Goal: Task Accomplishment & Management: Manage account settings

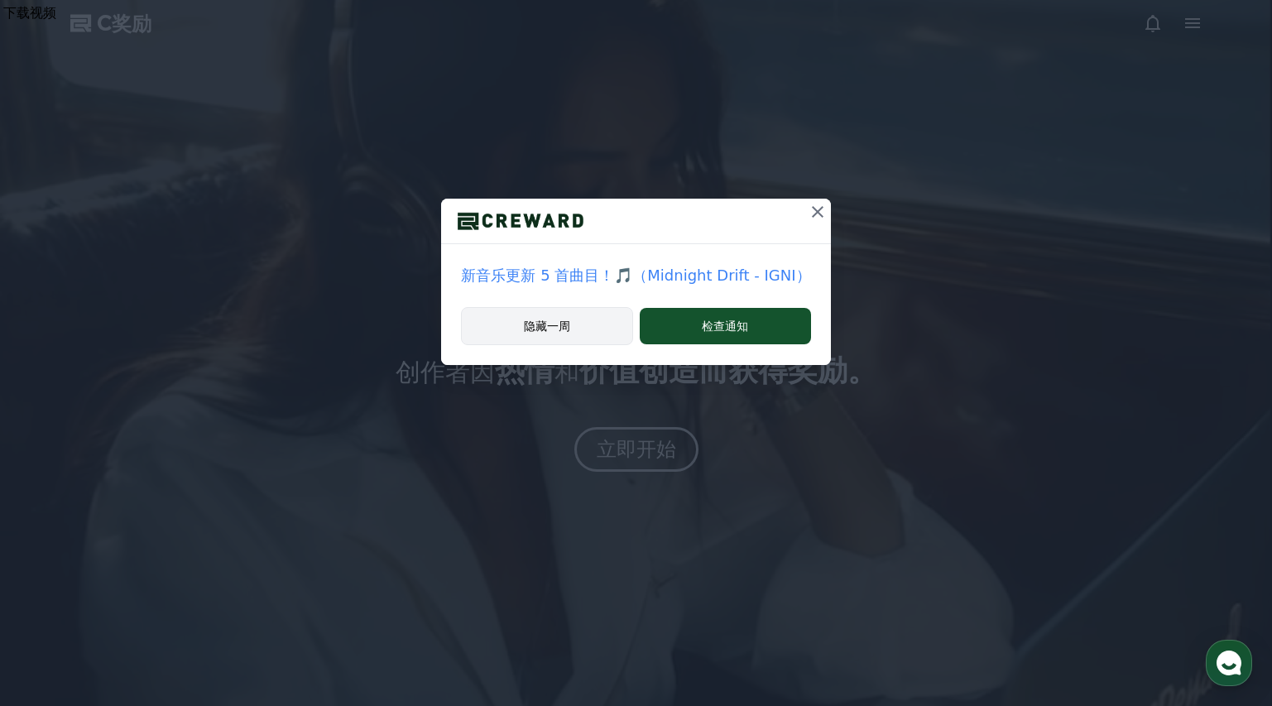
click at [620, 324] on button "隐藏一周" at bounding box center [547, 326] width 172 height 38
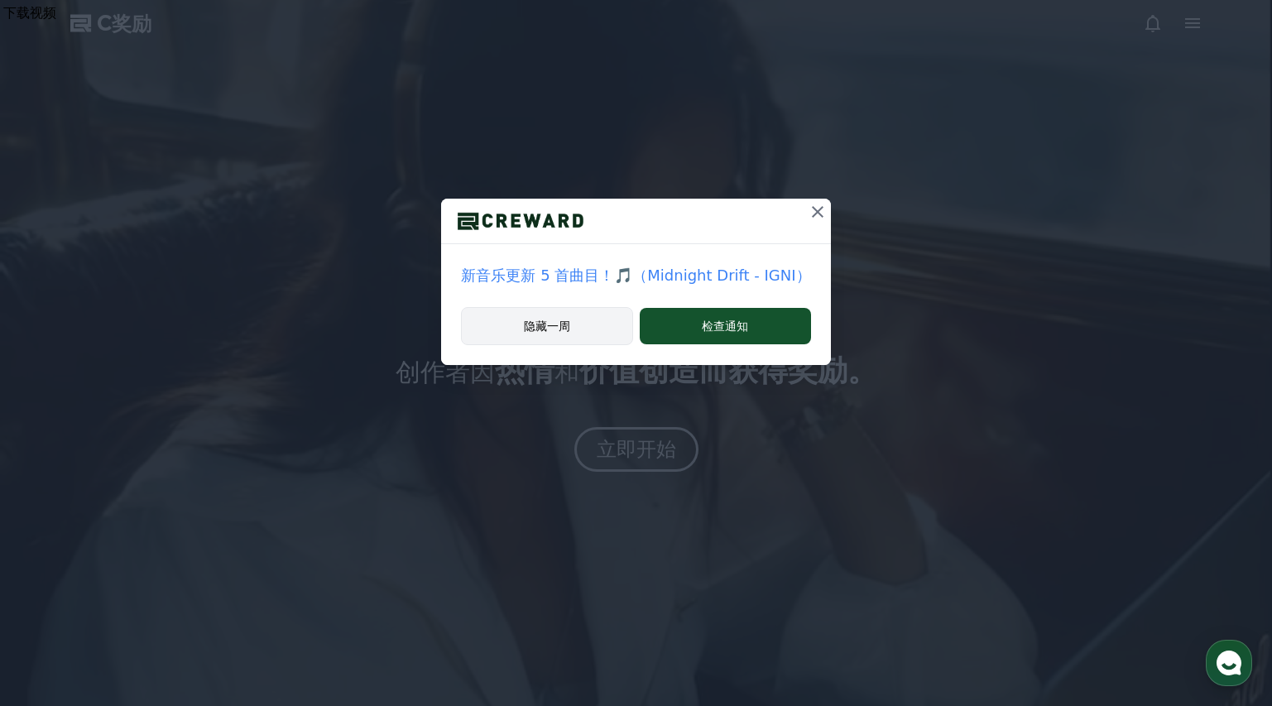
click at [593, 340] on button "隐藏一周" at bounding box center [547, 326] width 172 height 38
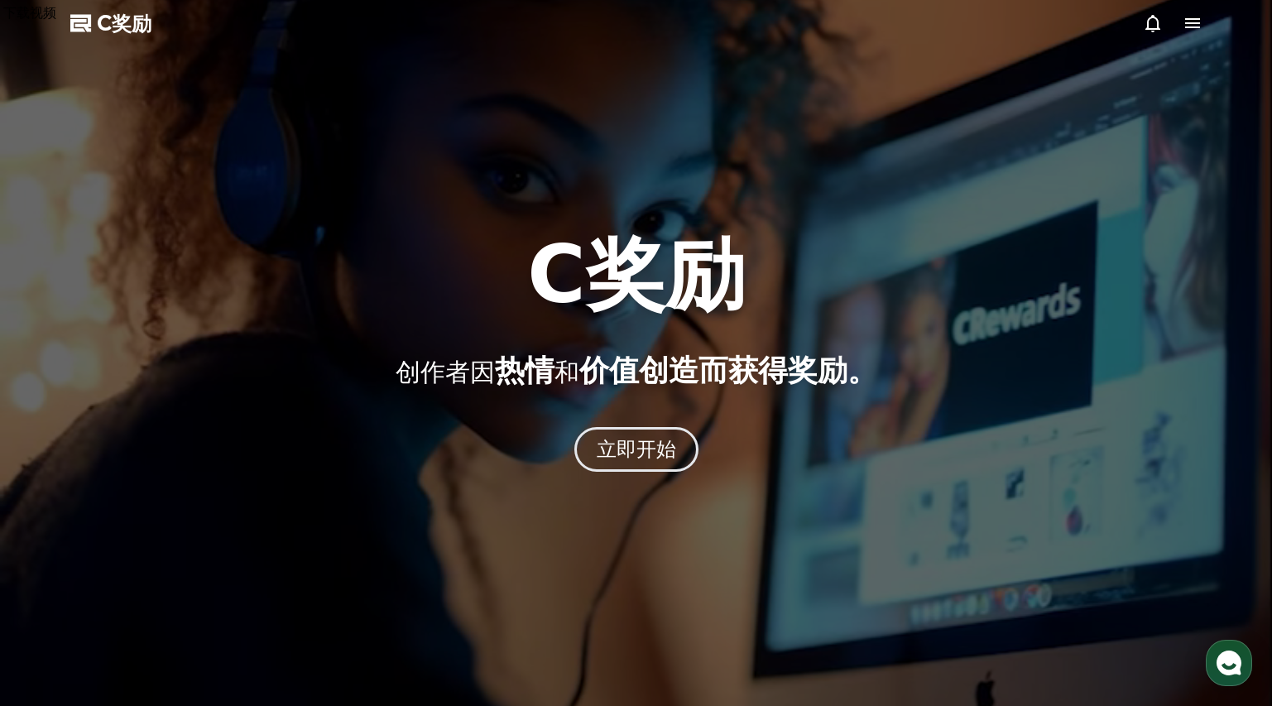
click at [805, 217] on div at bounding box center [636, 353] width 1272 height 706
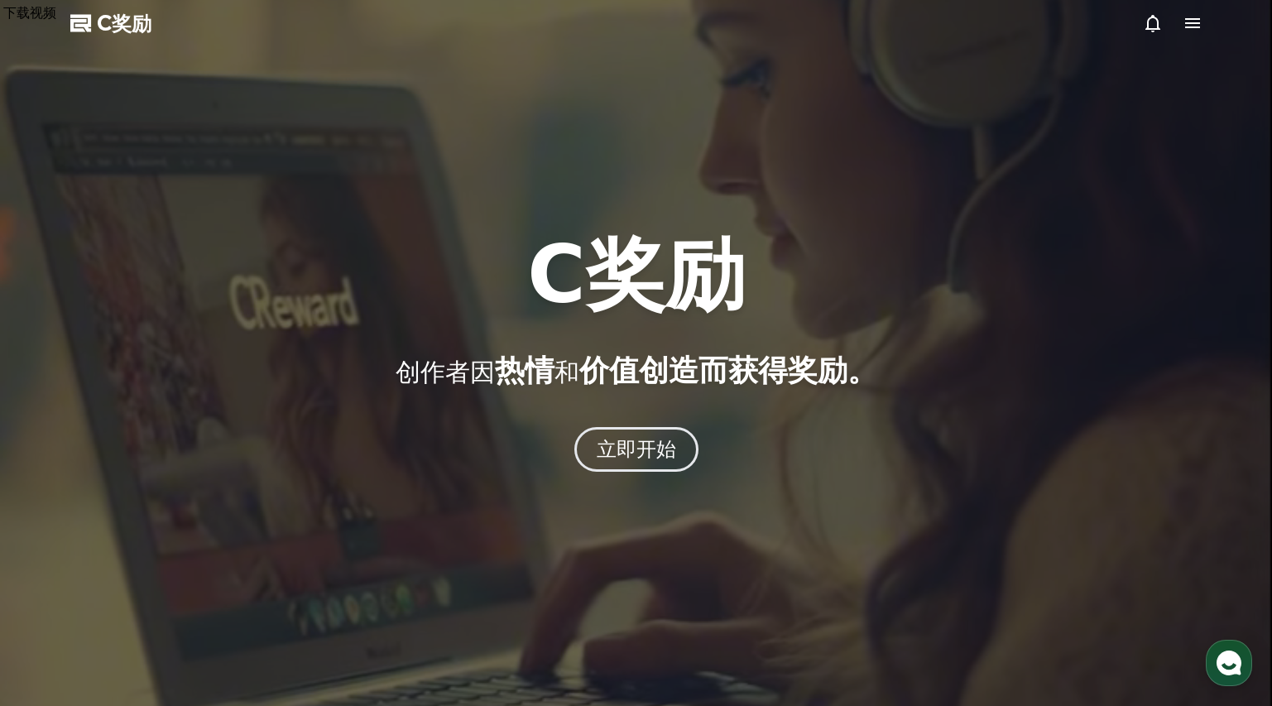
click at [1195, 18] on icon at bounding box center [1192, 23] width 15 height 10
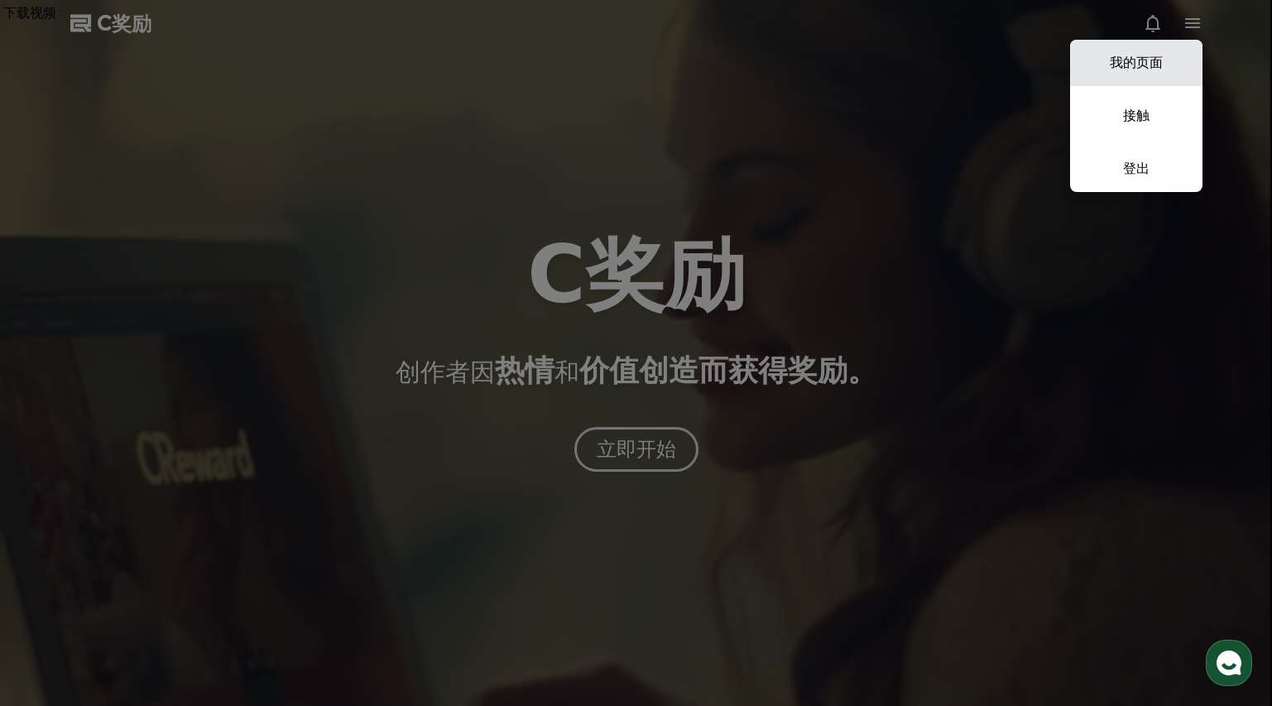
click at [1145, 68] on font "我的页面" at bounding box center [1135, 63] width 53 height 16
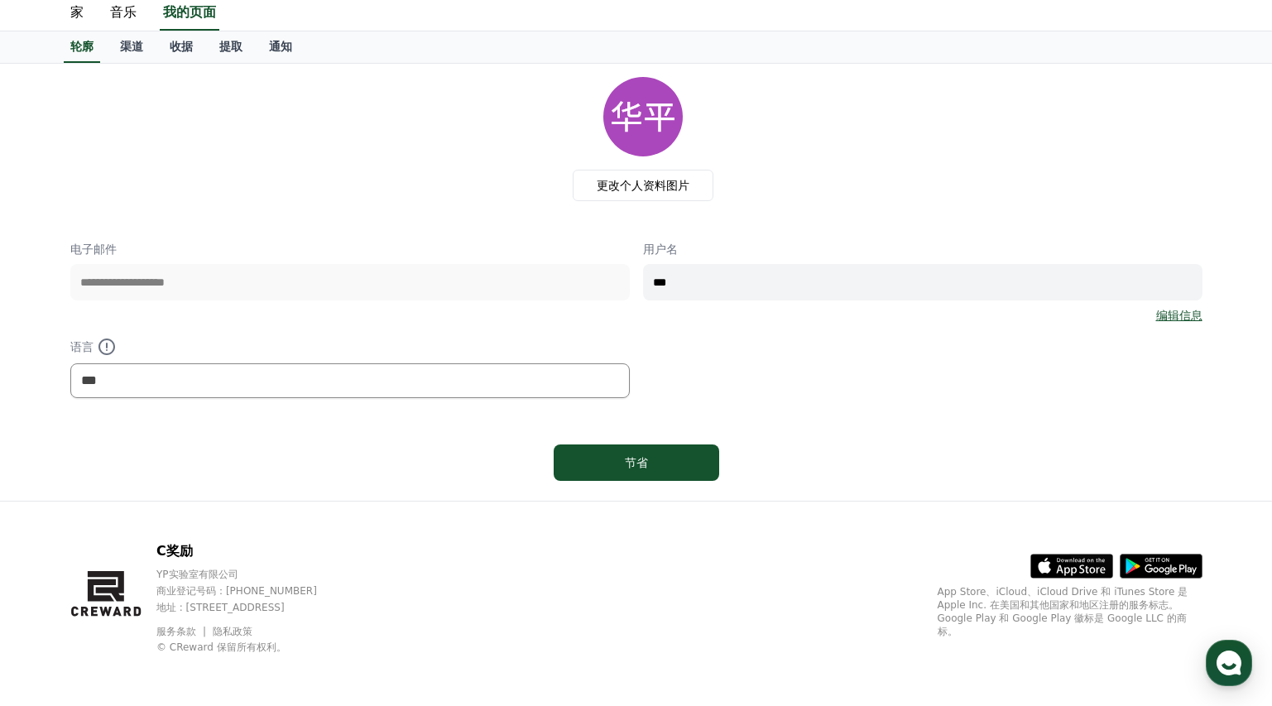
scroll to position [51, 0]
click at [548, 385] on select "*** ** ***" at bounding box center [349, 379] width 559 height 35
click at [70, 362] on select "*** ** ***" at bounding box center [349, 379] width 559 height 35
click at [290, 386] on select "*** ** ***" at bounding box center [349, 379] width 559 height 35
select select "**********"
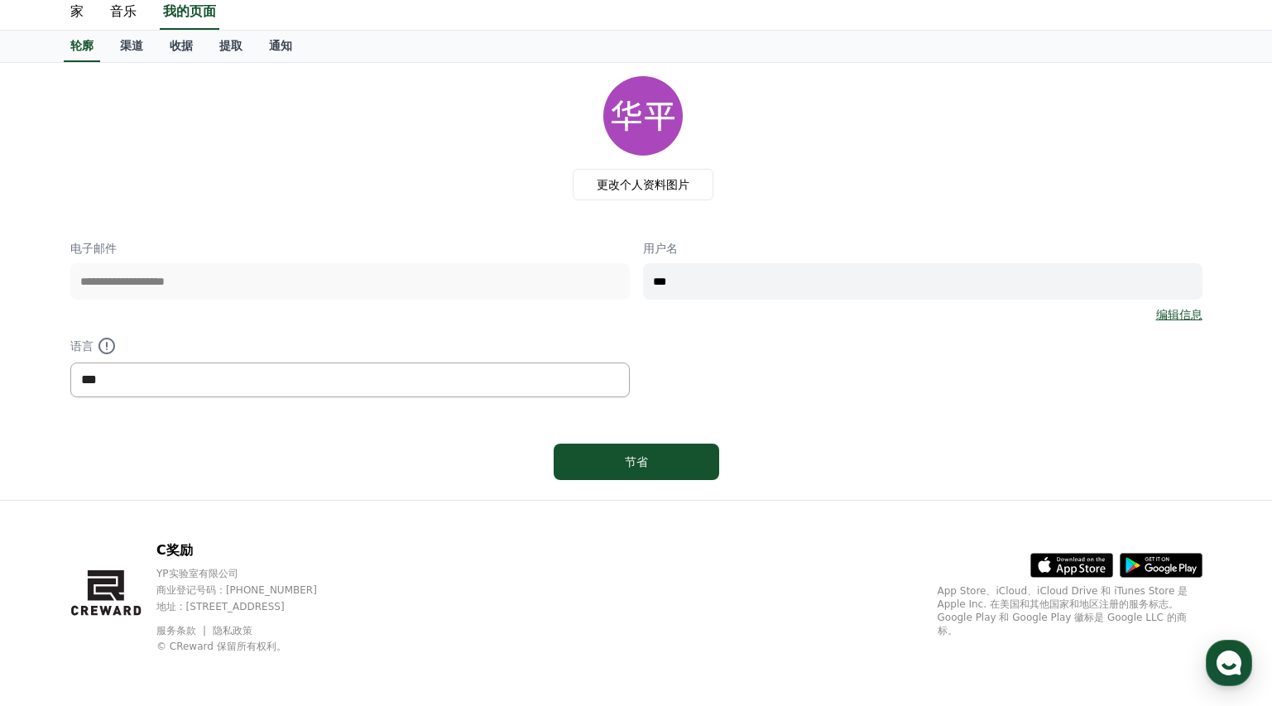
click at [70, 362] on select "*** ** ***" at bounding box center [349, 379] width 559 height 35
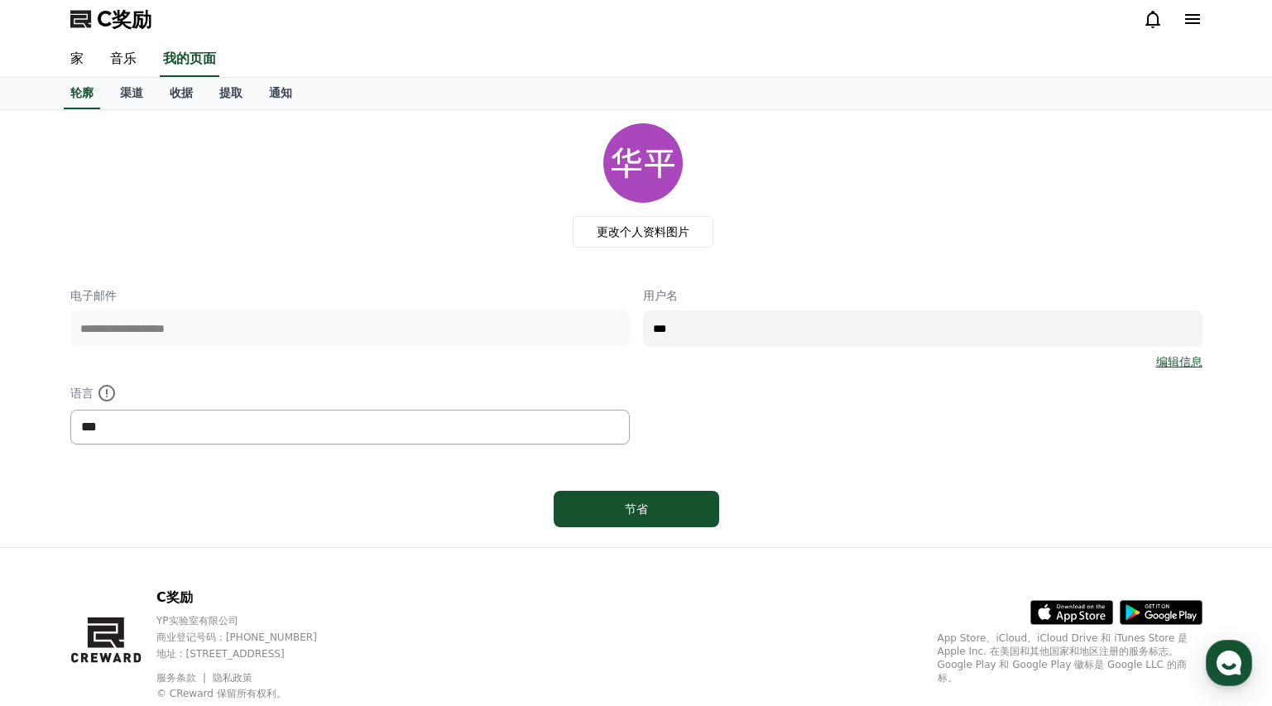
scroll to position [0, 0]
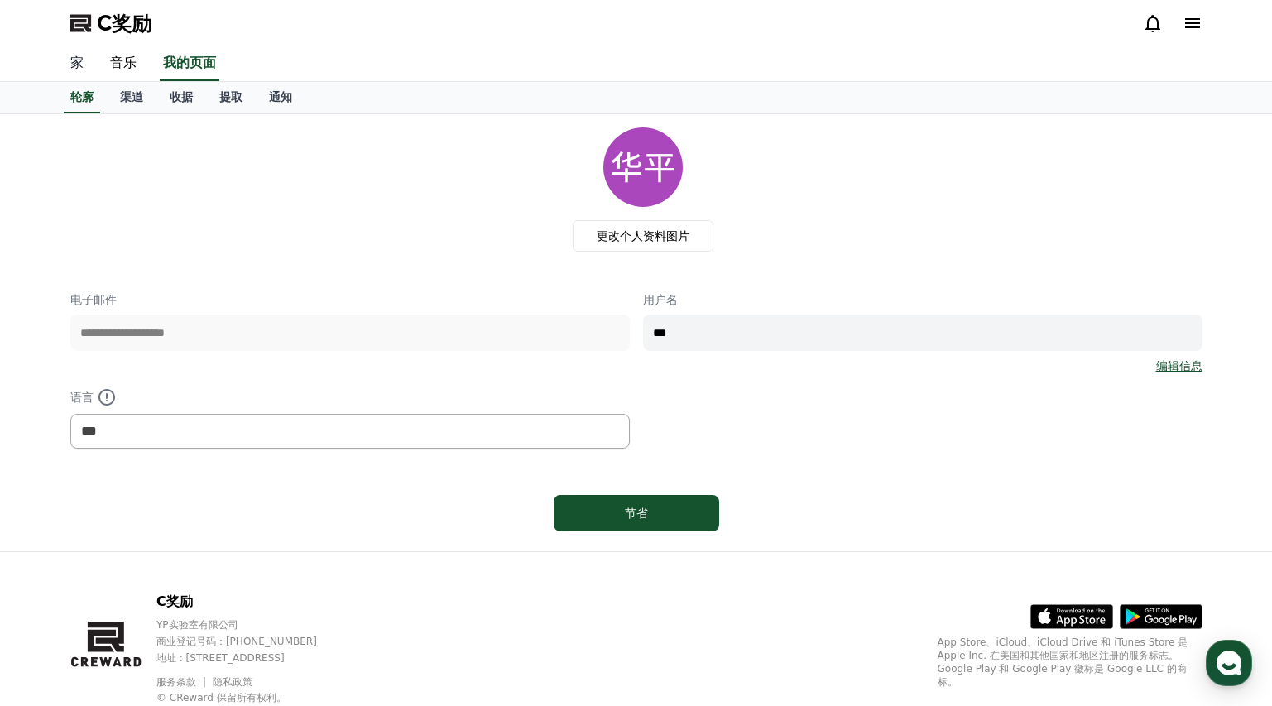
click at [78, 68] on font "家" at bounding box center [76, 63] width 13 height 16
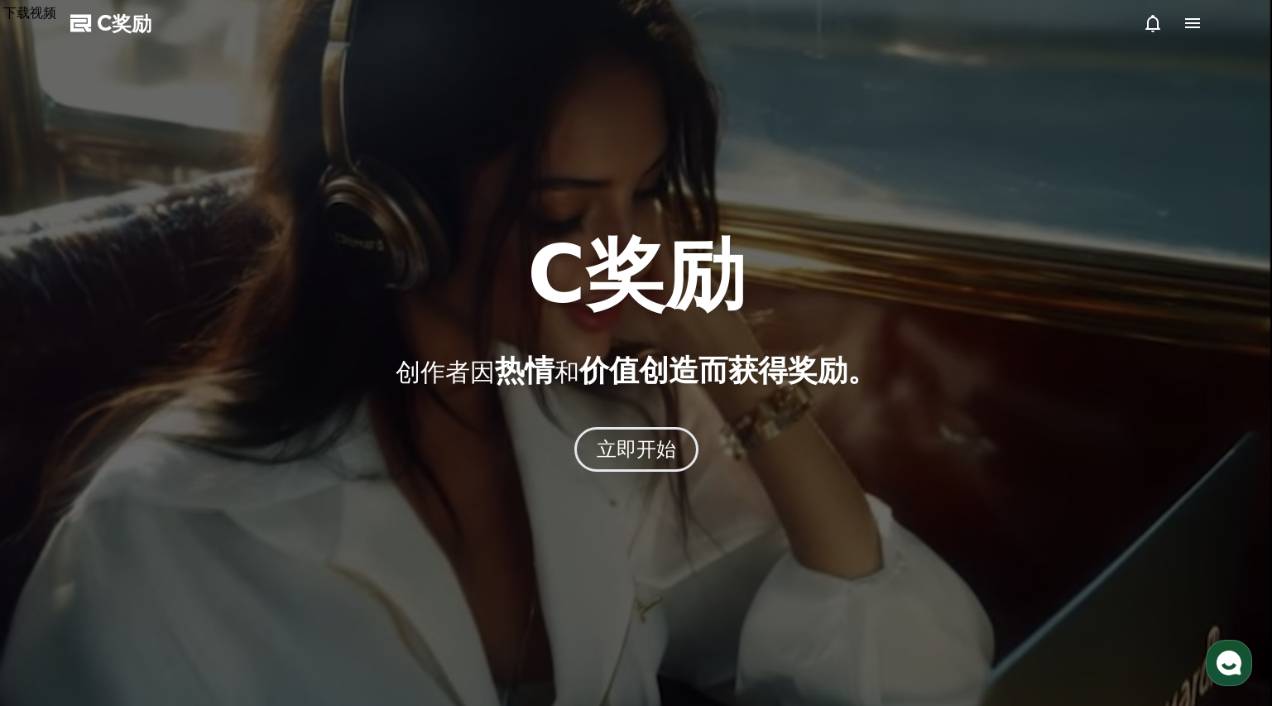
click at [128, 25] on font "C奖励" at bounding box center [124, 23] width 55 height 23
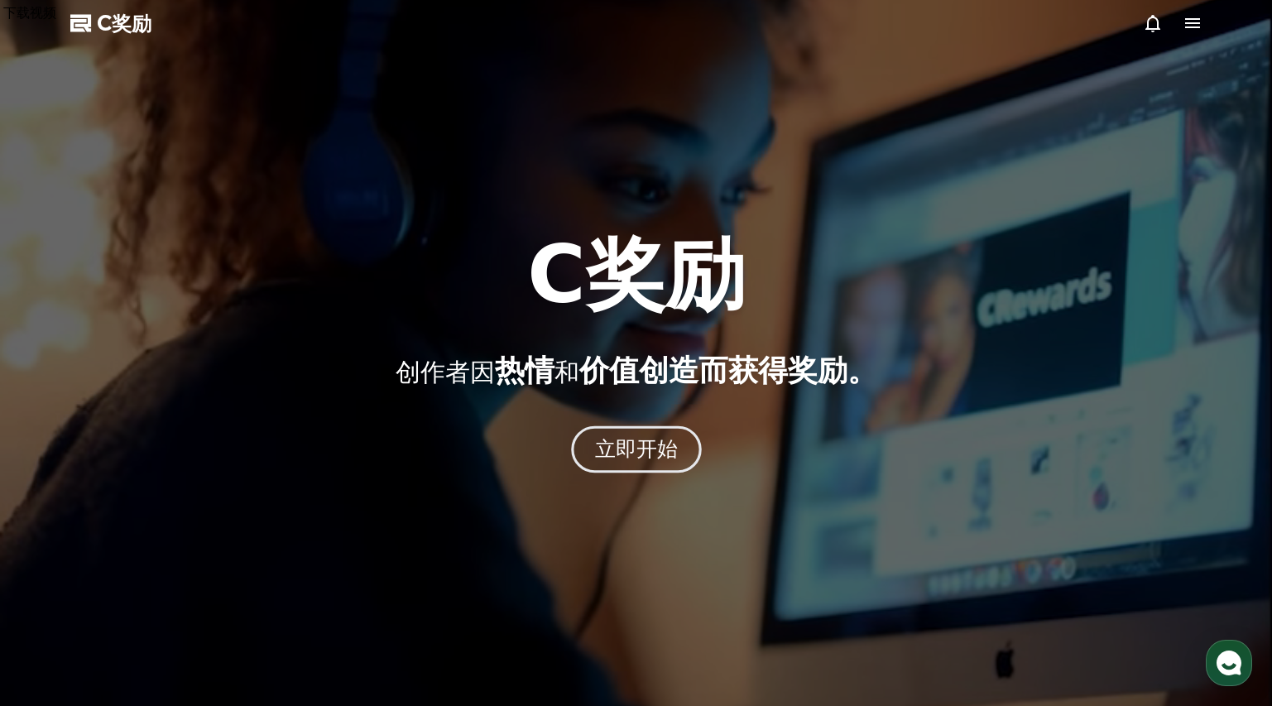
click at [663, 458] on font "立即开始" at bounding box center [636, 449] width 84 height 24
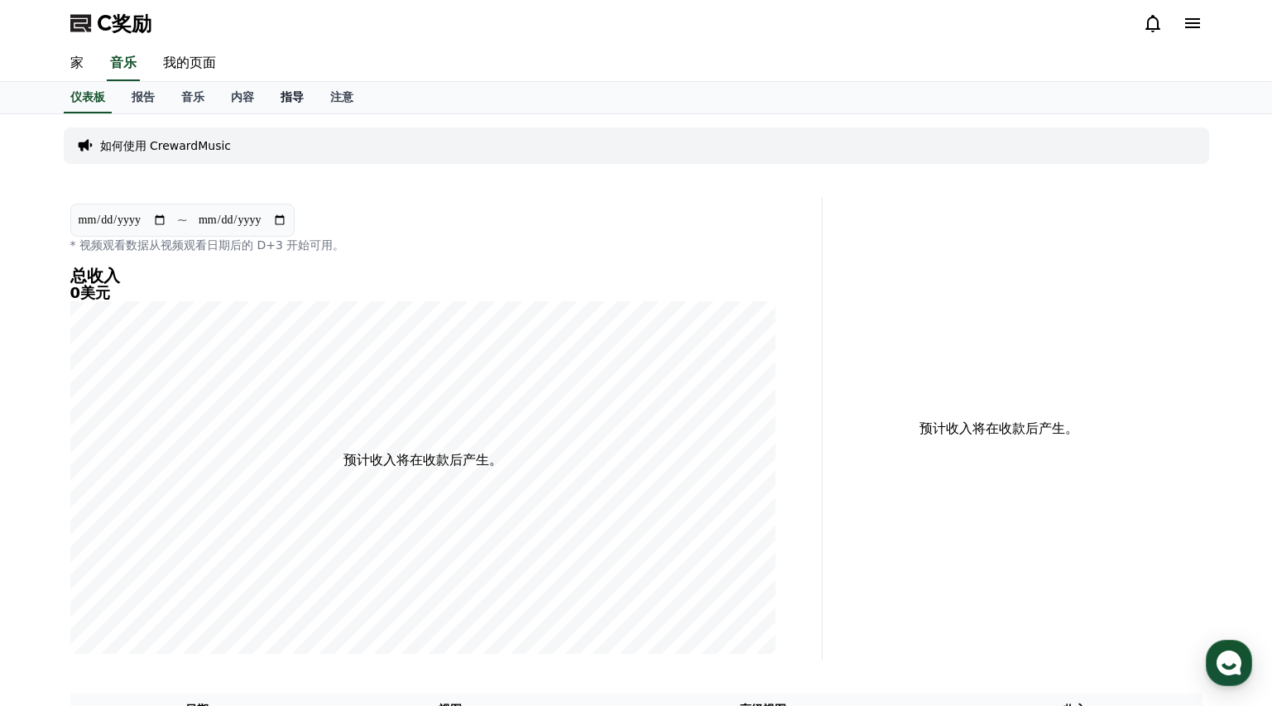
click at [294, 93] on font "指导" at bounding box center [291, 96] width 23 height 13
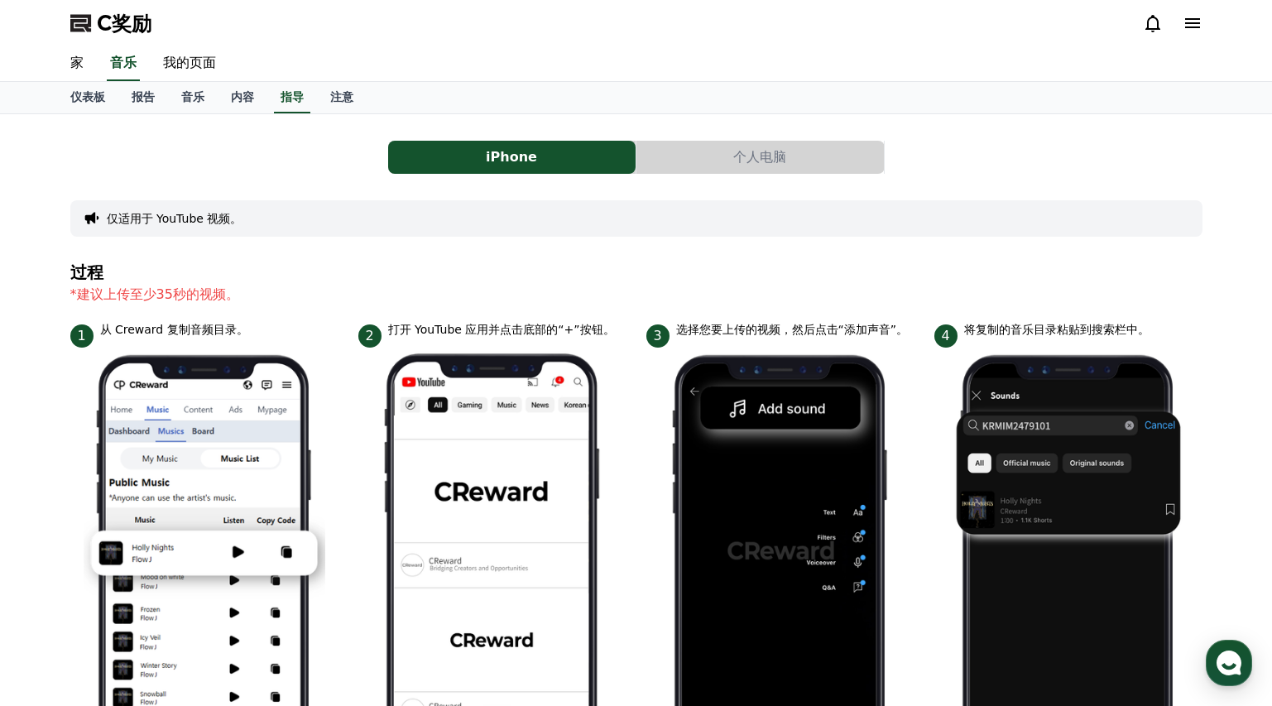
click at [697, 152] on button "个人电脑" at bounding box center [759, 157] width 247 height 33
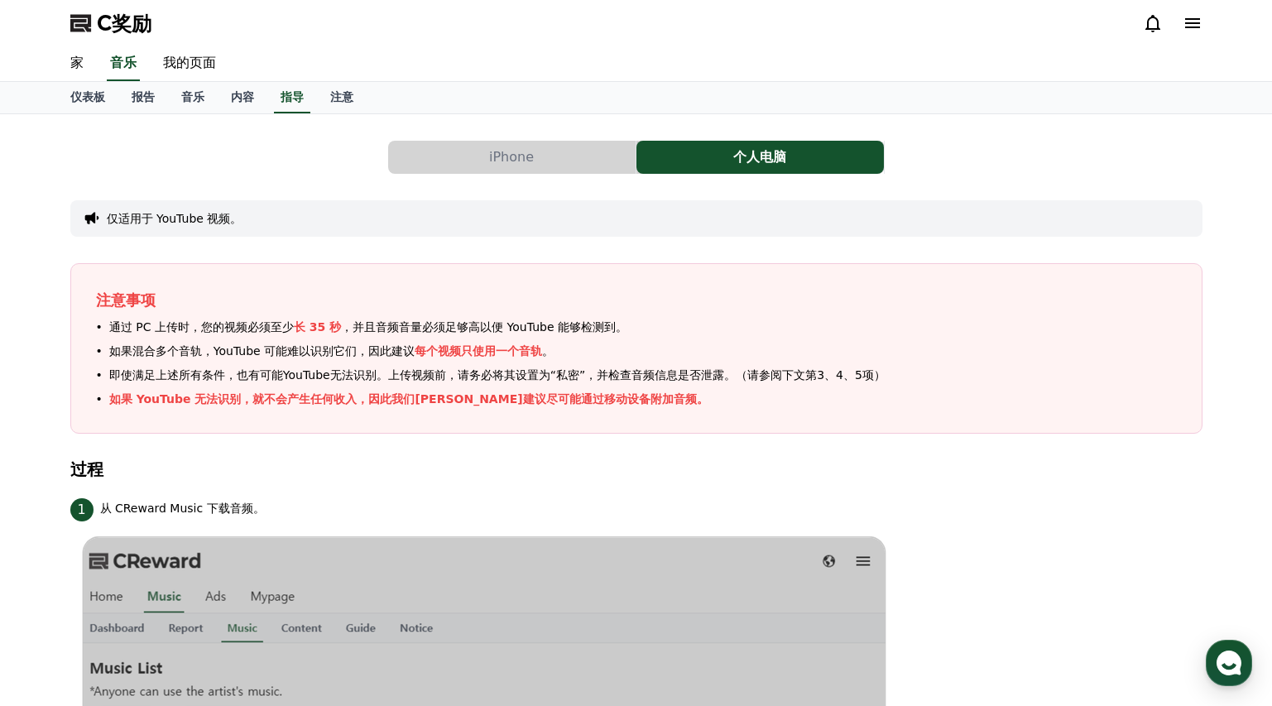
click at [556, 143] on button "iPhone" at bounding box center [511, 157] width 247 height 33
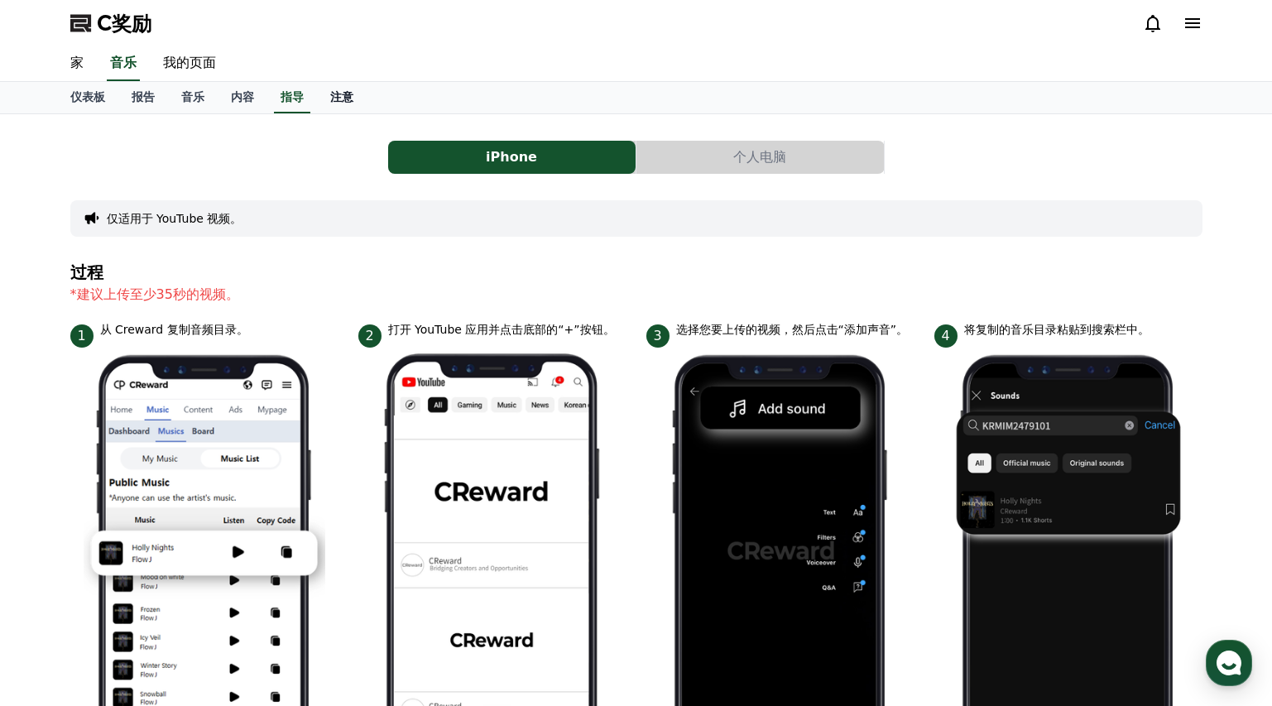
click at [356, 84] on link "注意" at bounding box center [342, 97] width 50 height 31
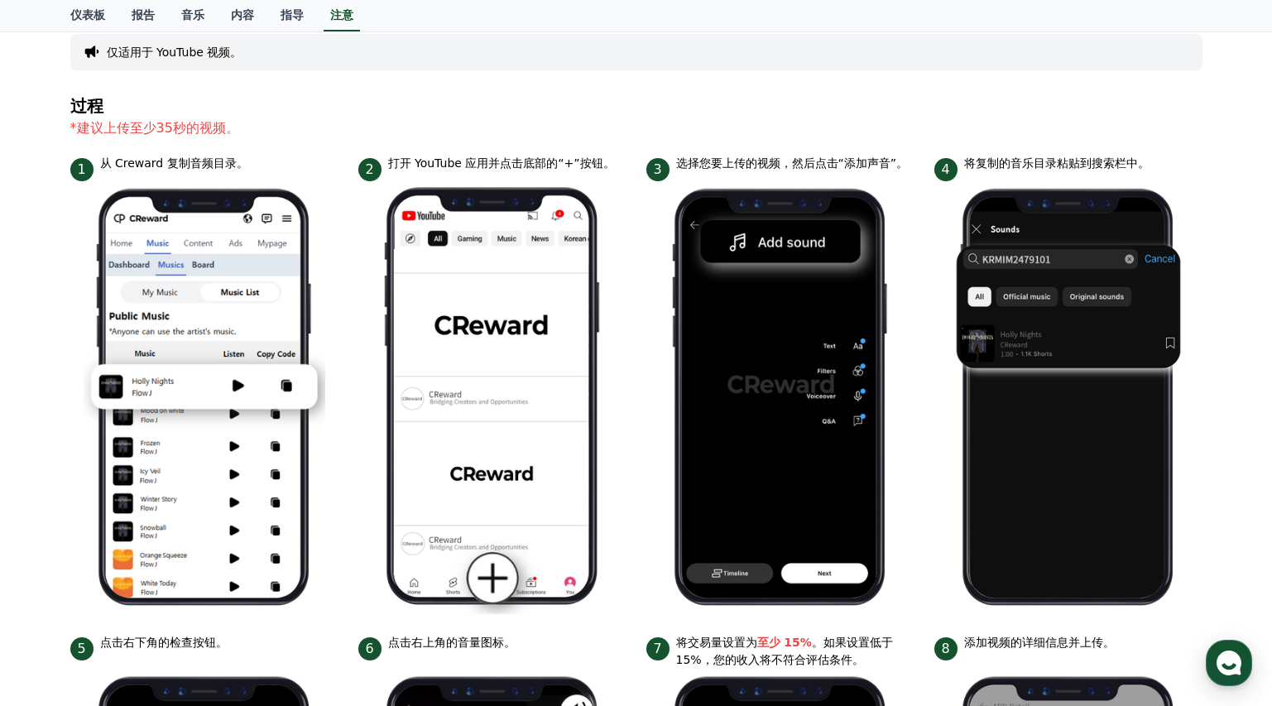
scroll to position [711, 0]
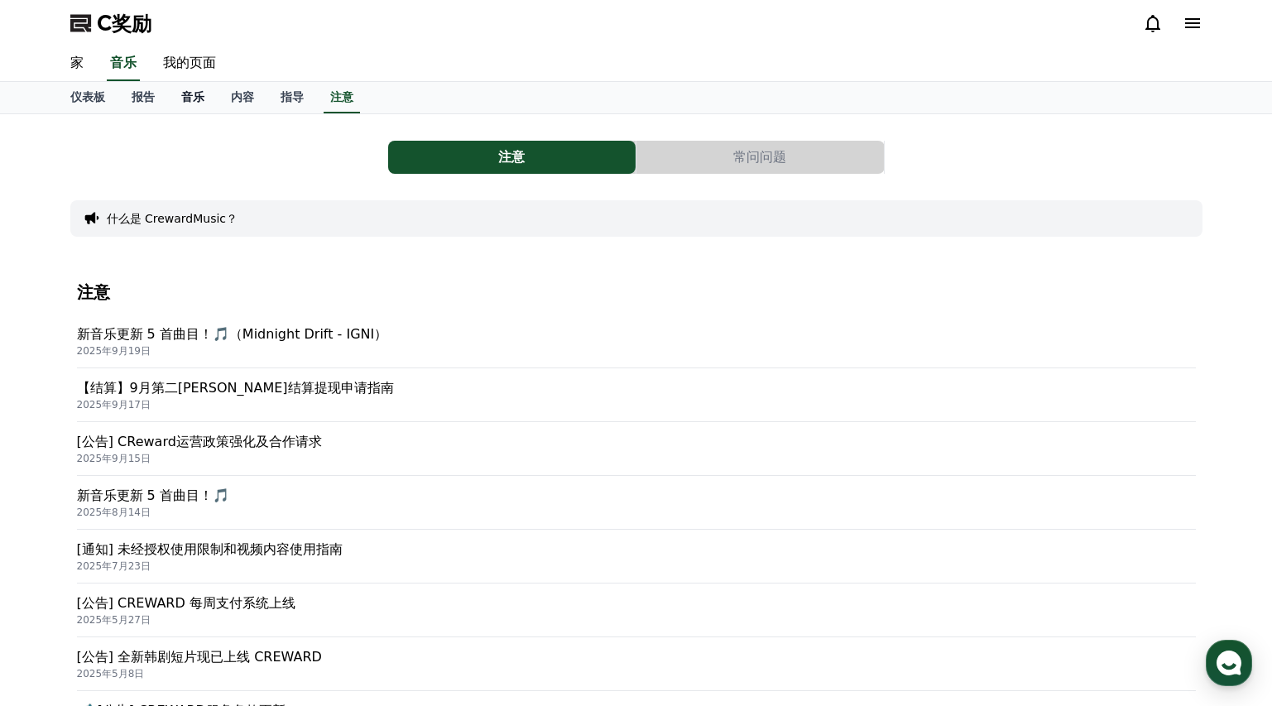
click at [198, 97] on font "音乐" at bounding box center [192, 96] width 23 height 13
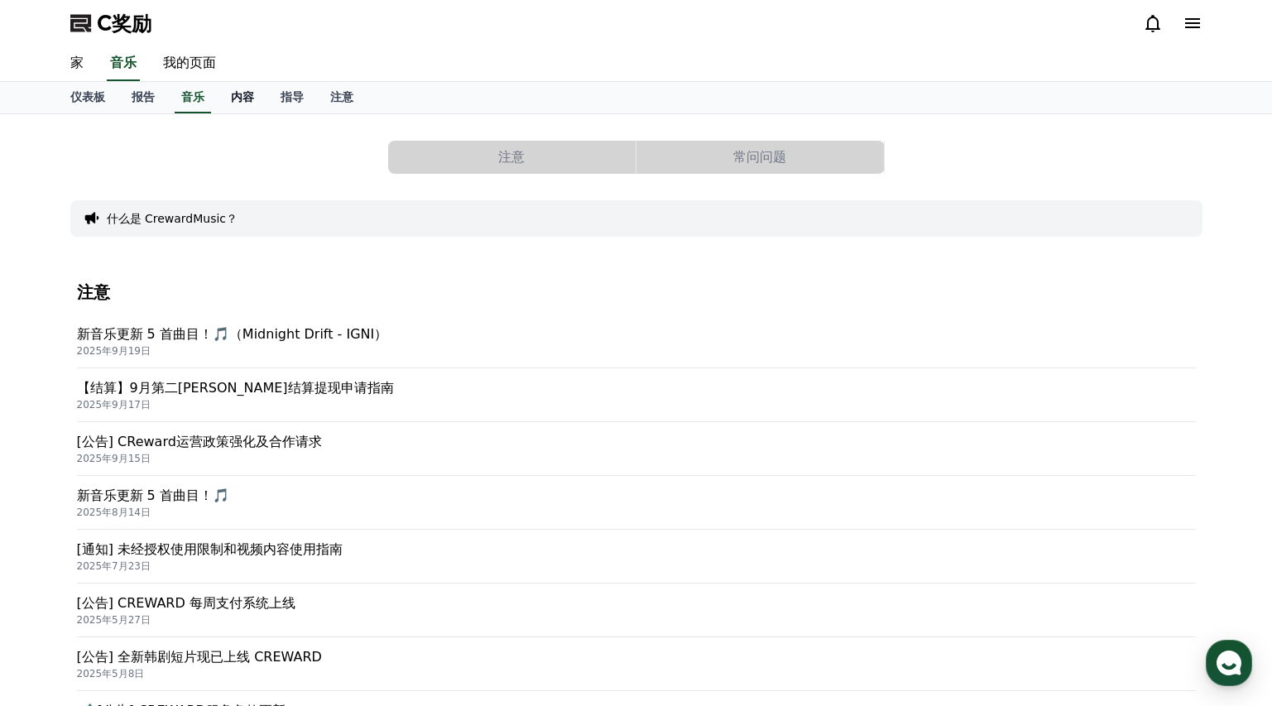
click at [256, 97] on link "内容" at bounding box center [243, 97] width 50 height 31
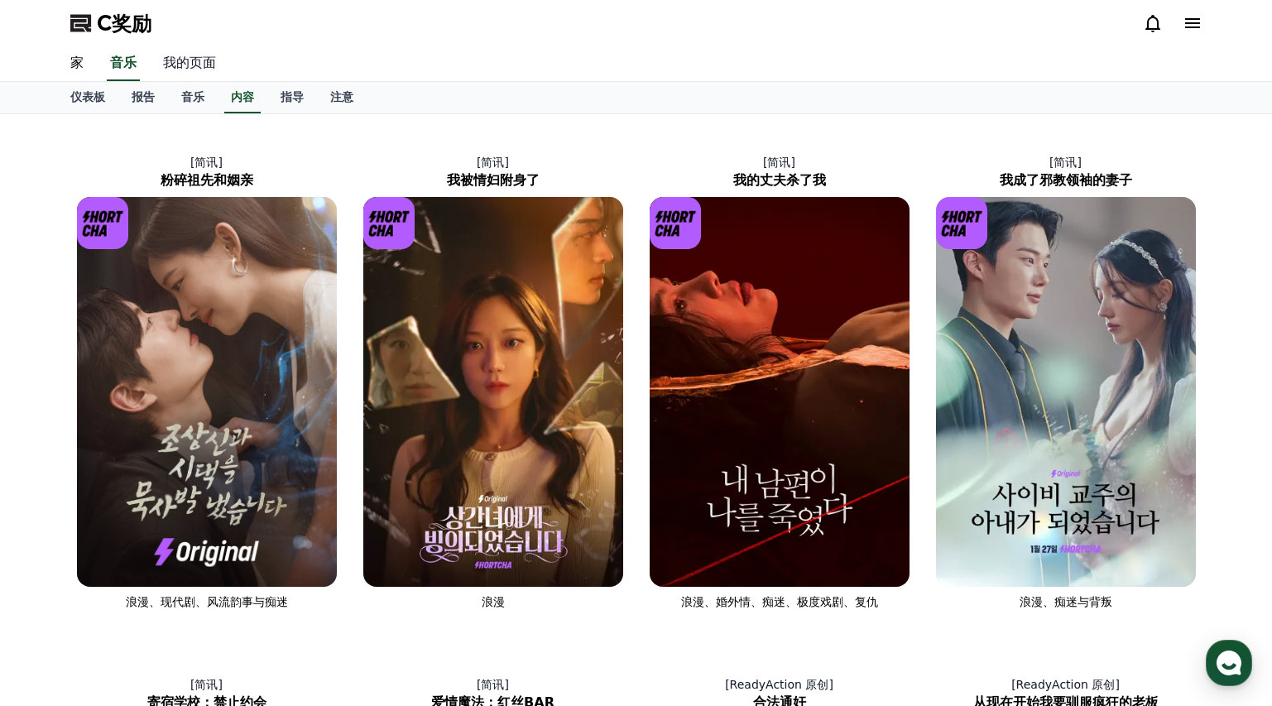
click at [201, 65] on font "我的页面" at bounding box center [189, 63] width 53 height 16
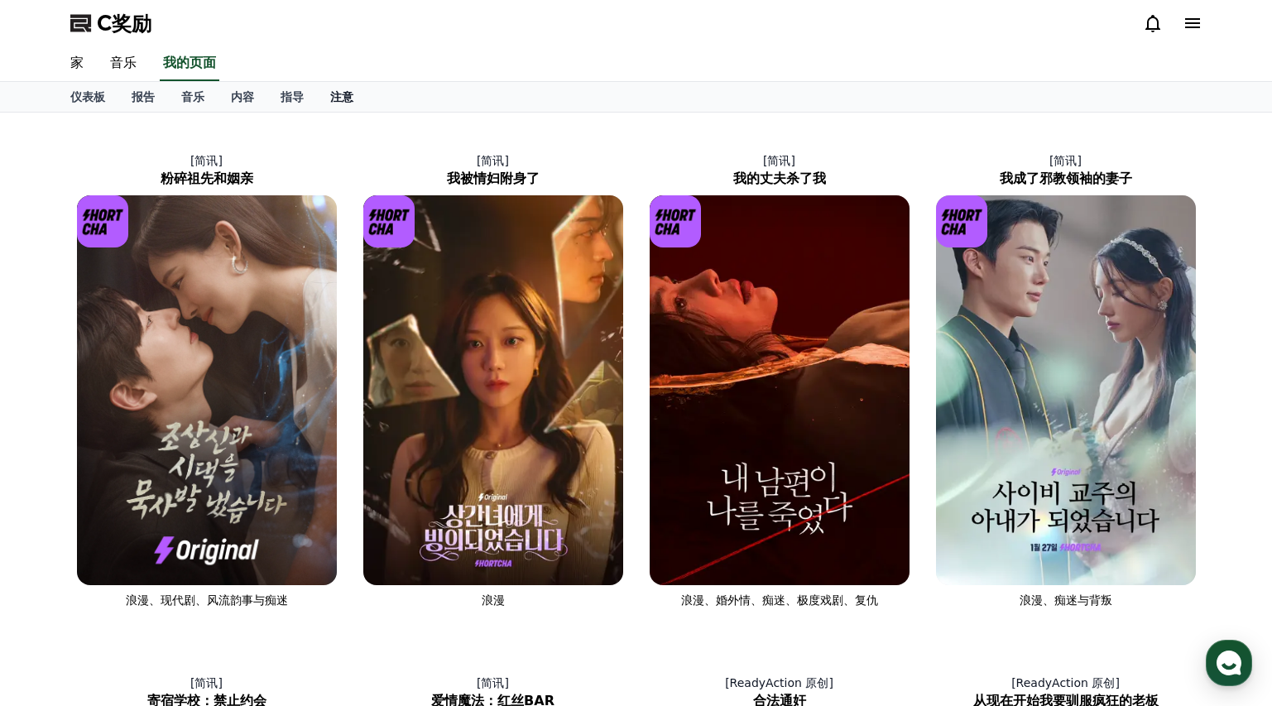
select select "**********"
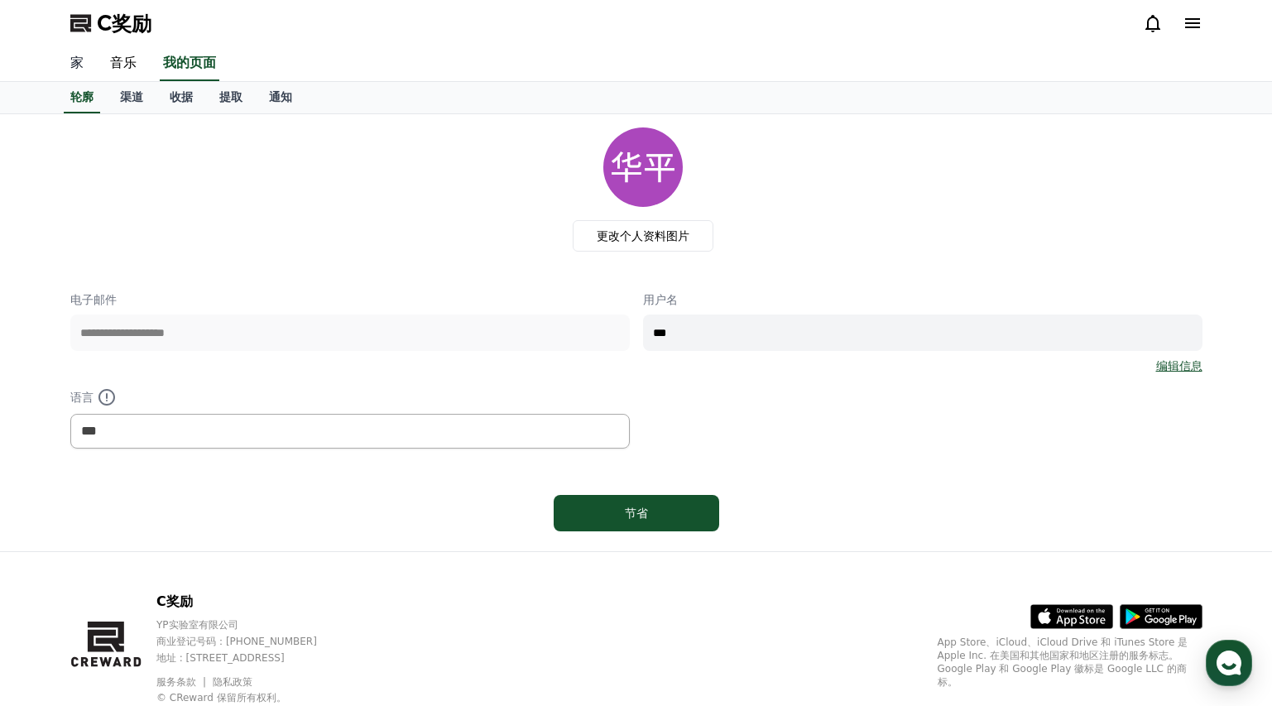
click at [89, 63] on link "家" at bounding box center [77, 63] width 40 height 35
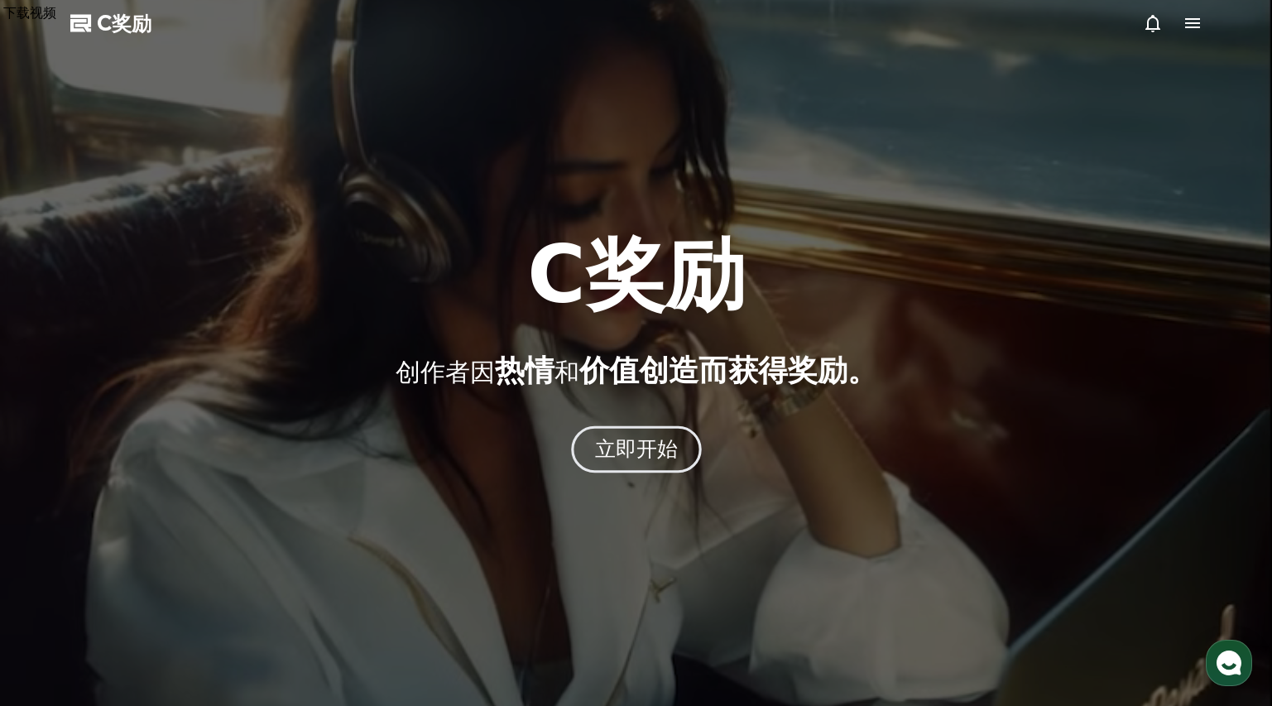
click at [654, 439] on font "立即开始" at bounding box center [636, 449] width 84 height 24
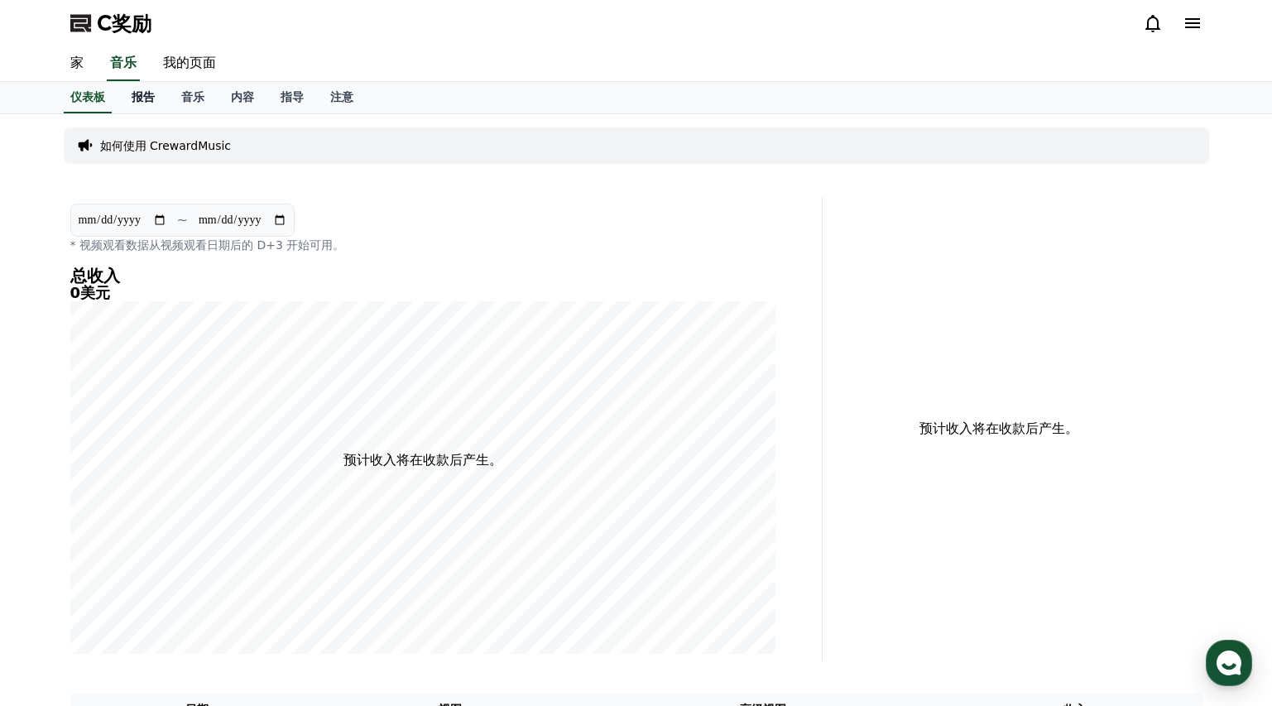
click at [126, 94] on link "报告" at bounding box center [143, 97] width 50 height 31
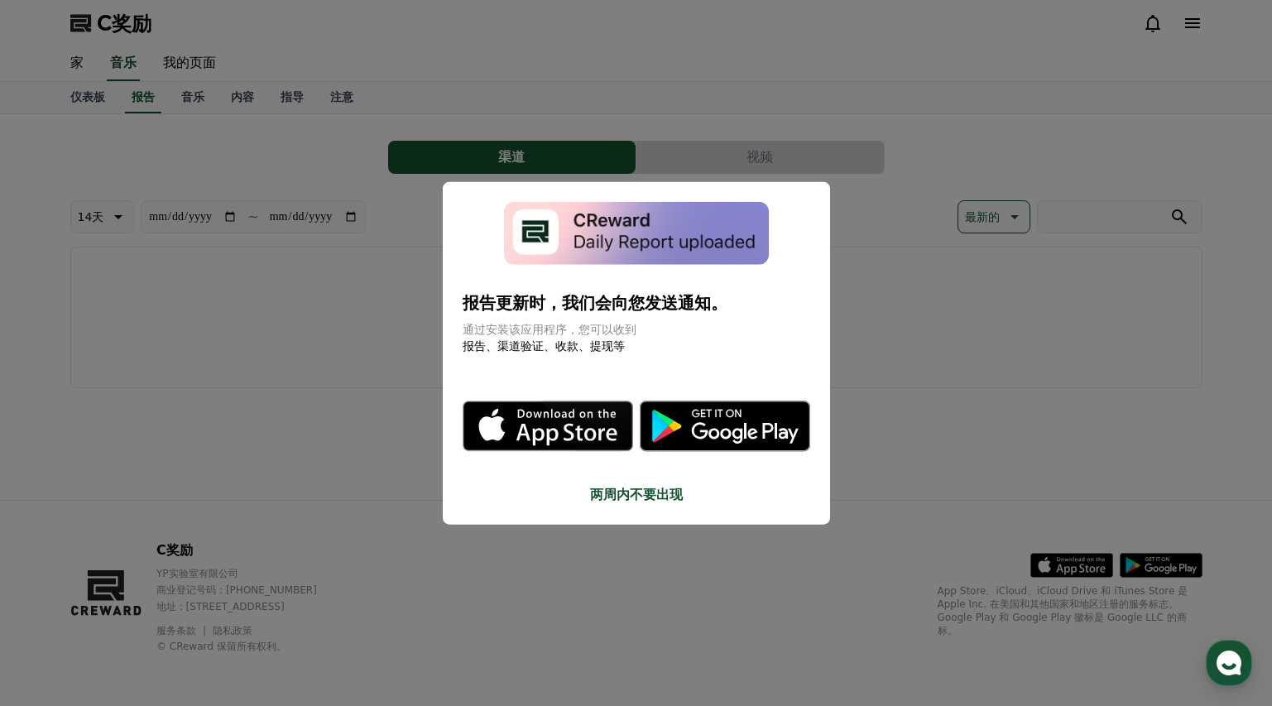
click at [637, 491] on font "两周内不要出现" at bounding box center [636, 494] width 93 height 16
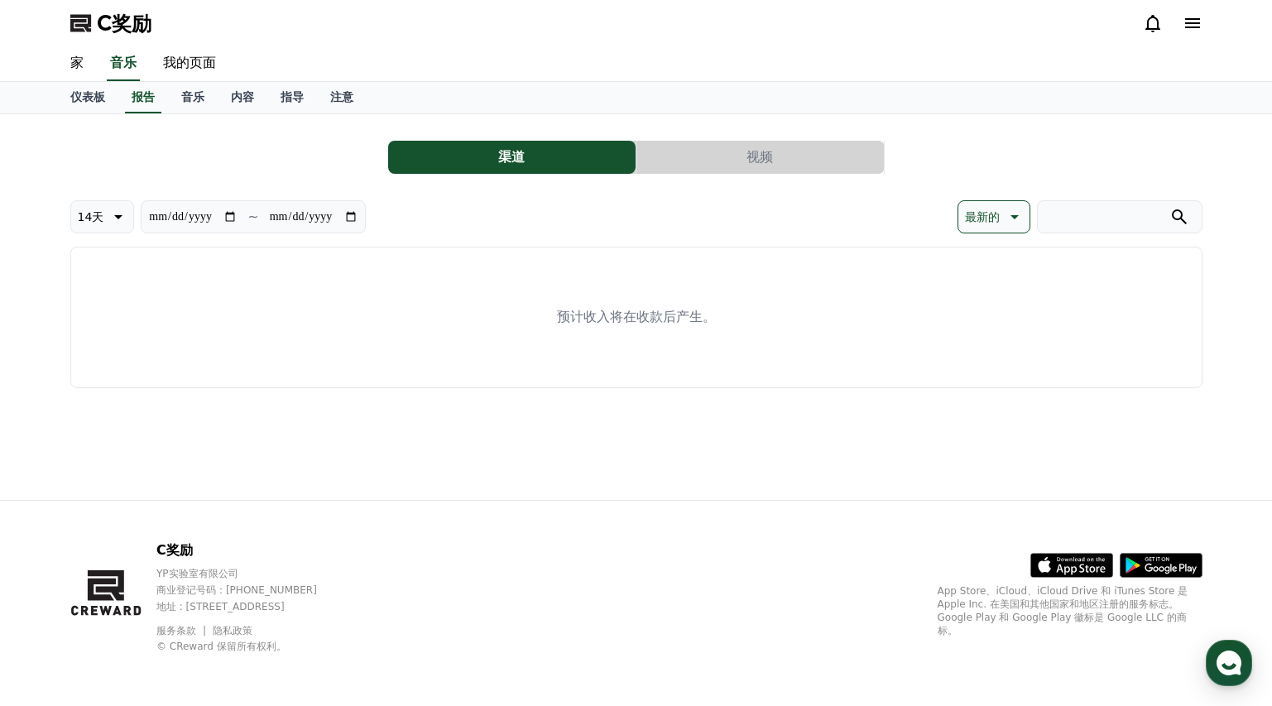
click at [755, 155] on font "视频" at bounding box center [759, 157] width 26 height 16
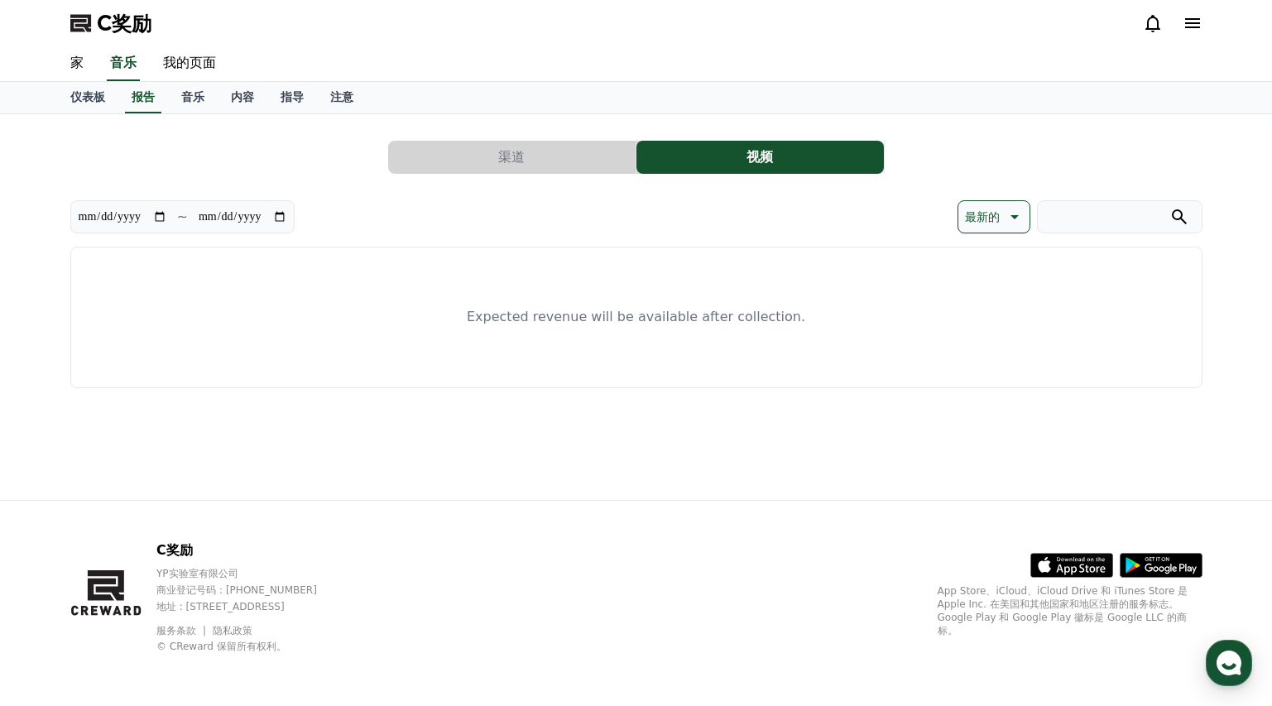
click at [558, 163] on button "渠道" at bounding box center [511, 157] width 247 height 33
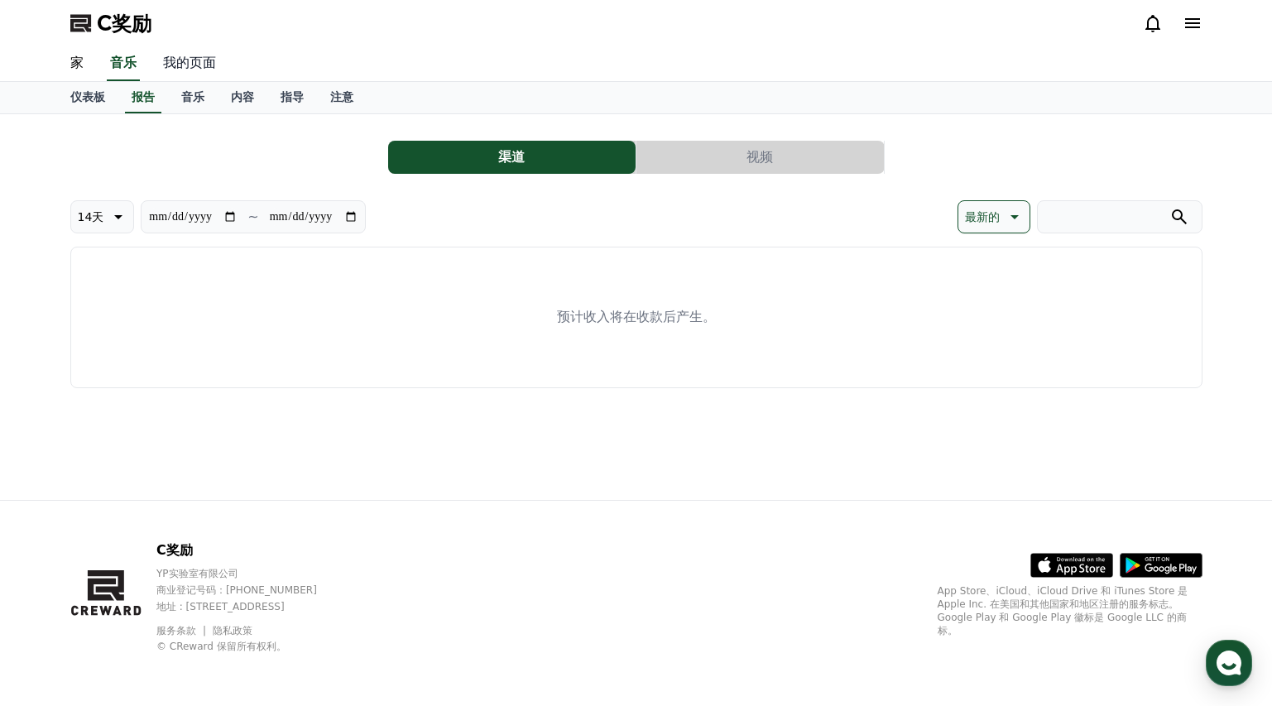
click at [189, 56] on font "我的页面" at bounding box center [189, 63] width 53 height 16
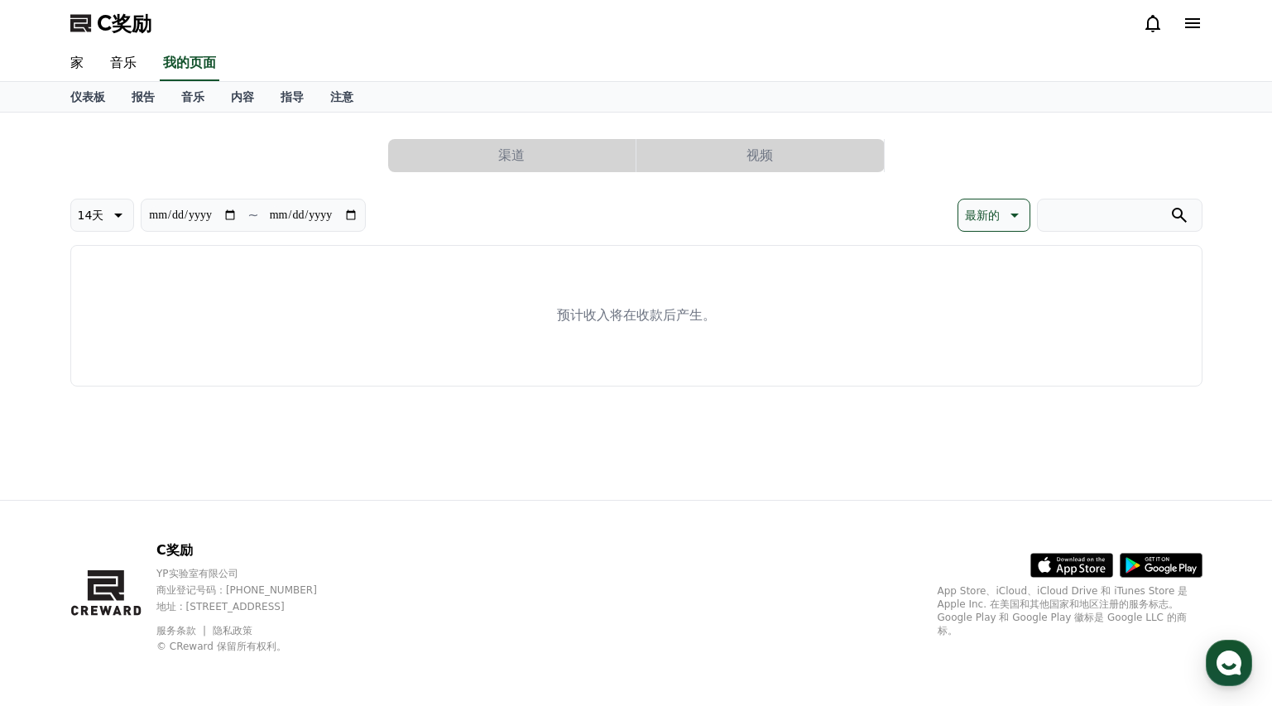
select select "**********"
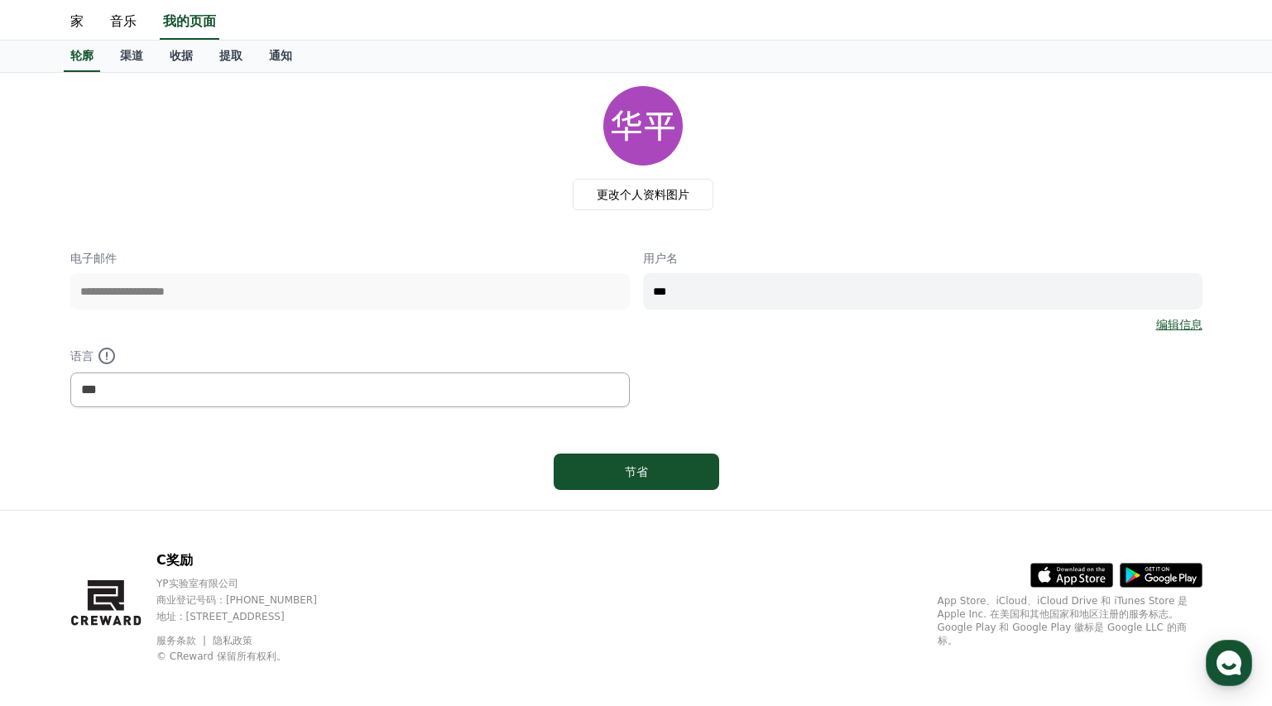
scroll to position [51, 0]
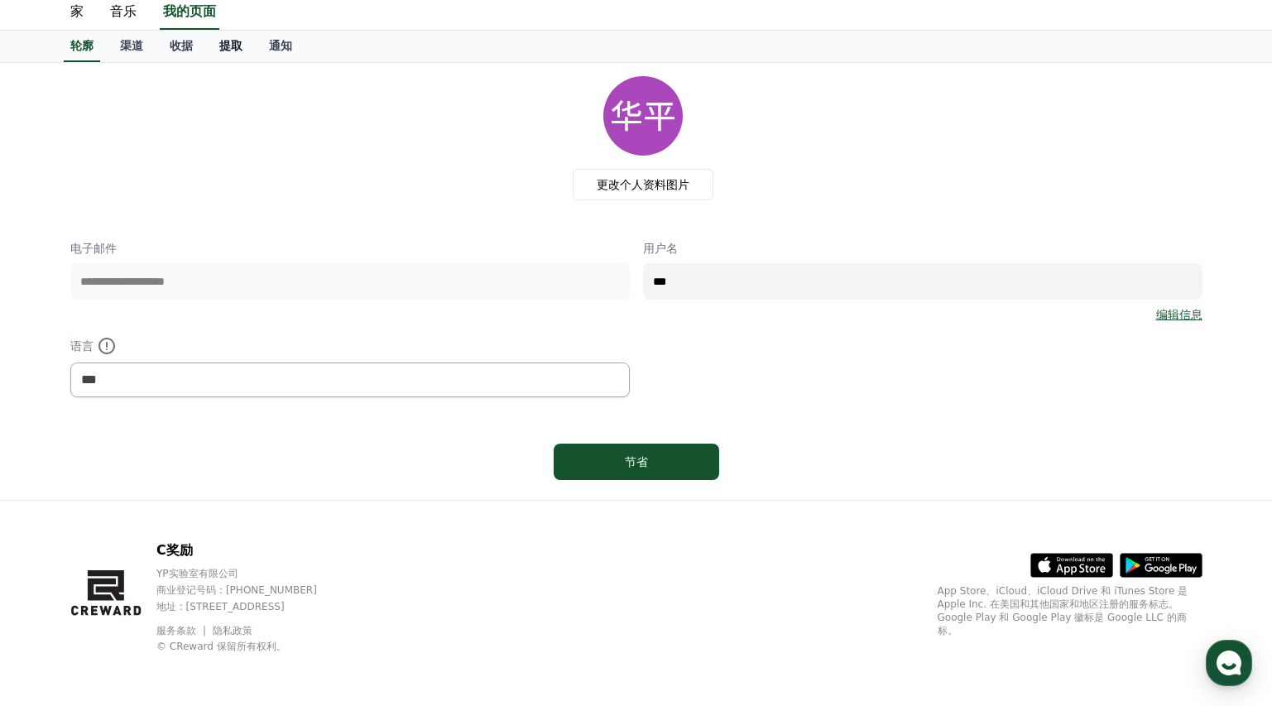
click at [234, 50] on font "提取" at bounding box center [230, 45] width 23 height 13
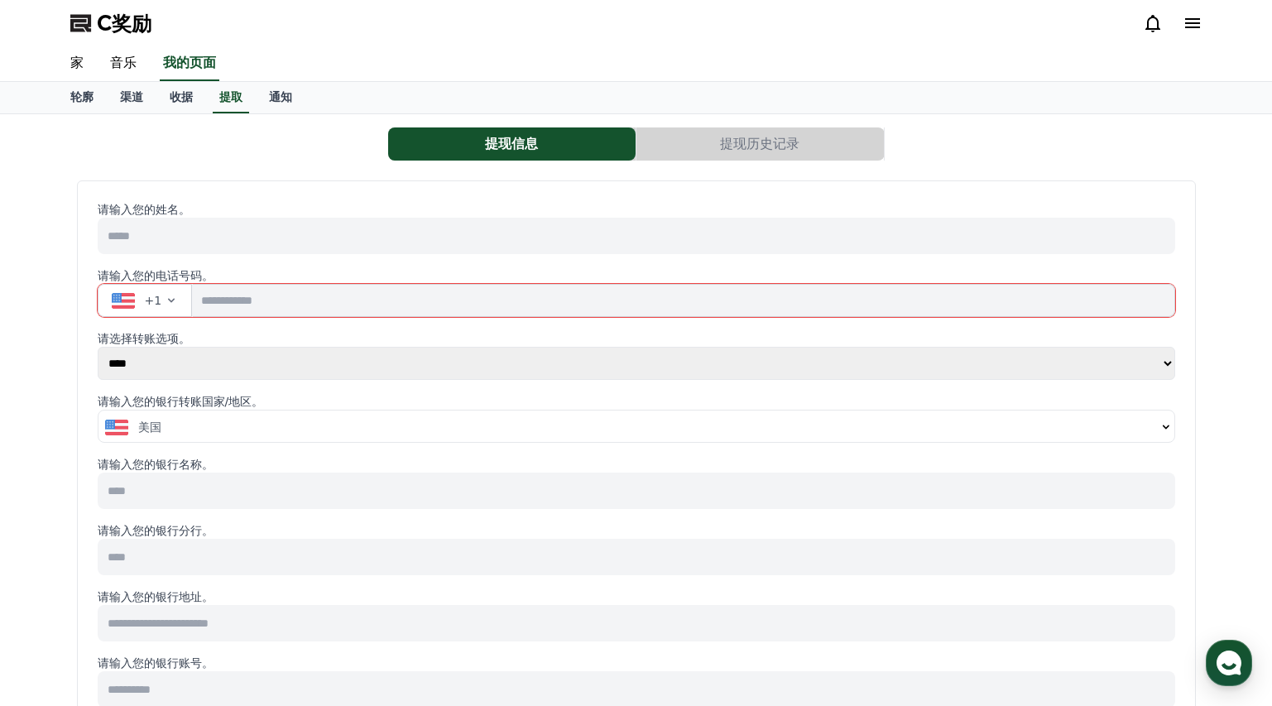
click at [787, 141] on font "提现历史记录" at bounding box center [759, 144] width 79 height 16
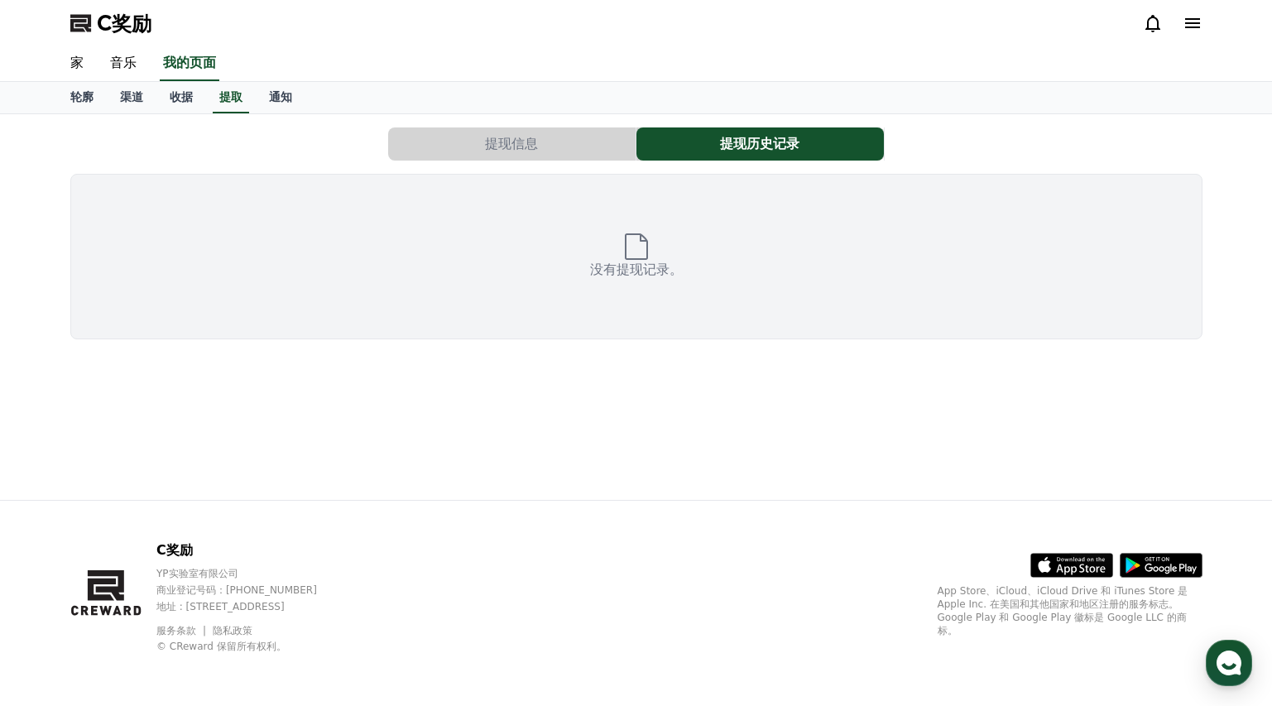
click at [522, 146] on font "提现信息" at bounding box center [511, 144] width 53 height 16
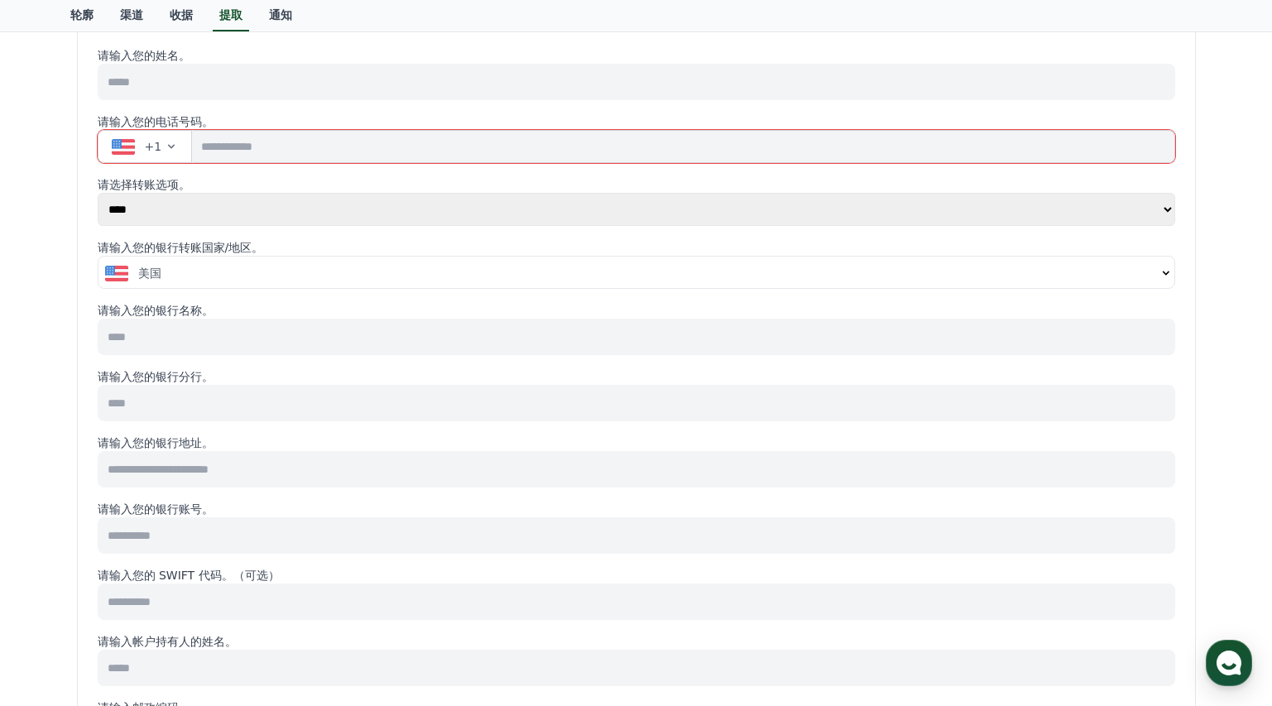
scroll to position [147, 0]
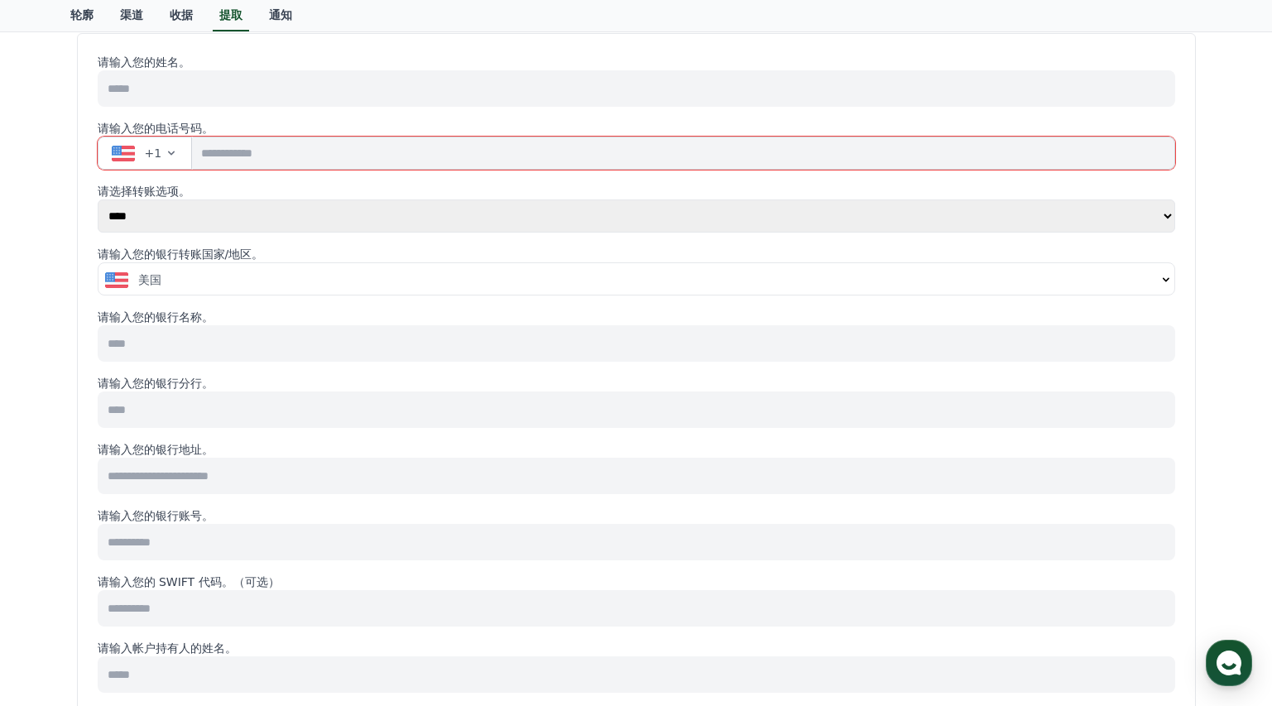
click at [1166, 270] on button "美国" at bounding box center [635, 279] width 1075 height 33
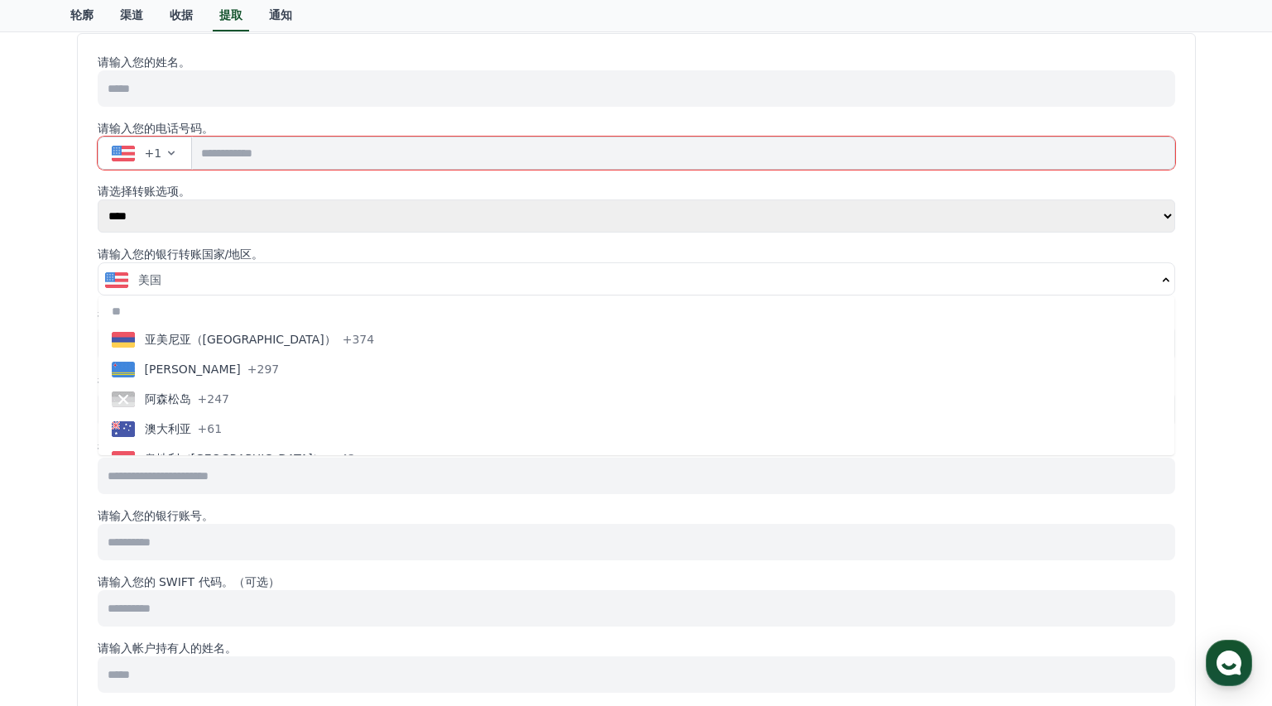
scroll to position [558, 0]
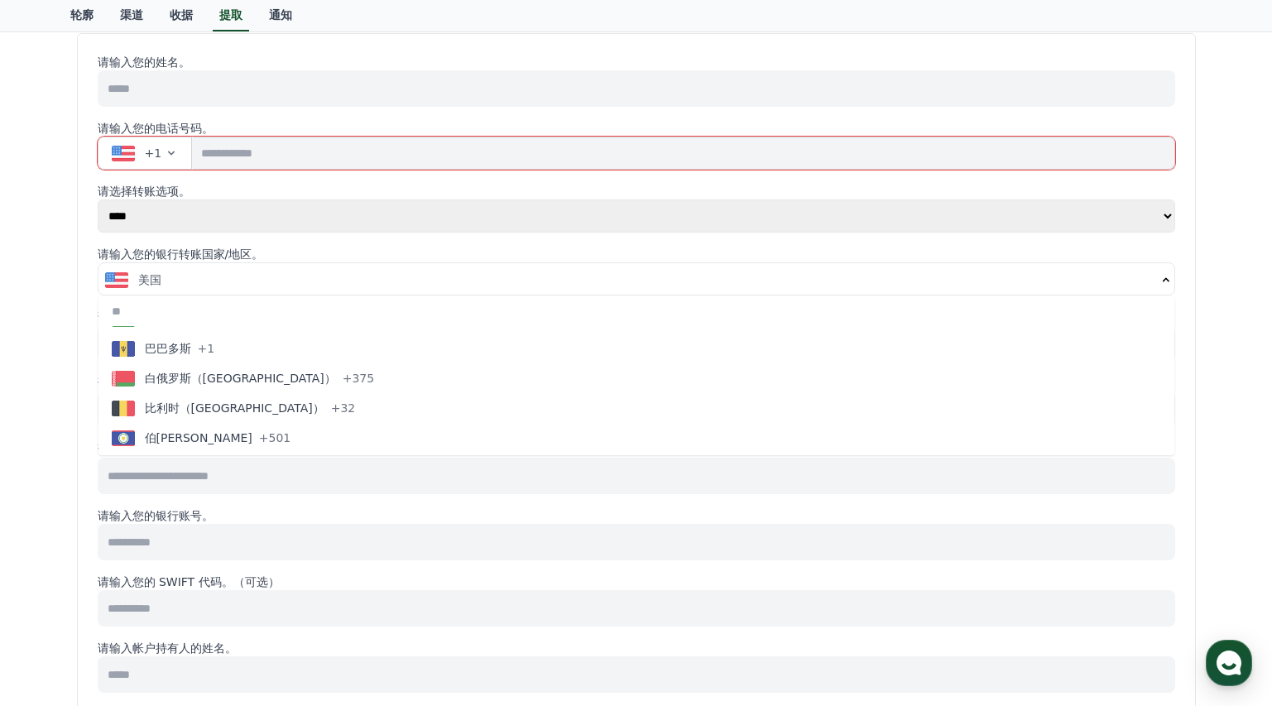
click at [261, 208] on select "**** **" at bounding box center [636, 215] width 1077 height 33
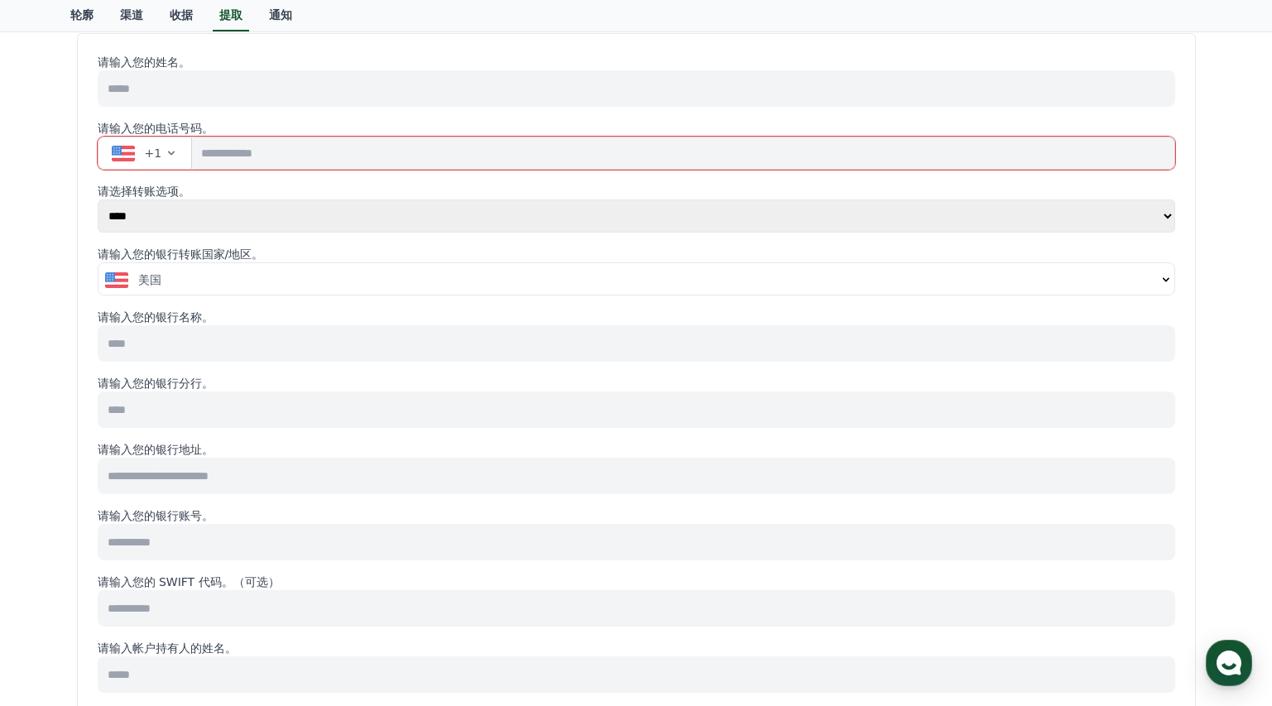
click at [98, 199] on select "**** **" at bounding box center [636, 215] width 1077 height 33
click at [352, 213] on select "**** **" at bounding box center [636, 215] width 1077 height 33
select select "******"
click at [98, 214] on select "**** **" at bounding box center [636, 215] width 1077 height 33
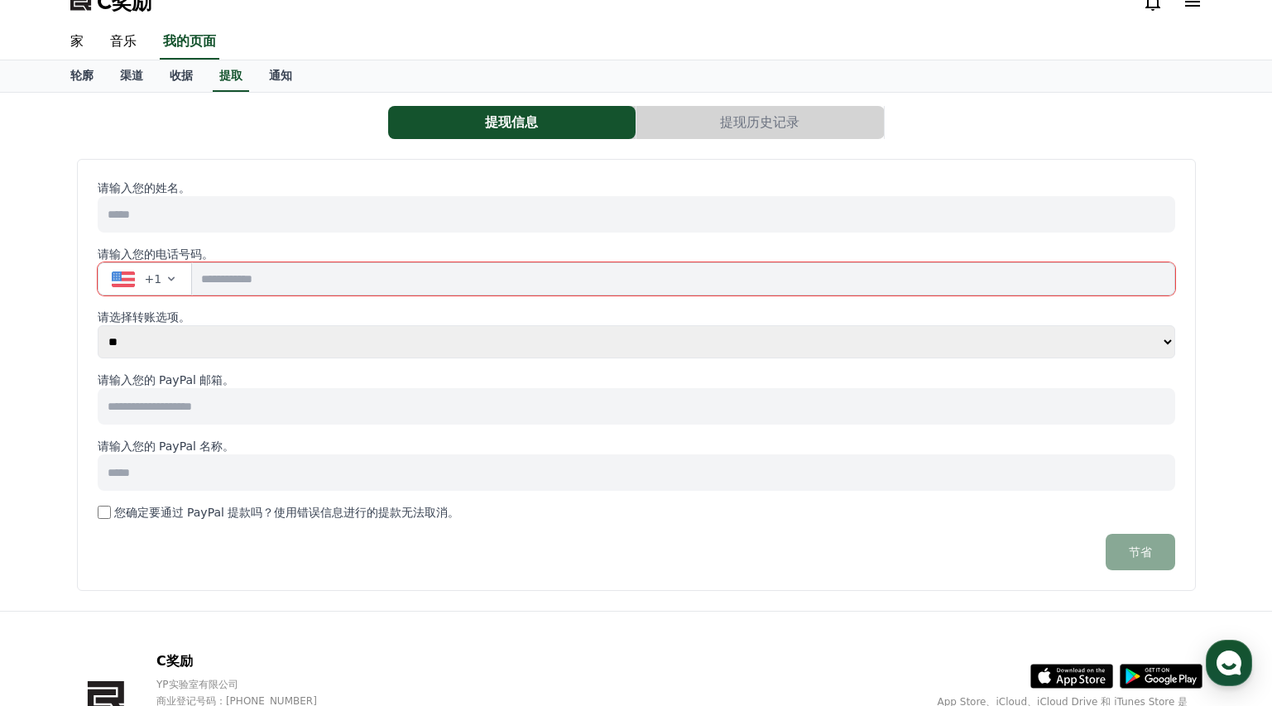
scroll to position [0, 0]
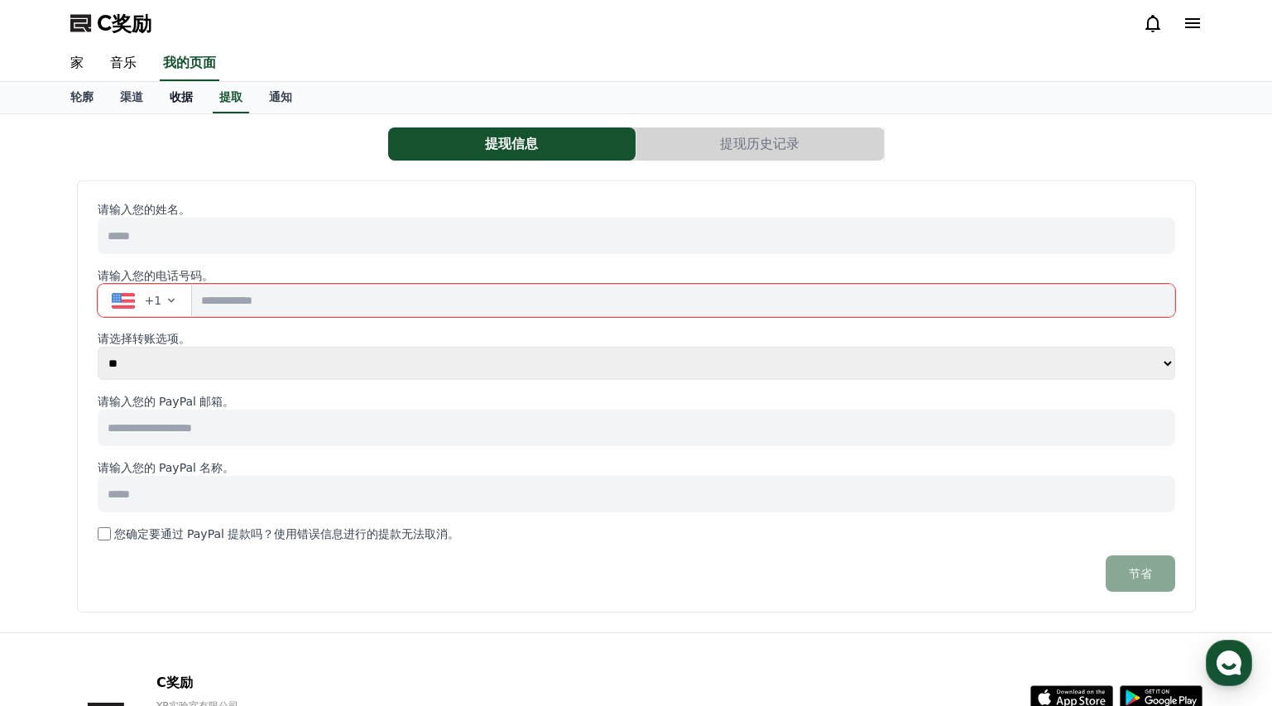
click at [187, 98] on font "收据" at bounding box center [181, 96] width 23 height 13
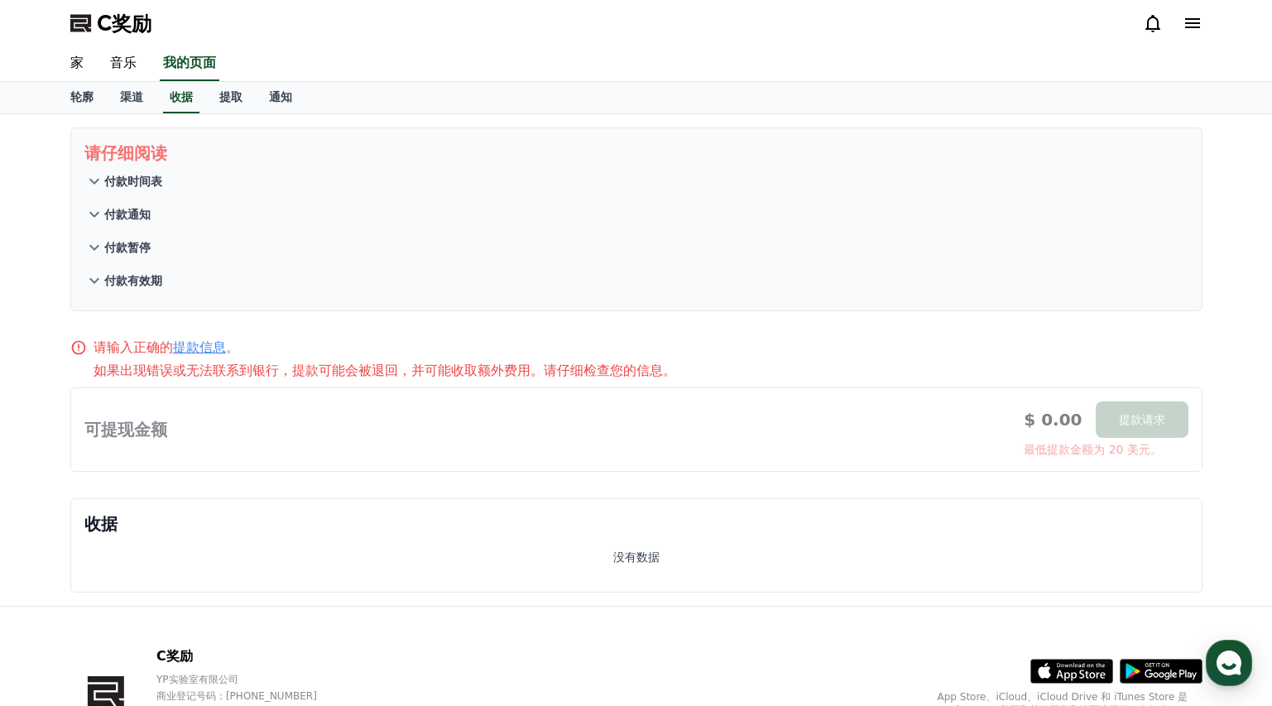
click at [97, 183] on icon at bounding box center [94, 181] width 20 height 20
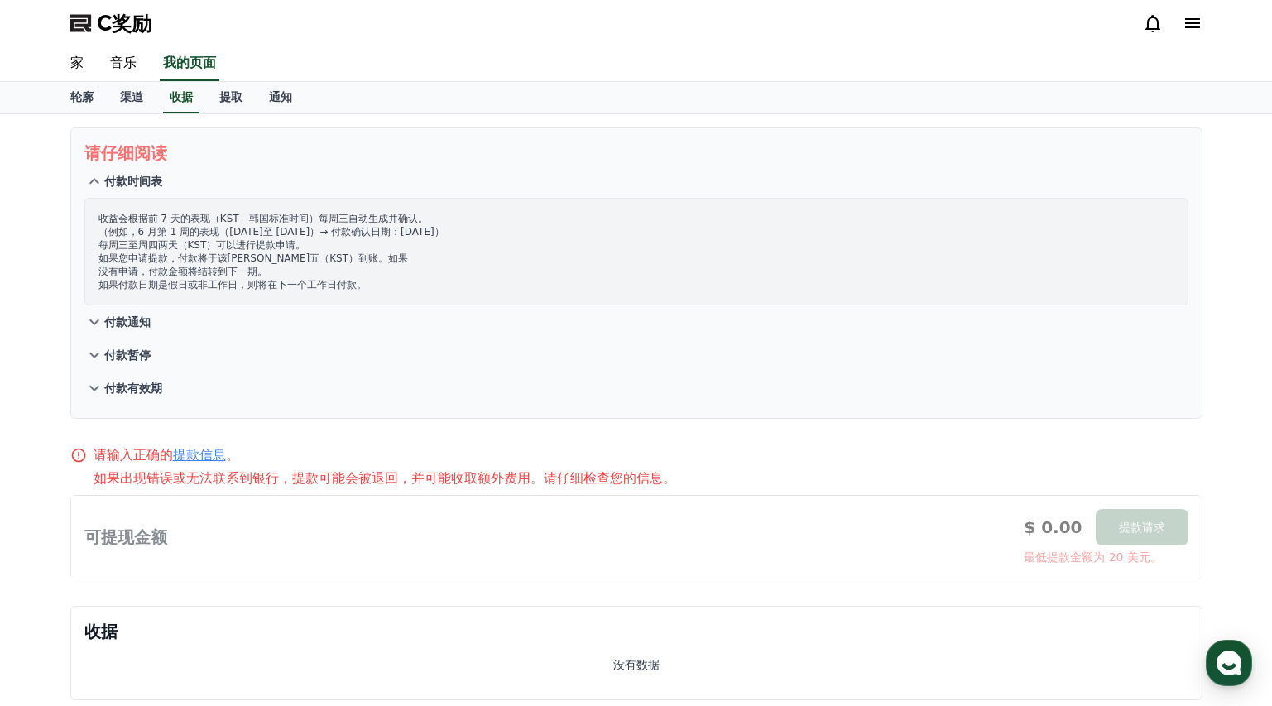
click at [128, 327] on font "付款通知" at bounding box center [127, 321] width 46 height 13
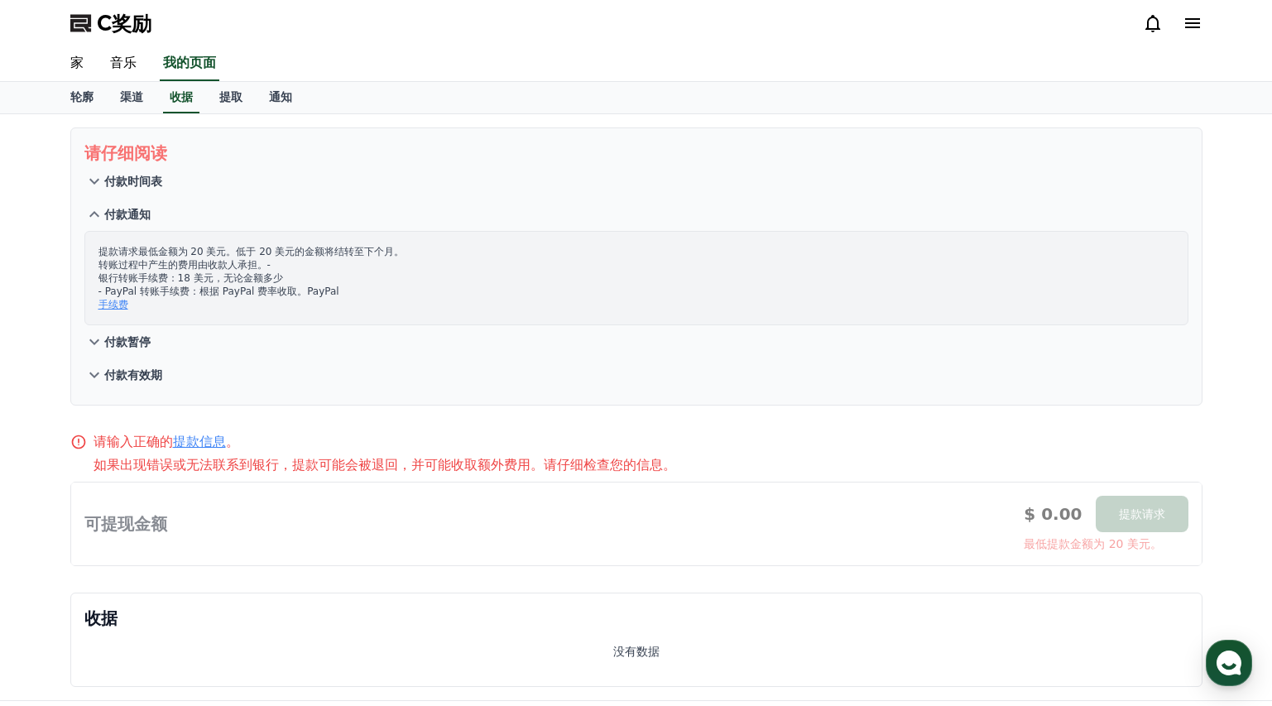
drag, startPoint x: 199, startPoint y: 248, endPoint x: 260, endPoint y: 247, distance: 60.4
click at [234, 246] on font "提款请求最低金额为 20 美元。低于 20 美元的金额将结转至下个月。" at bounding box center [251, 252] width 306 height 12
drag, startPoint x: 317, startPoint y: 290, endPoint x: 365, endPoint y: 291, distance: 48.0
click at [364, 291] on p "提款请求最低金额为 20 美元。低于 20 美元的金额将结转至下个月。 转账过程中产生的费用由收款人承担。- 银行转账手续费：18 美元，无论金额多少 - P…" at bounding box center [635, 278] width 1075 height 66
drag, startPoint x: 206, startPoint y: 291, endPoint x: 241, endPoint y: 292, distance: 34.8
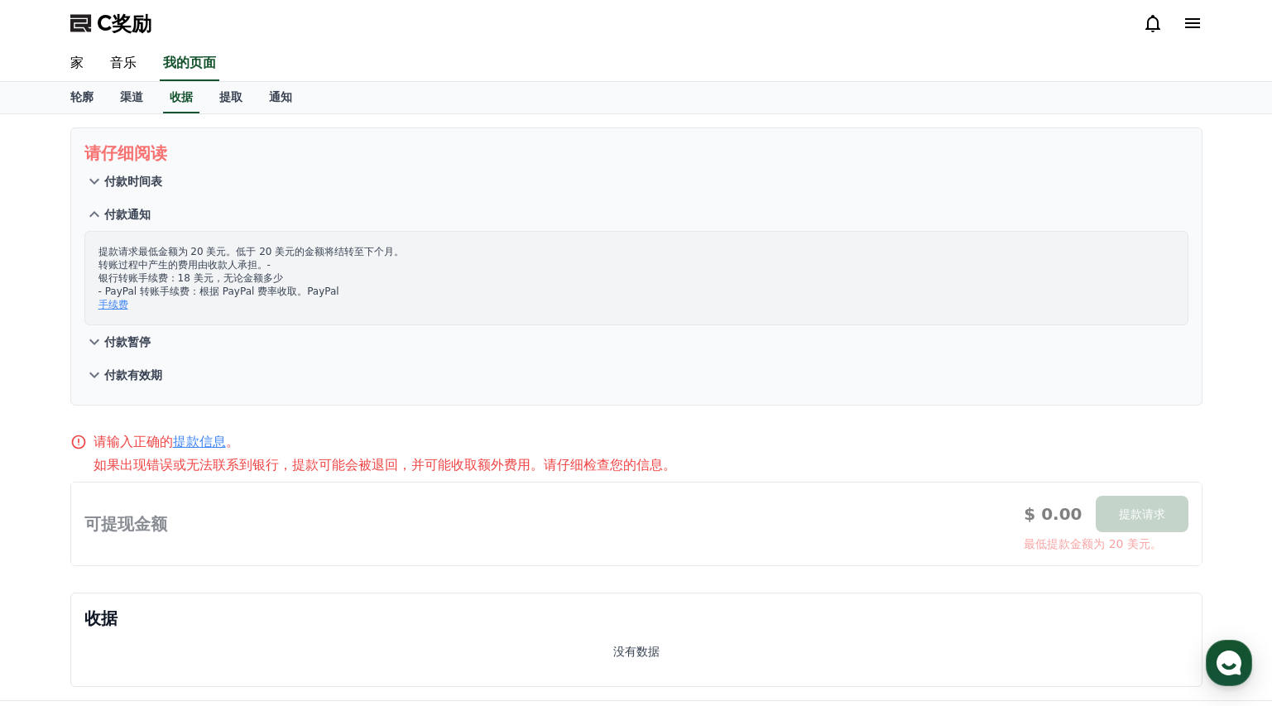
click at [235, 291] on font "- PayPal 转账手续费：根据 PayPal 费率收取。PayPal" at bounding box center [218, 291] width 241 height 12
click at [229, 329] on button "付款暂停" at bounding box center [636, 341] width 1104 height 33
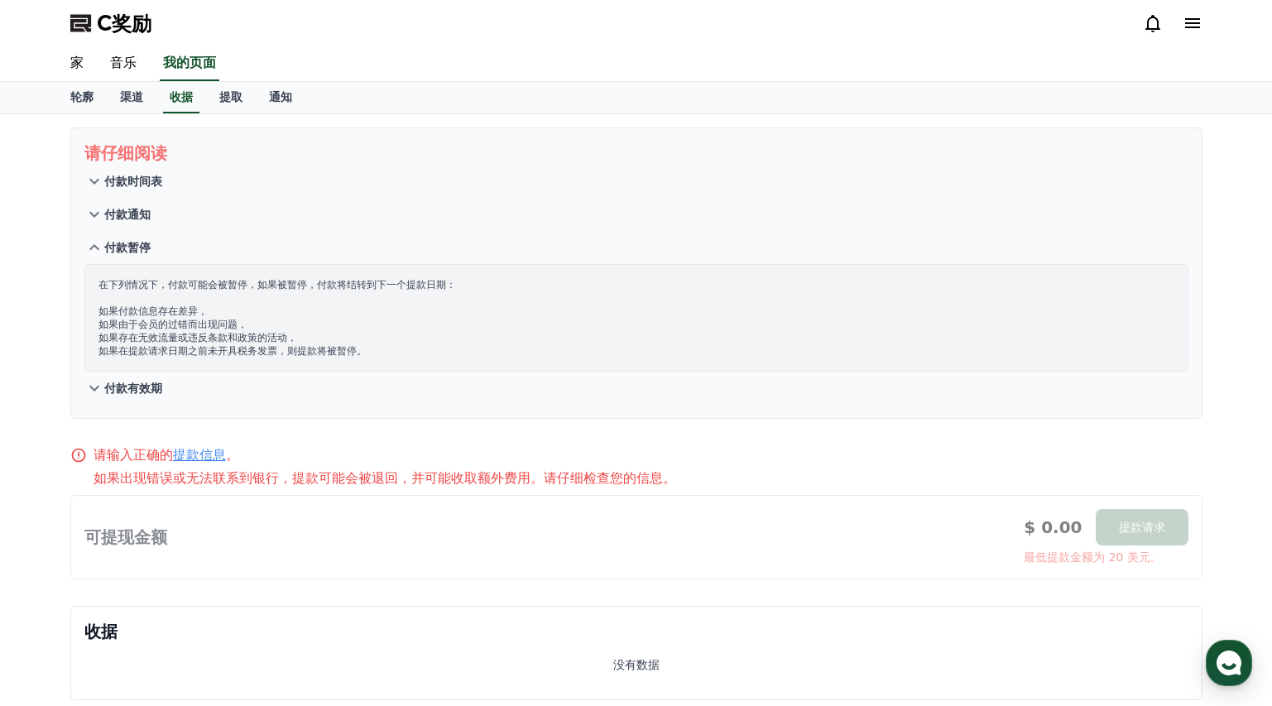
click at [100, 209] on icon at bounding box center [94, 214] width 20 height 20
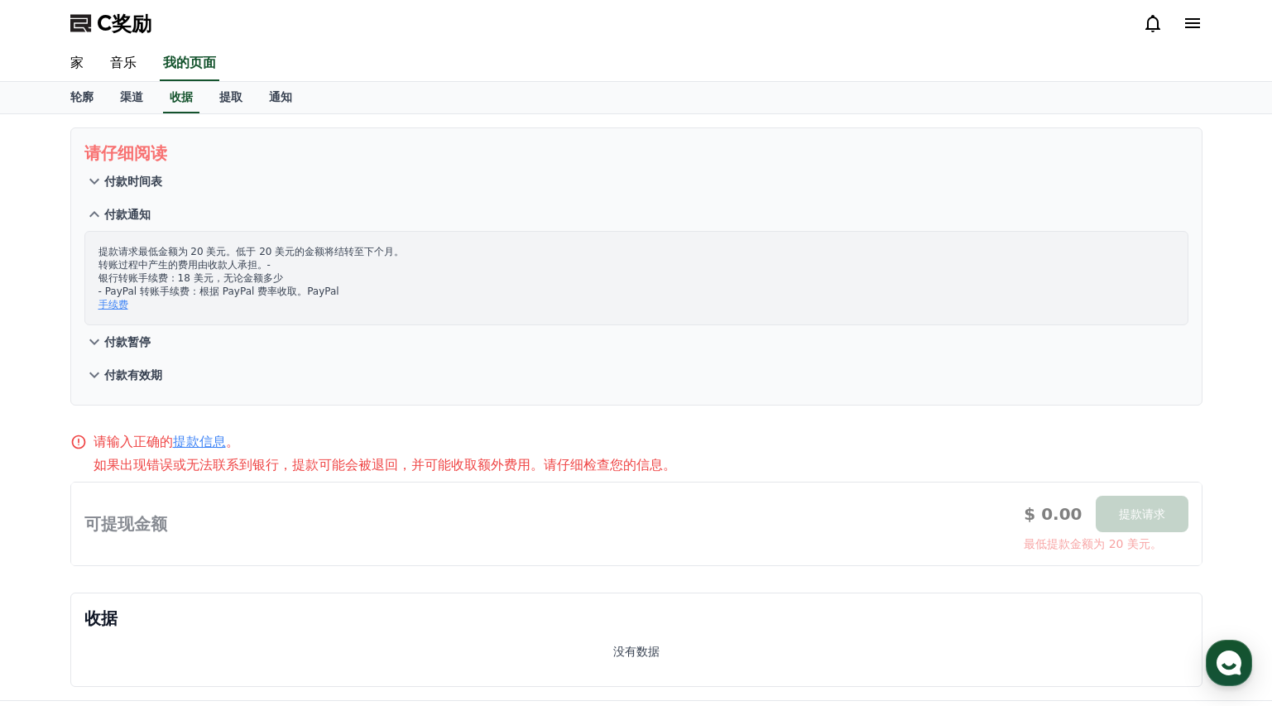
click at [126, 303] on font "手续费" at bounding box center [113, 305] width 30 height 12
click at [122, 335] on font "付款暂停" at bounding box center [127, 341] width 46 height 13
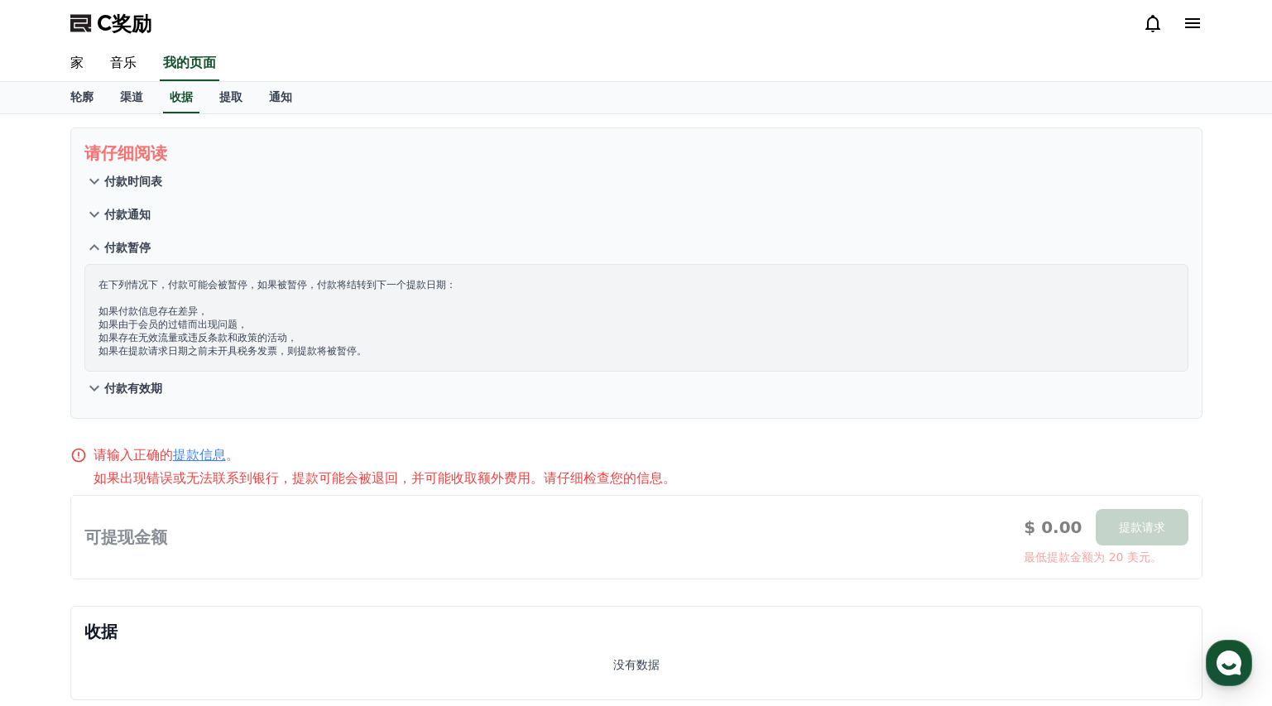
drag, startPoint x: 267, startPoint y: 285, endPoint x: 419, endPoint y: 296, distance: 152.7
click at [326, 285] on font "在下列情况下，付款可能会被暂停，如果被暂停，付款将结转到下一个提款日期：" at bounding box center [276, 285] width 357 height 12
drag, startPoint x: 299, startPoint y: 356, endPoint x: 147, endPoint y: 372, distance: 152.3
click at [227, 360] on div "在下列情况下，付款可能会被暂停，如果被暂停，付款将结转到下一个提款日期： 如果付款信息存在差异， 如果由于会员的过错而出现问题， 如果存在无效流量或违反条款和…" at bounding box center [636, 318] width 1104 height 108
click at [130, 384] on font "付款有效期" at bounding box center [133, 387] width 58 height 13
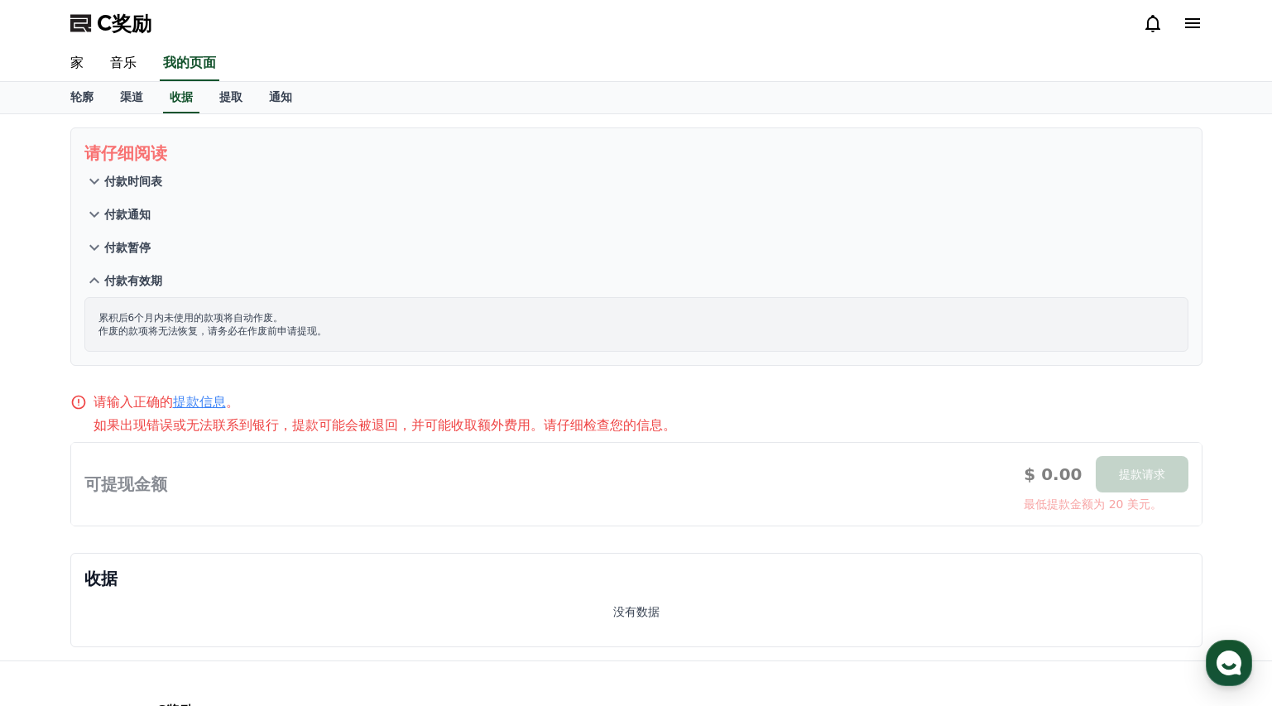
drag, startPoint x: 301, startPoint y: 328, endPoint x: 89, endPoint y: 334, distance: 211.9
click at [89, 333] on div "累积后6个月内未使用的款项将自动作废。 作废的款项将无法恢复，请务必在作废前申请提现。" at bounding box center [636, 324] width 1104 height 55
drag, startPoint x: 307, startPoint y: 333, endPoint x: 324, endPoint y: 335, distance: 17.5
click at [308, 333] on font "作废的款项将无法恢复，请务必在作废前申请提现。" at bounding box center [212, 331] width 228 height 12
click at [381, 342] on div "累积后6个月内未使用的款项将自动作废。 作废的款项将无法恢复，请务必在作废前申请提现。" at bounding box center [636, 324] width 1104 height 55
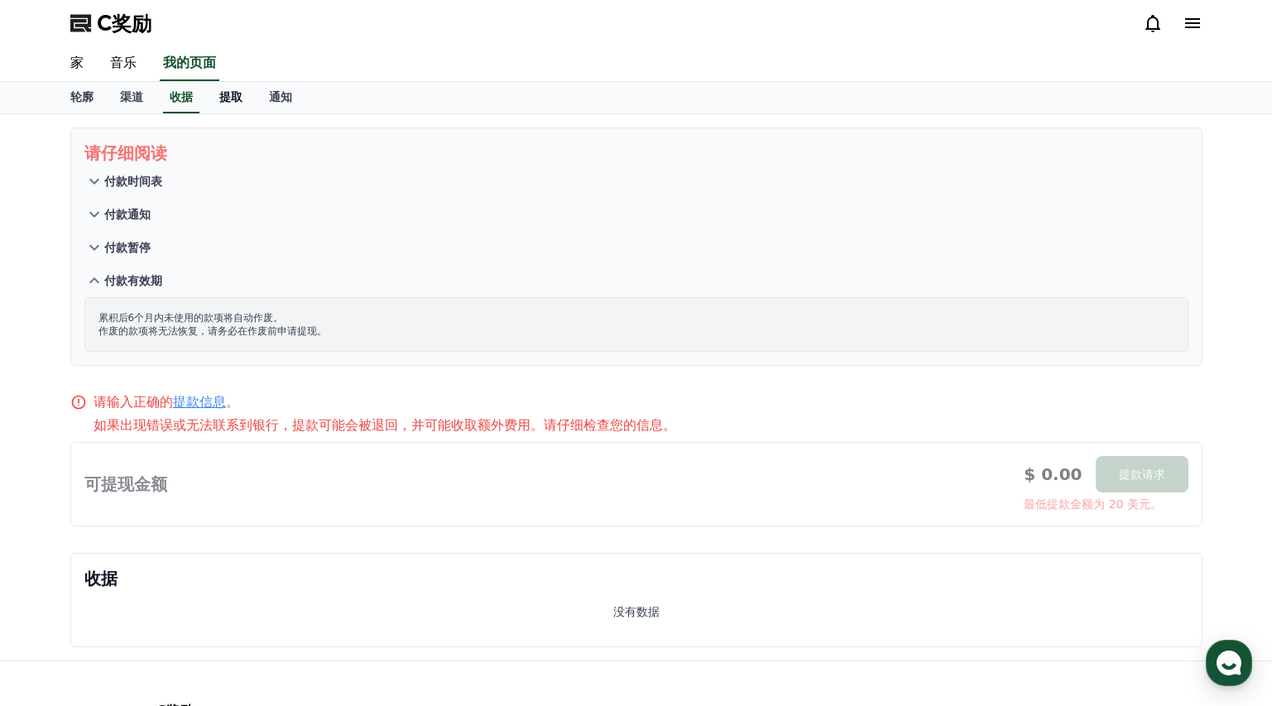
click at [224, 98] on font "提取" at bounding box center [230, 96] width 23 height 13
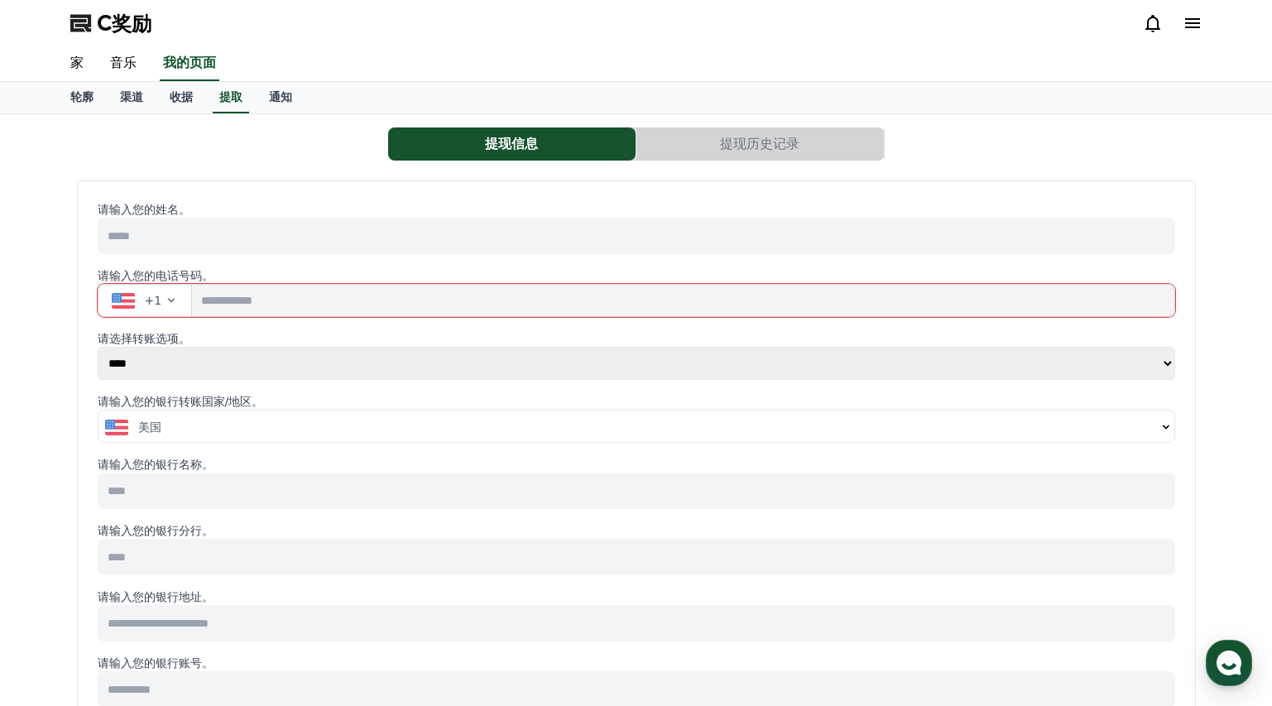
click at [787, 152] on button "提现历史记录" at bounding box center [759, 143] width 247 height 33
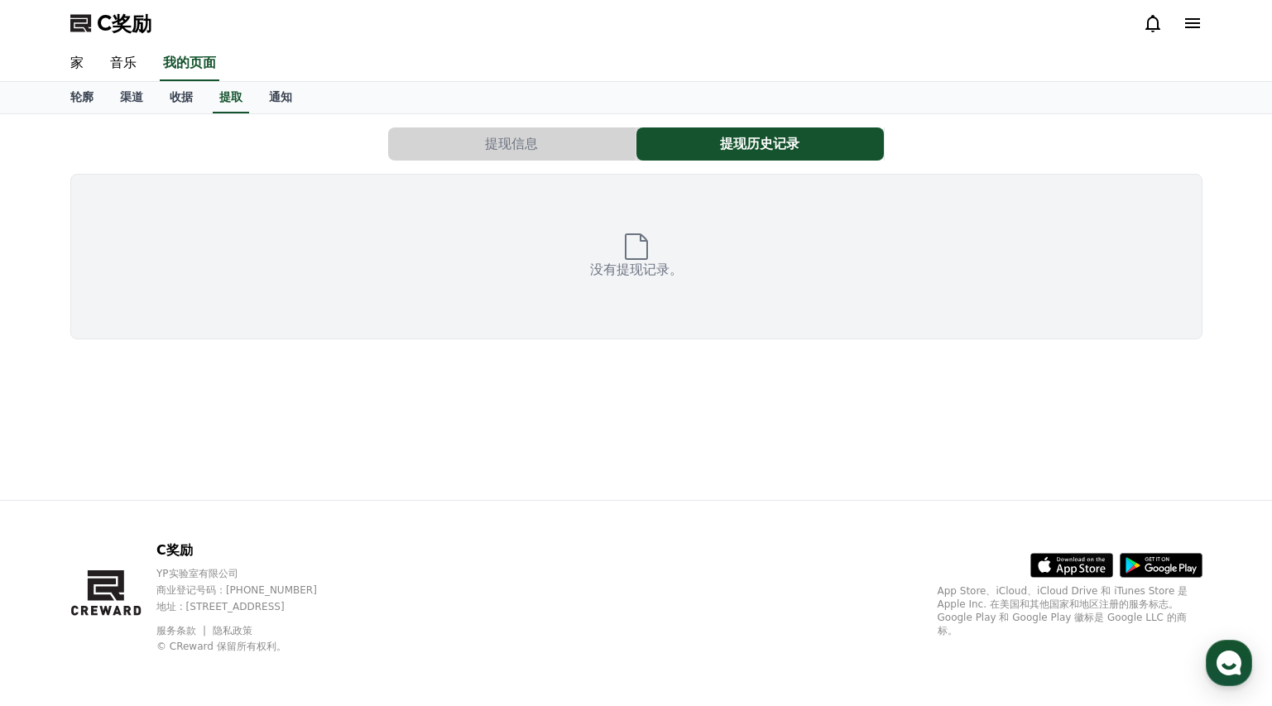
click at [526, 159] on button "提现信息" at bounding box center [511, 143] width 247 height 33
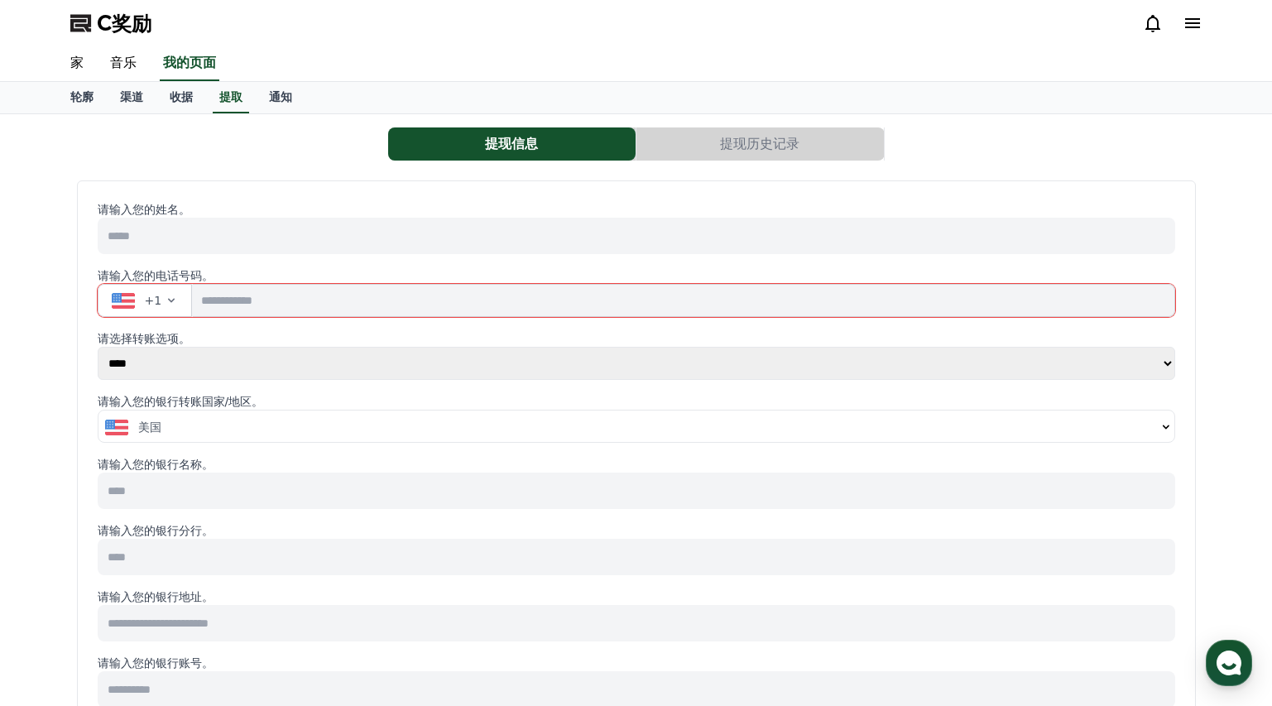
click at [439, 420] on div "美国" at bounding box center [630, 427] width 1051 height 17
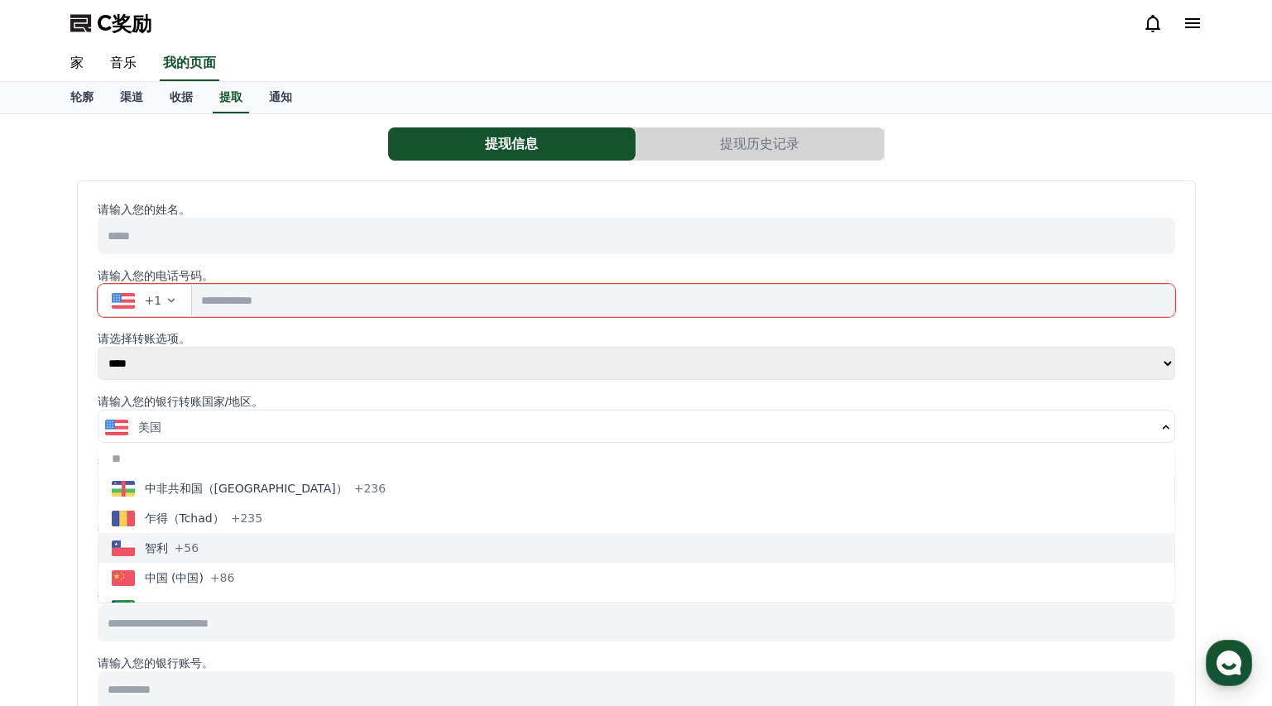
scroll to position [1253, 0]
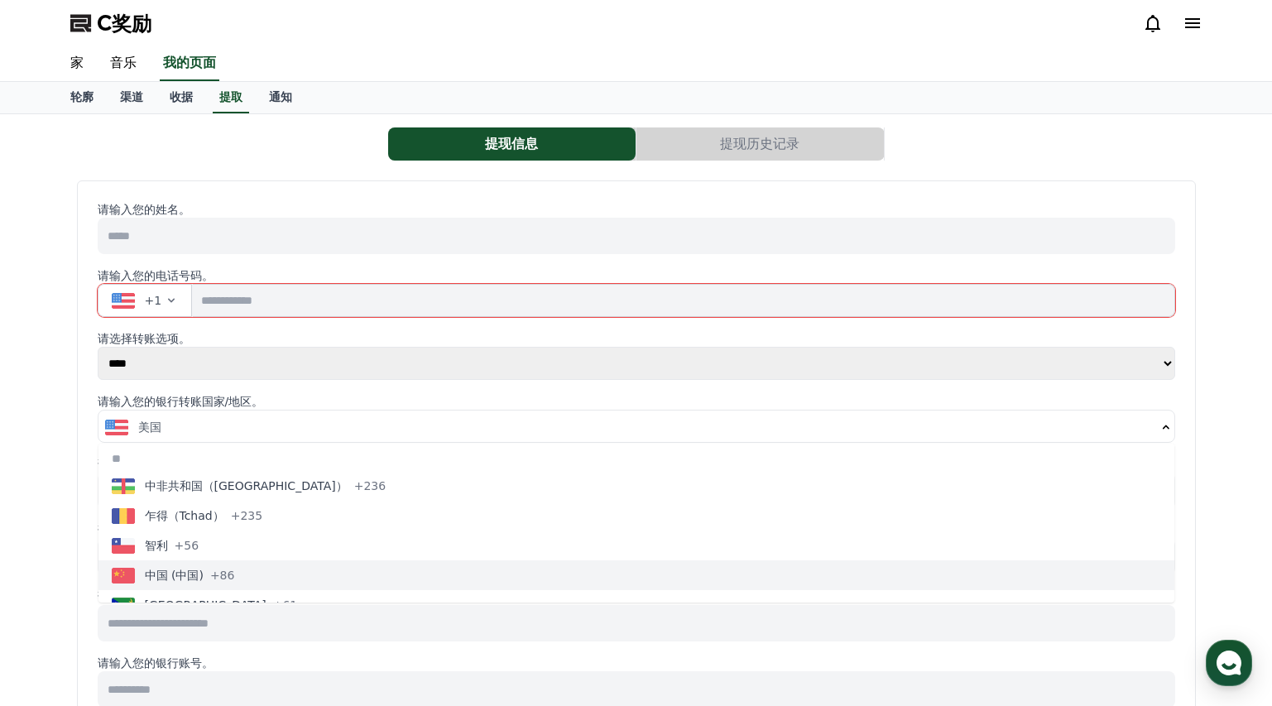
click at [242, 575] on button "中国 (中国) +86" at bounding box center [635, 575] width 1075 height 30
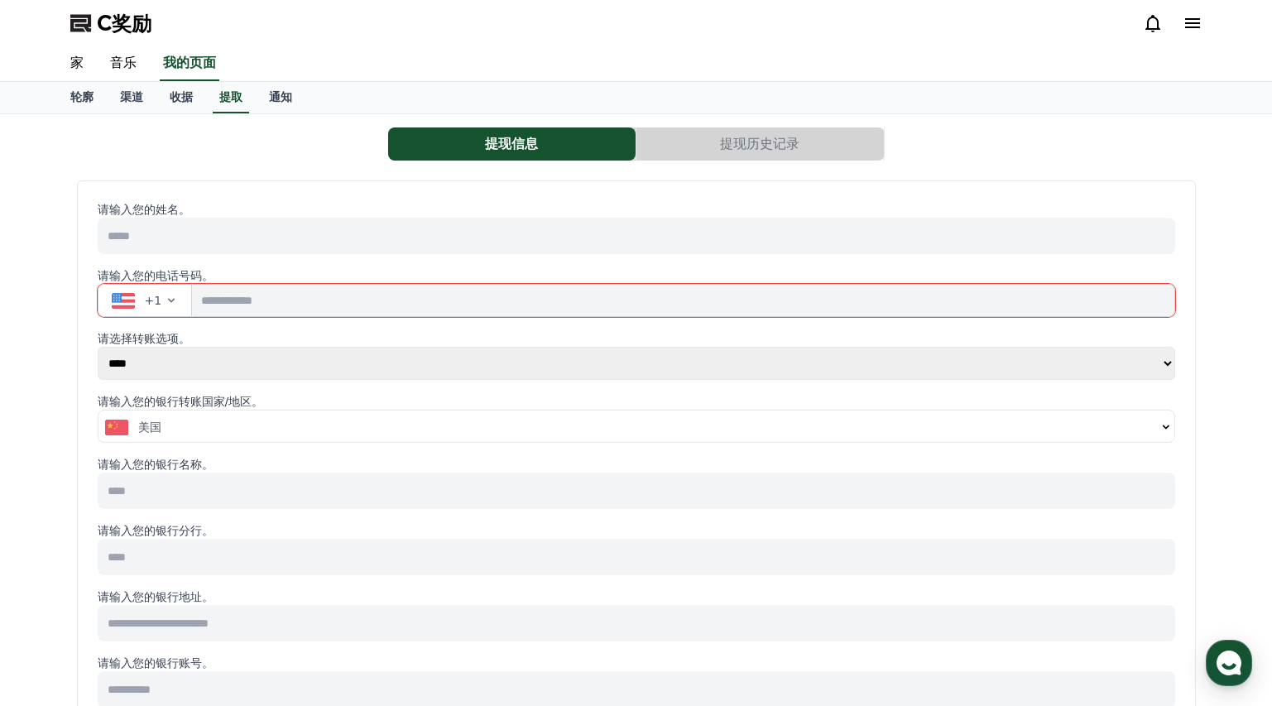
click at [335, 413] on button "美国" at bounding box center [635, 426] width 1075 height 33
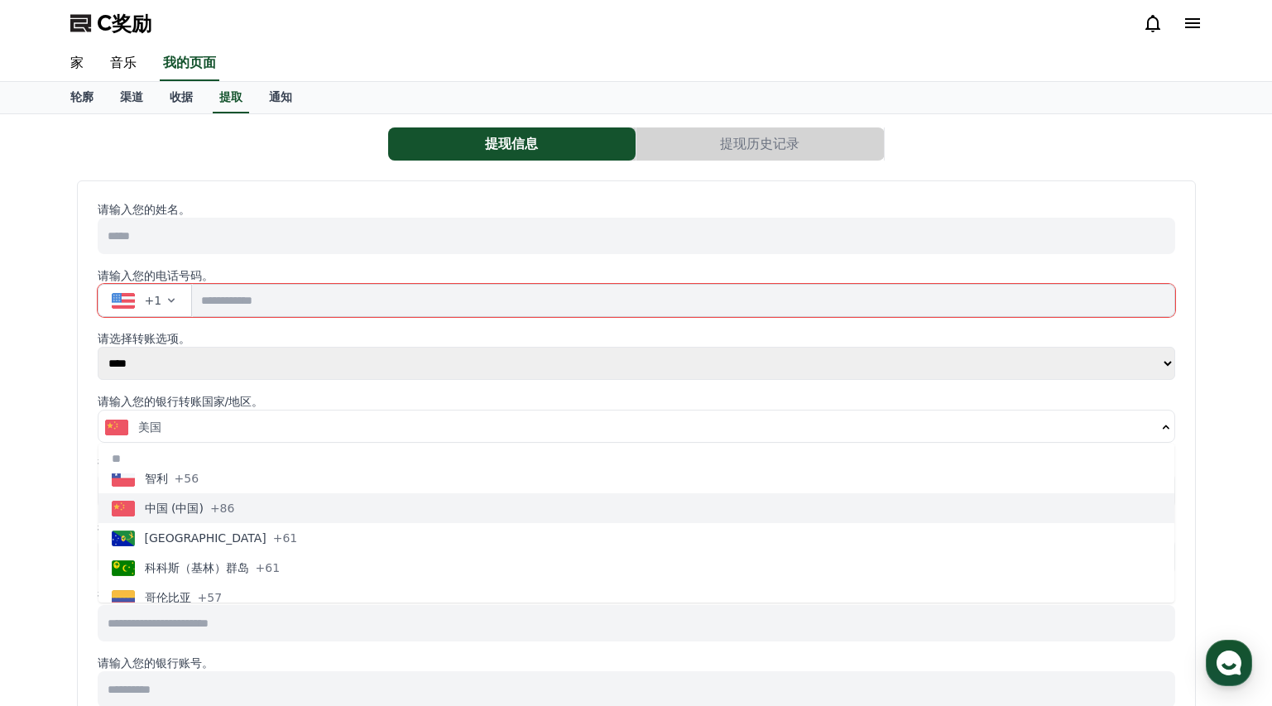
scroll to position [1326, 0]
click at [276, 499] on button "中国 (中国) +86" at bounding box center [635, 502] width 1075 height 30
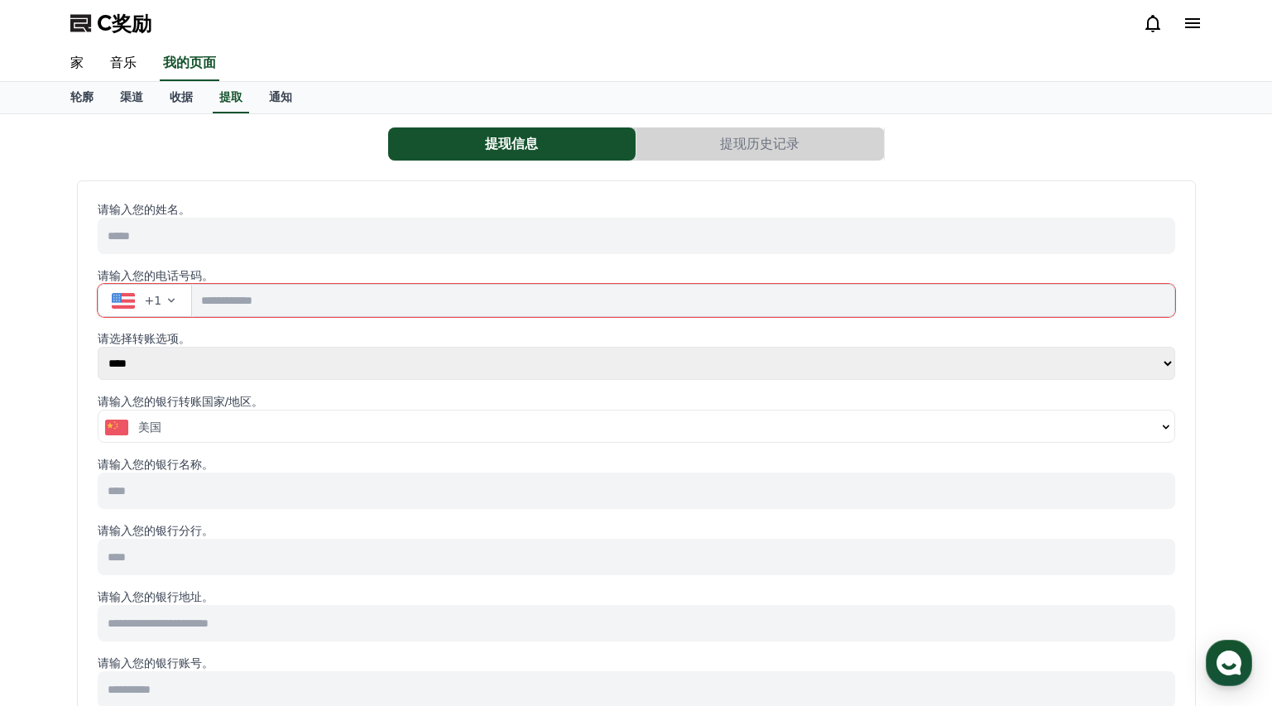
click at [412, 488] on input at bounding box center [636, 490] width 1077 height 36
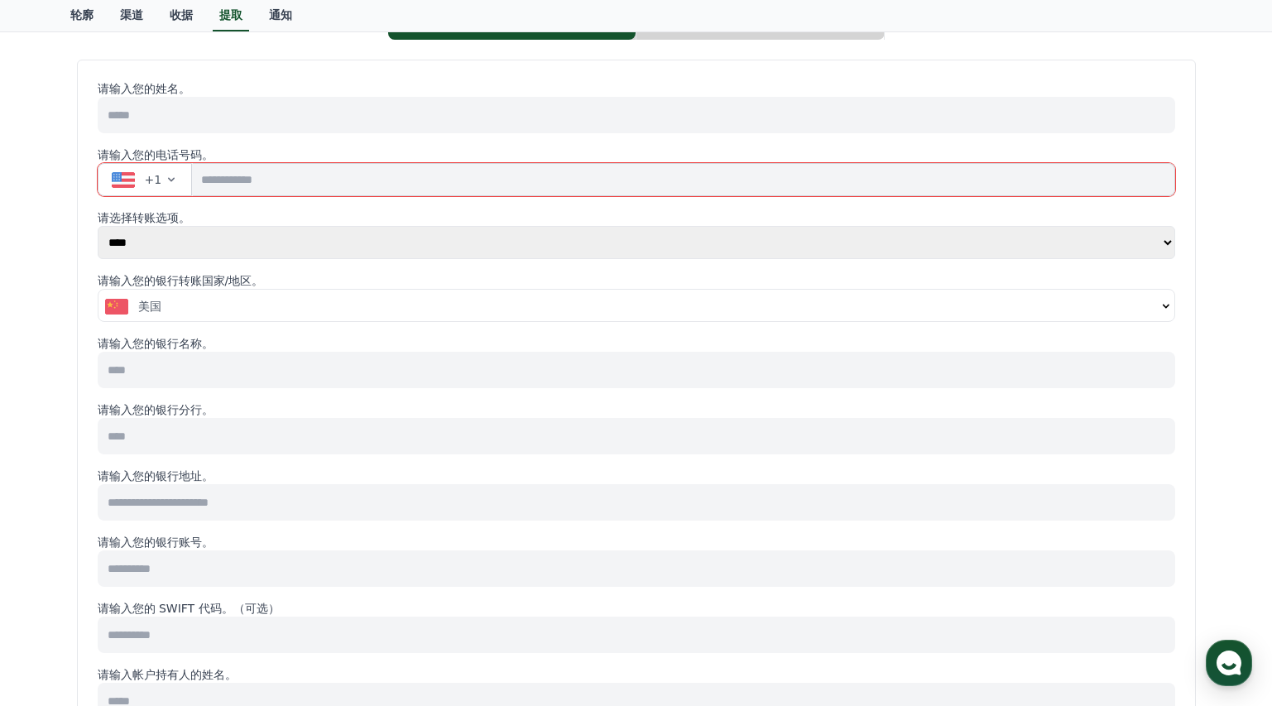
scroll to position [170, 0]
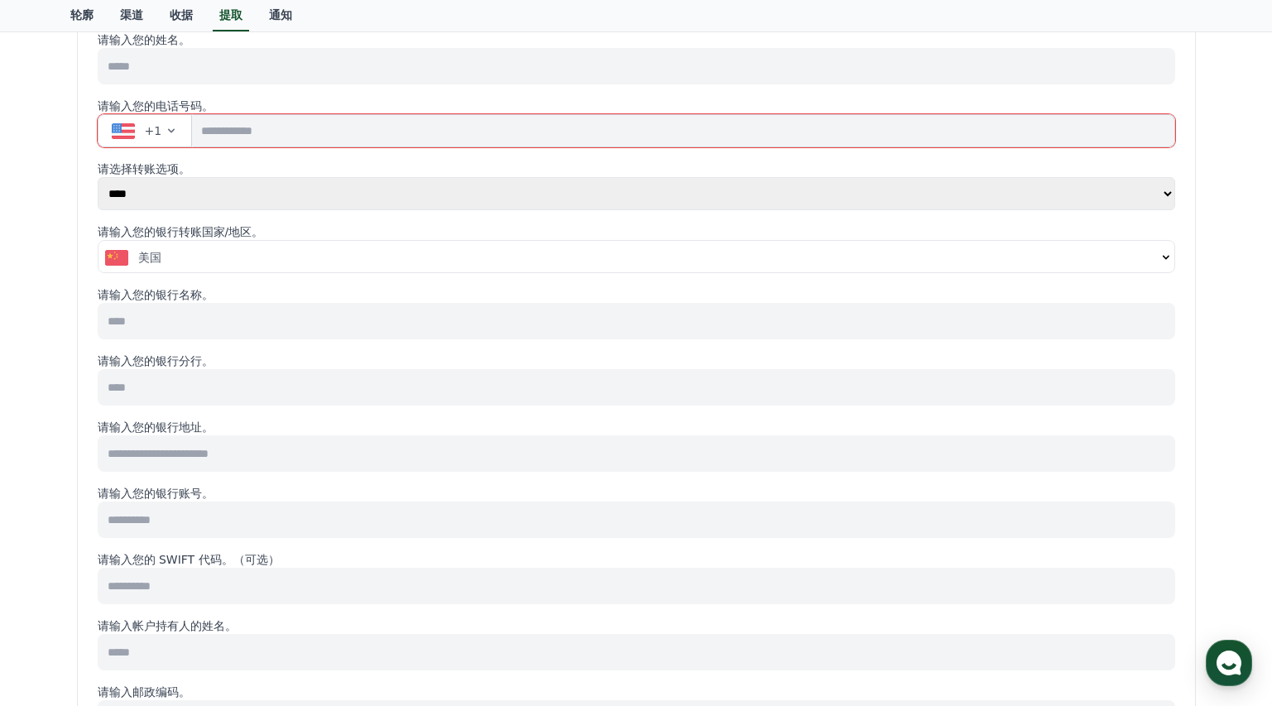
click at [647, 505] on input at bounding box center [636, 519] width 1077 height 36
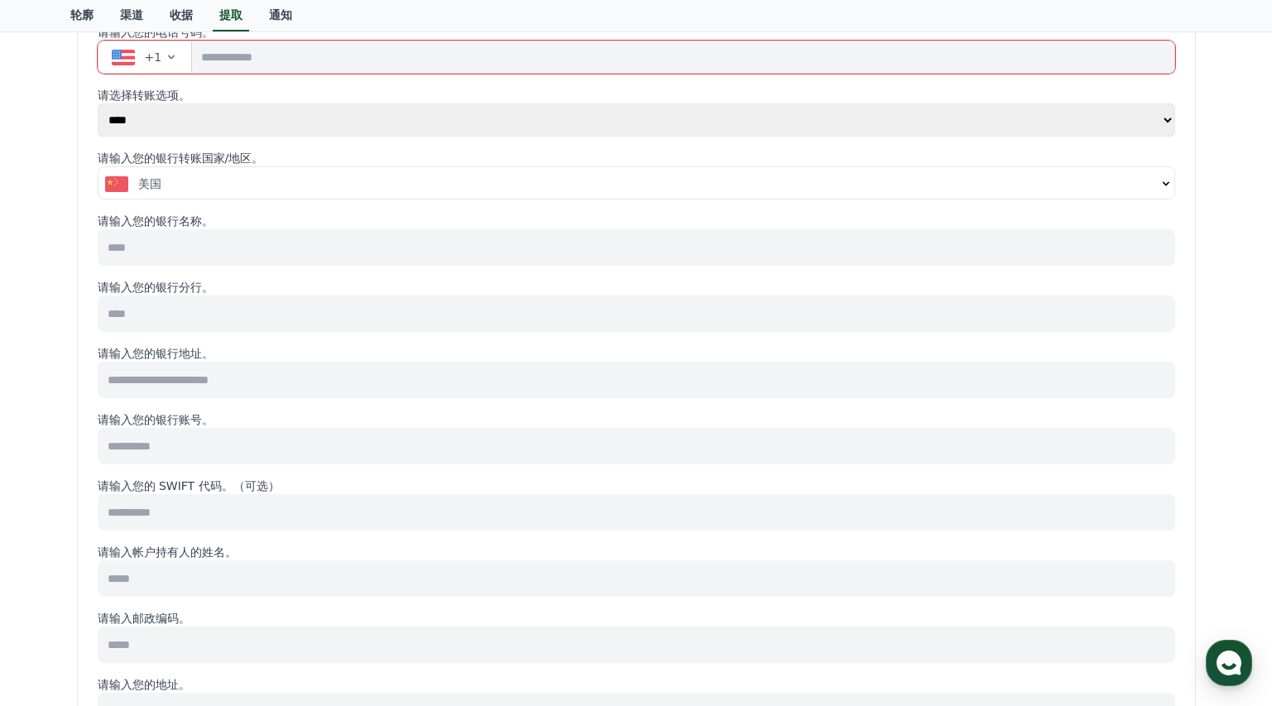
scroll to position [0, 0]
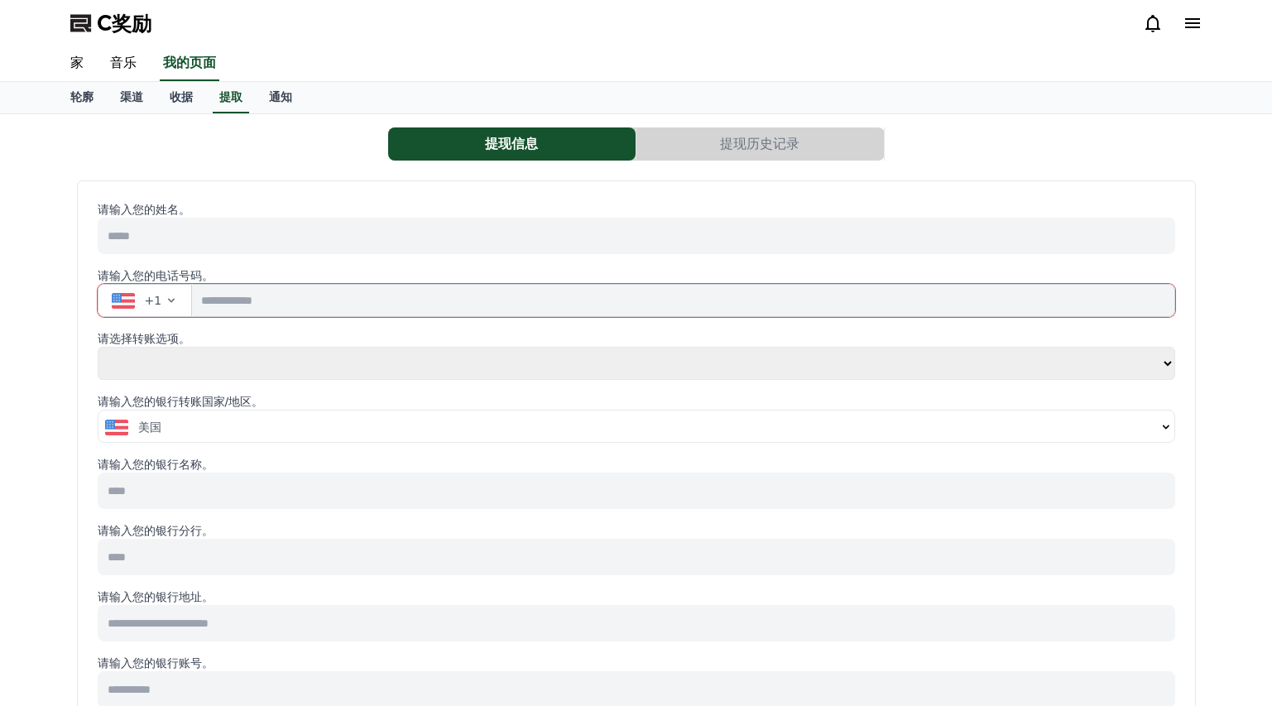
select select
click at [165, 302] on icon "button" at bounding box center [171, 300] width 13 height 13
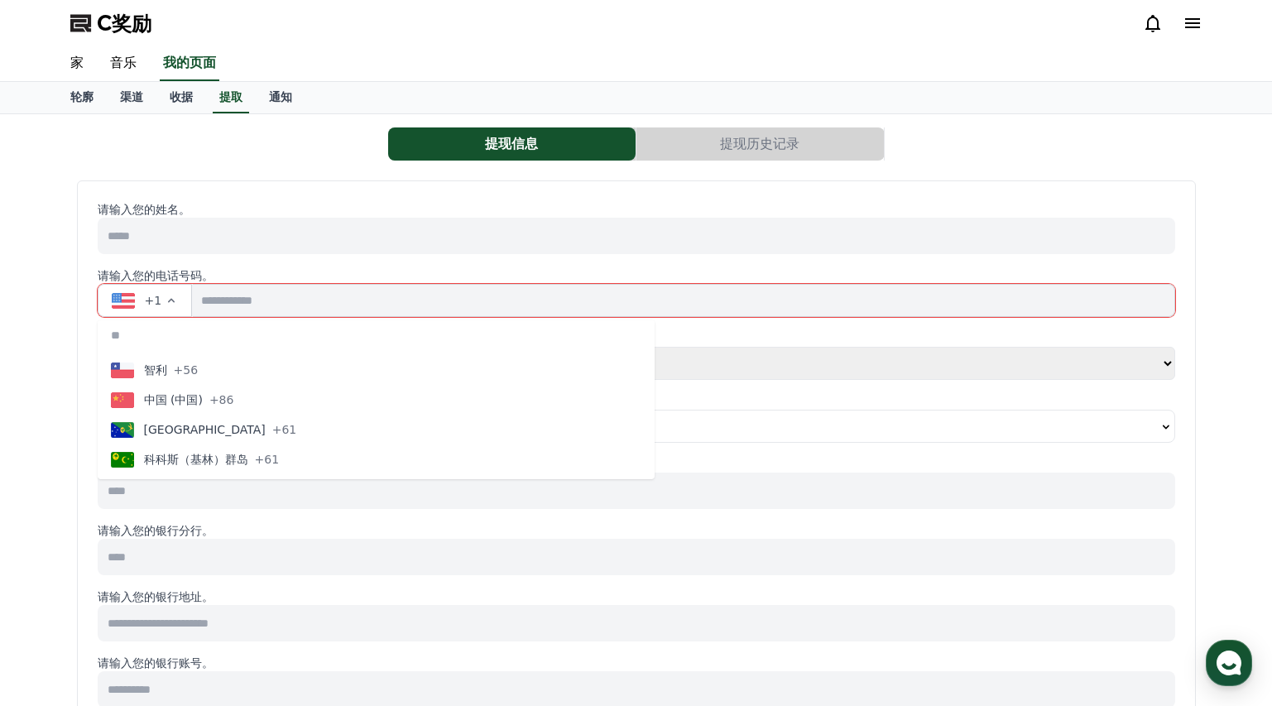
scroll to position [1310, 0]
click at [189, 394] on font "中国 (中国)" at bounding box center [173, 394] width 59 height 13
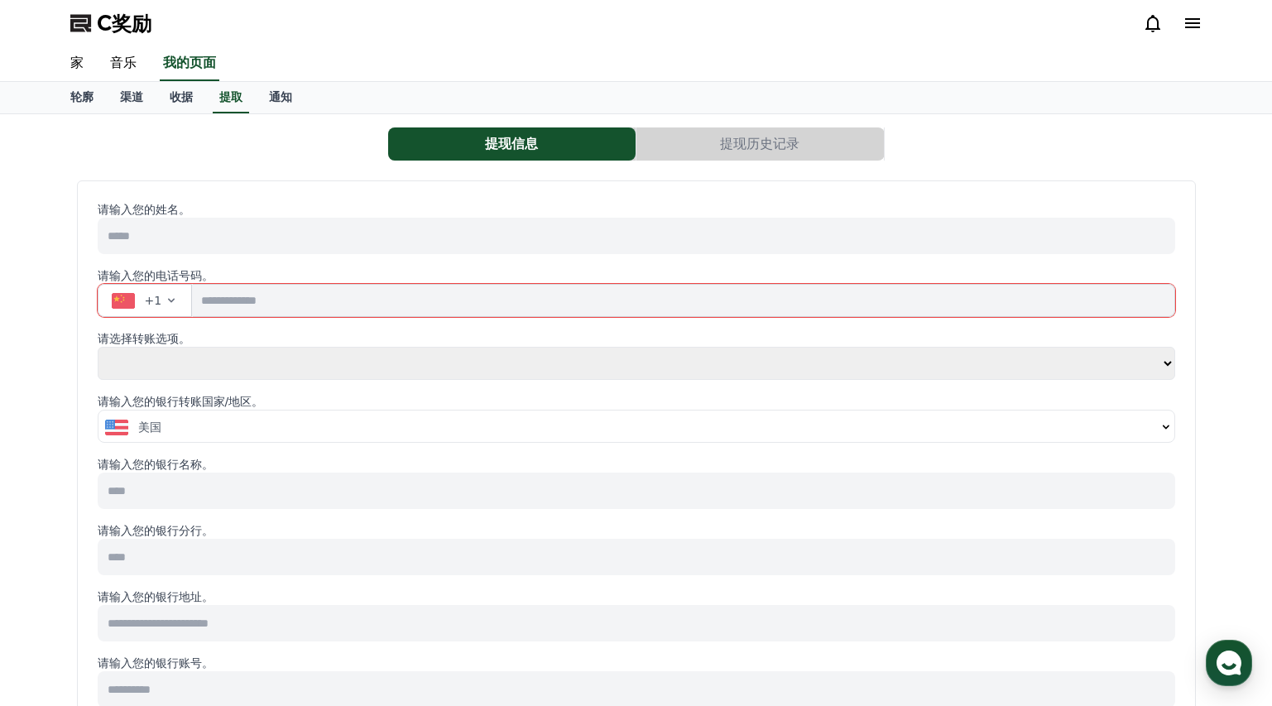
click at [184, 434] on div "美国" at bounding box center [630, 427] width 1051 height 17
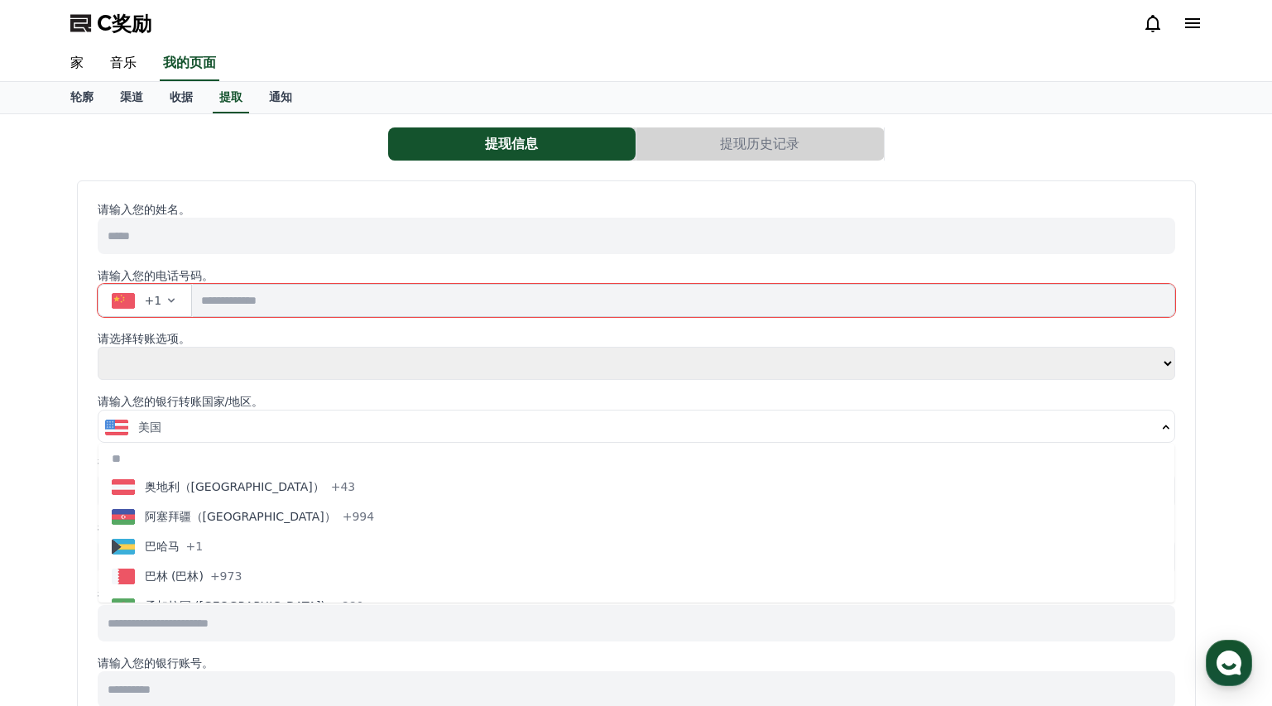
scroll to position [419, 0]
click at [311, 367] on select "**** **" at bounding box center [636, 363] width 1077 height 33
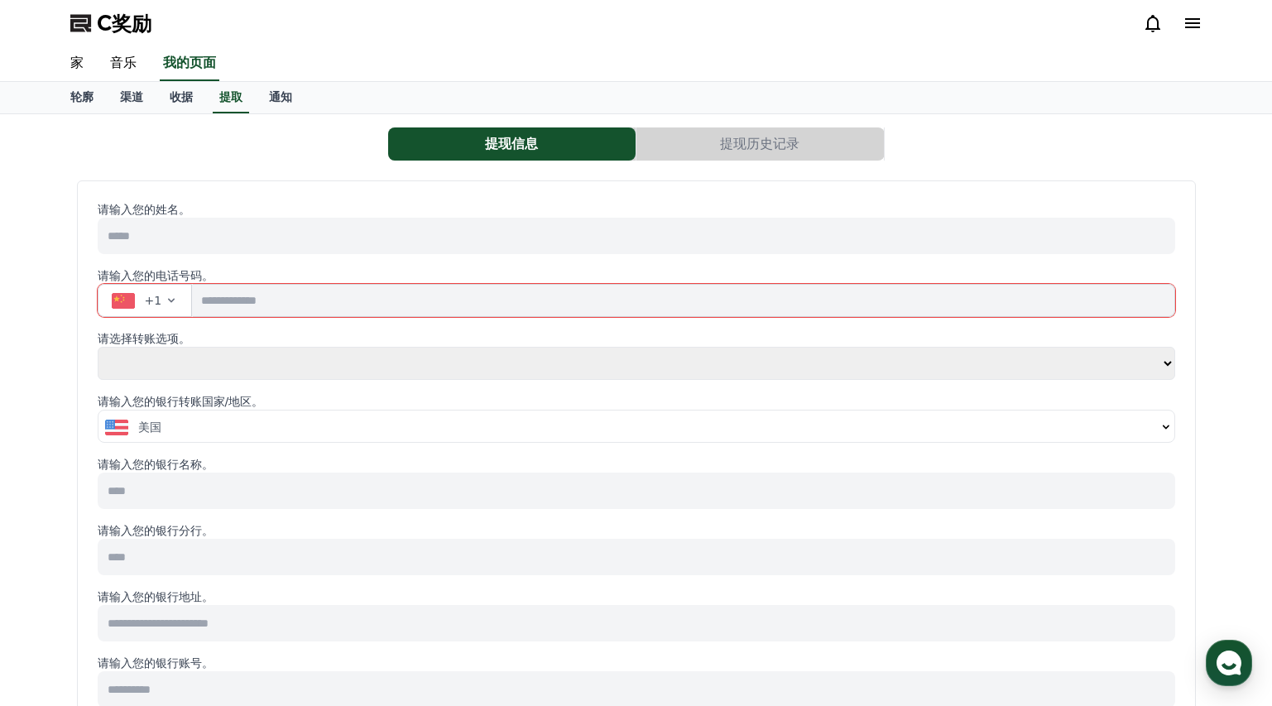
select select "**********"
click at [98, 347] on select "**** **" at bounding box center [636, 363] width 1077 height 33
click at [264, 420] on div "美国" at bounding box center [630, 427] width 1051 height 17
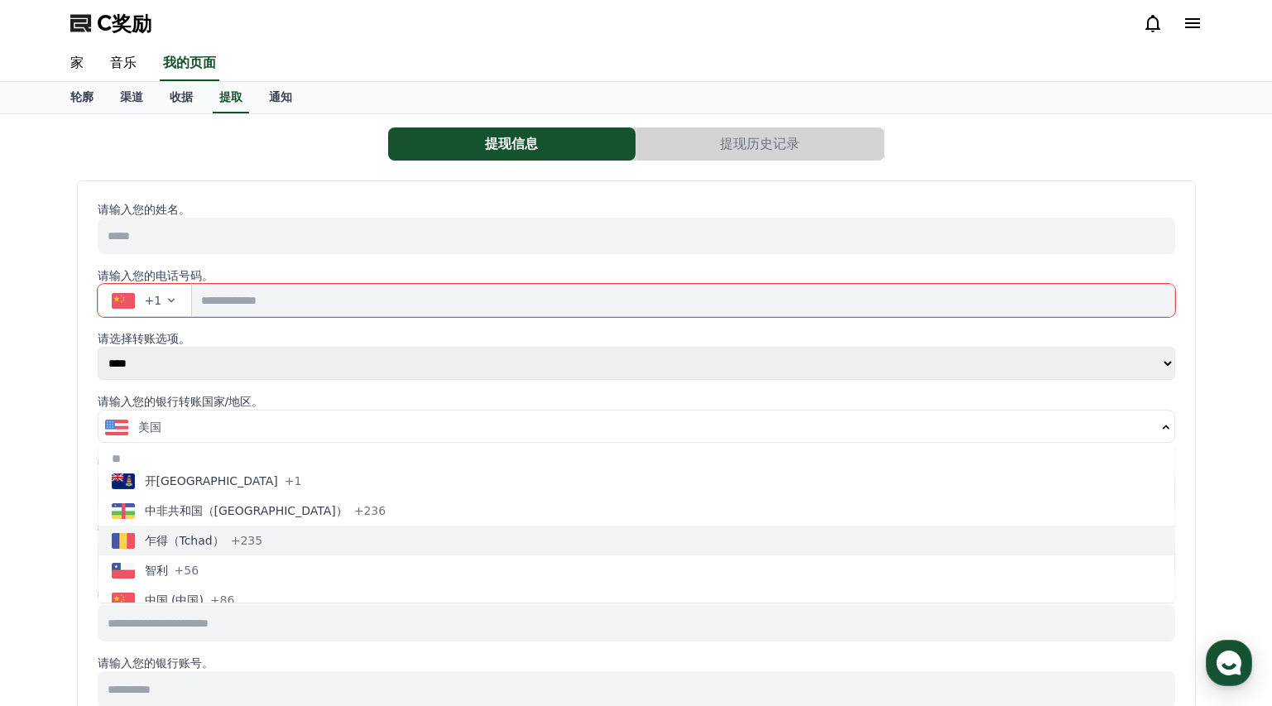
scroll to position [1248, 0]
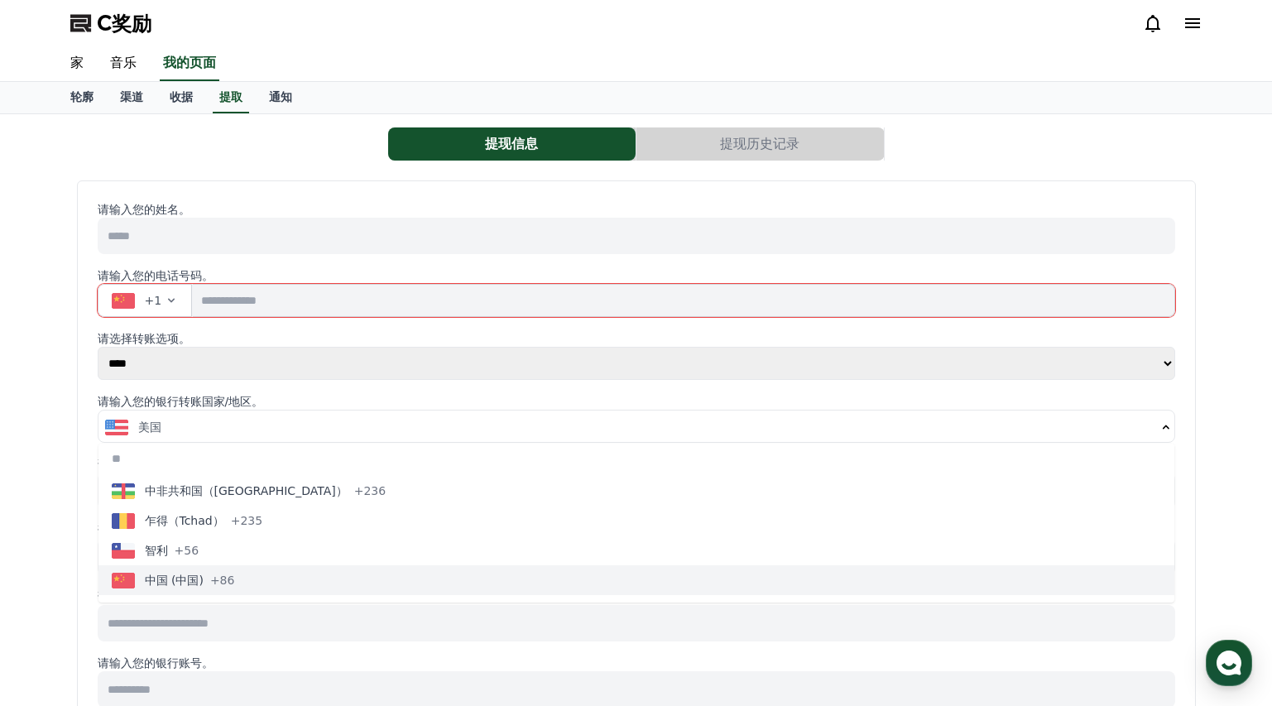
click at [237, 580] on button "中国 (中国) +86" at bounding box center [635, 580] width 1075 height 30
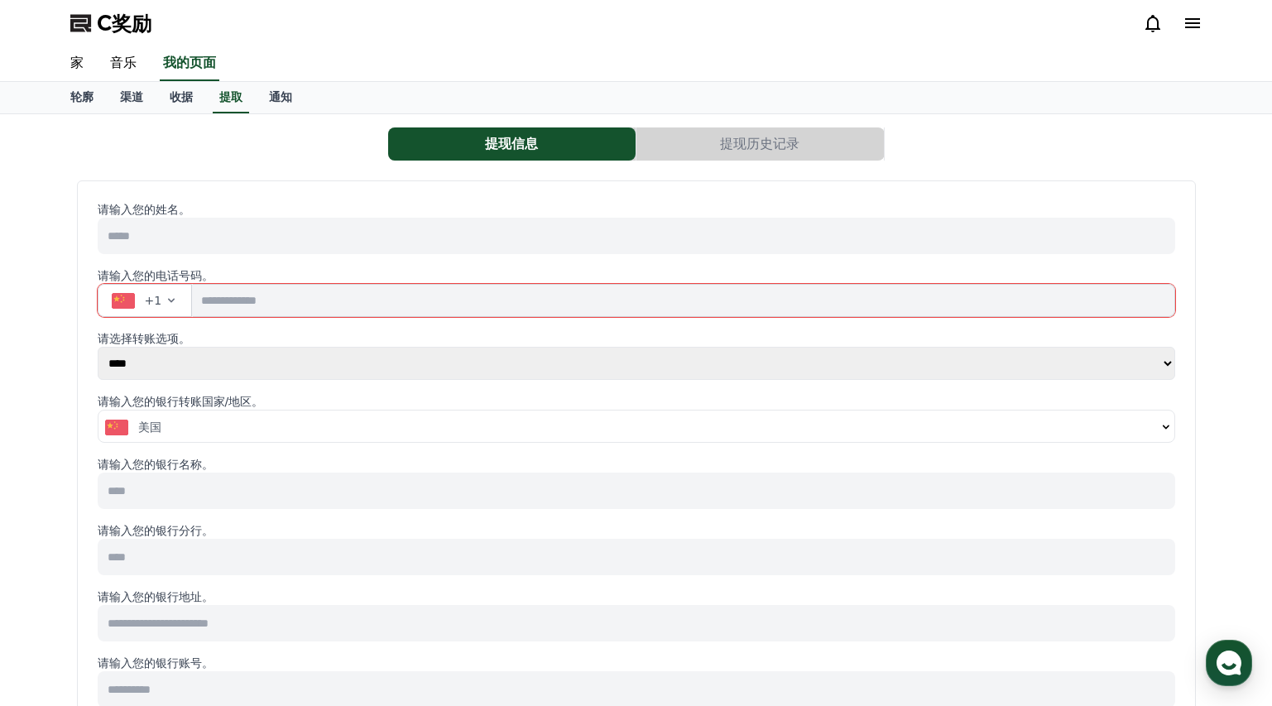
click at [309, 496] on input at bounding box center [636, 490] width 1077 height 36
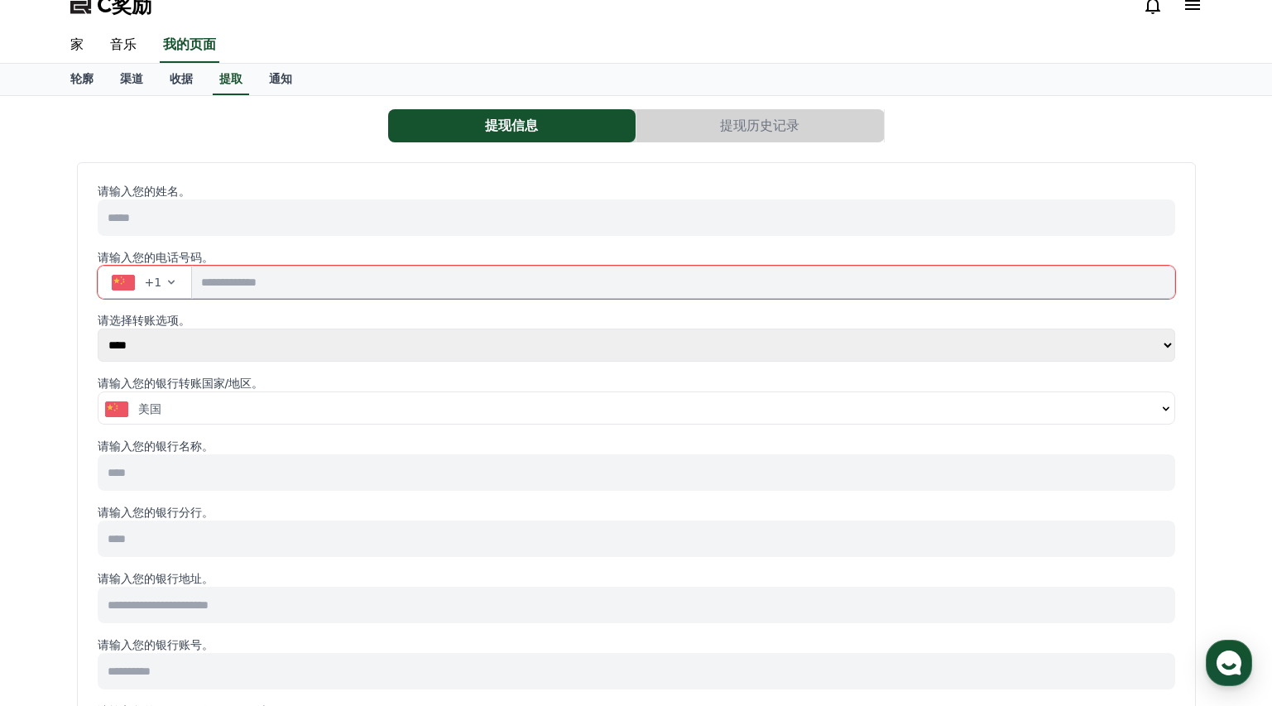
scroll to position [111, 0]
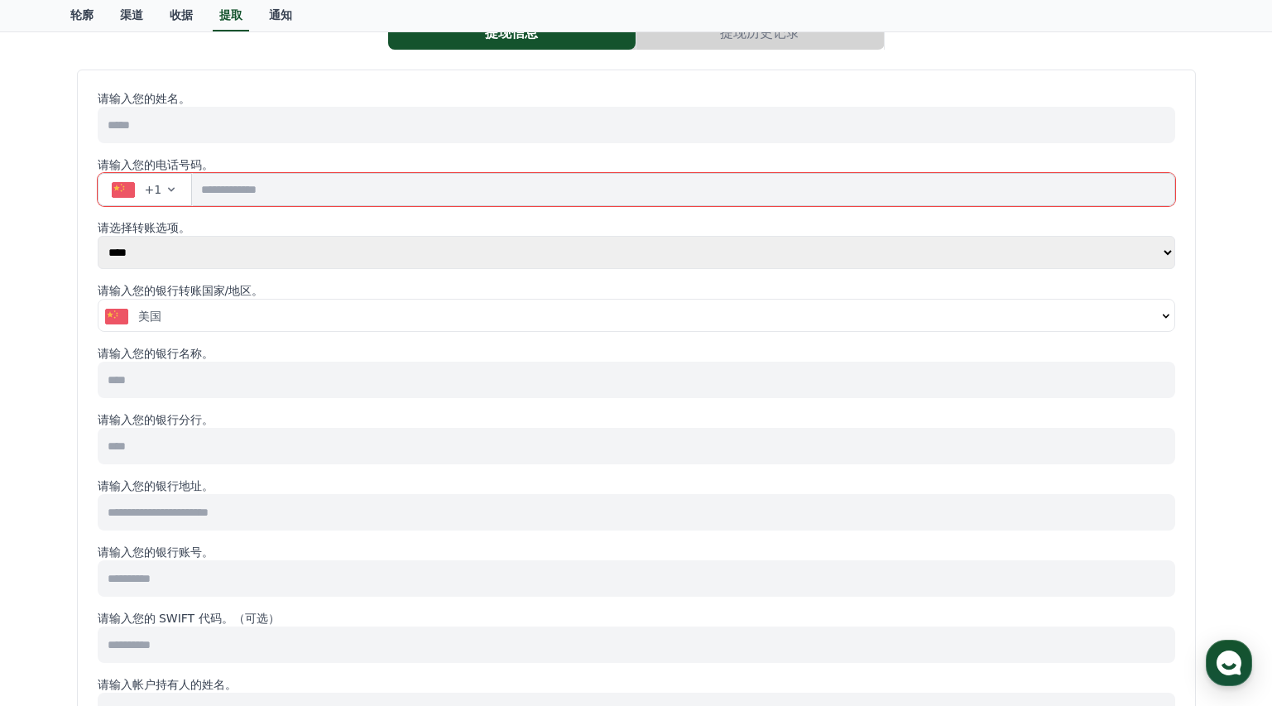
click at [231, 441] on input at bounding box center [636, 446] width 1077 height 36
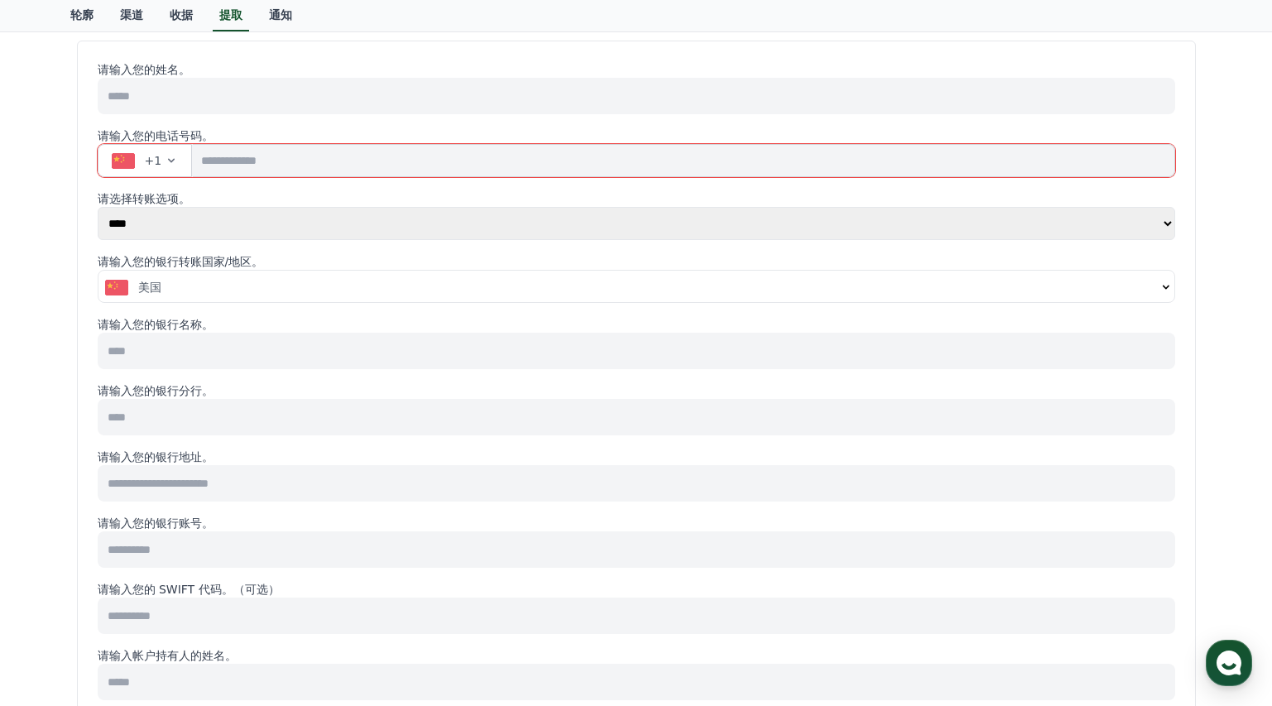
scroll to position [395, 0]
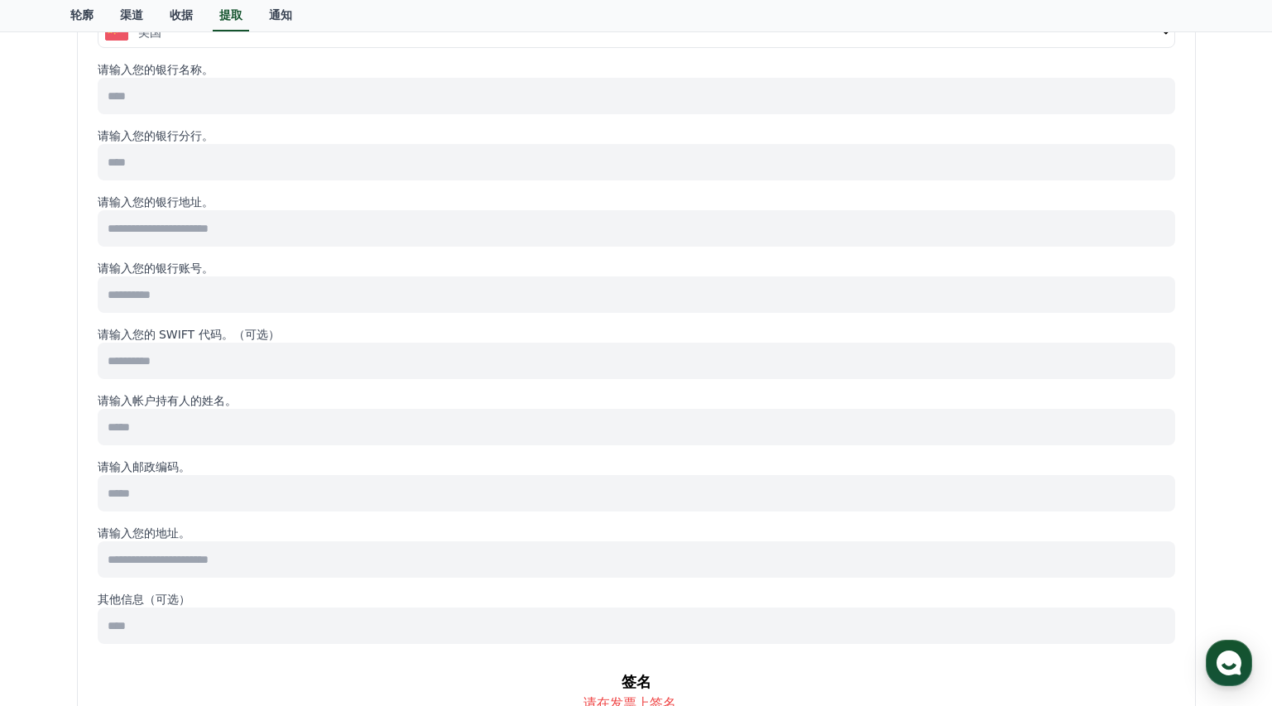
click at [242, 238] on input at bounding box center [636, 228] width 1077 height 36
drag, startPoint x: 347, startPoint y: 289, endPoint x: 347, endPoint y: 332, distance: 43.0
click at [347, 289] on input at bounding box center [636, 294] width 1077 height 36
click at [313, 361] on input at bounding box center [636, 361] width 1077 height 36
click at [316, 432] on input at bounding box center [636, 427] width 1077 height 36
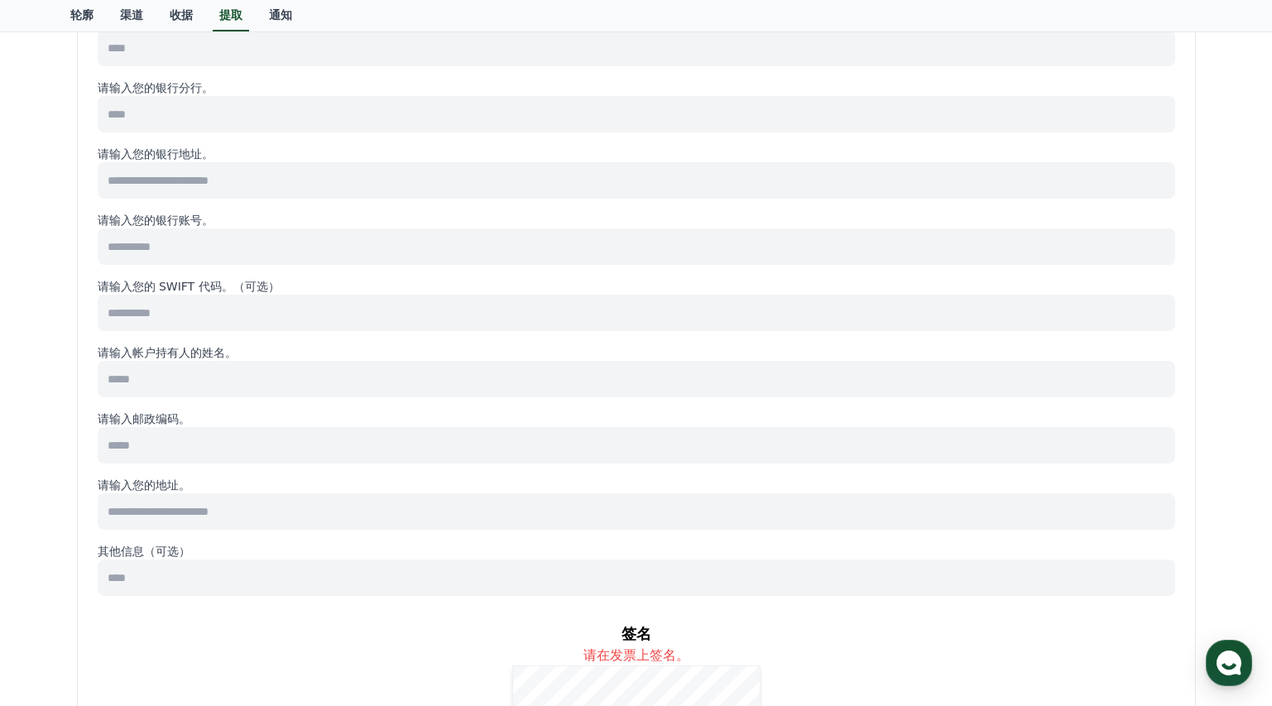
scroll to position [469, 0]
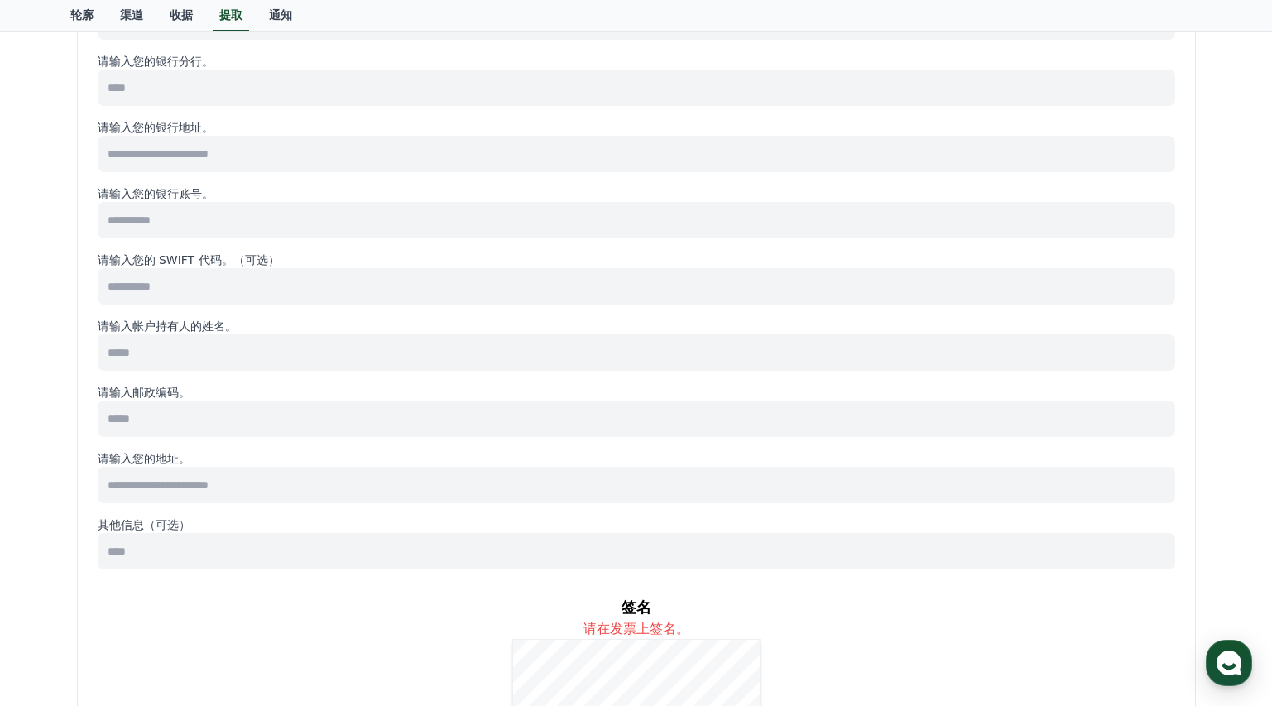
click at [320, 424] on input at bounding box center [636, 418] width 1077 height 36
click at [353, 491] on input at bounding box center [636, 485] width 1077 height 36
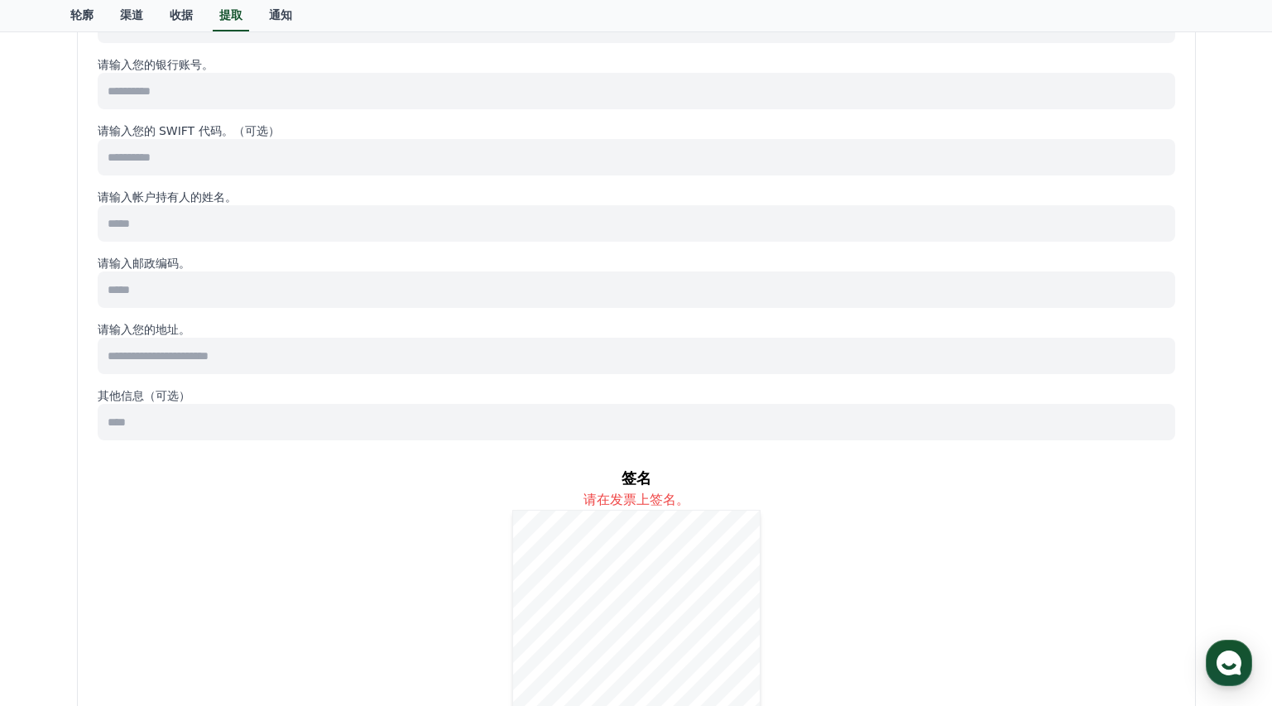
scroll to position [603, 0]
click at [419, 409] on input at bounding box center [636, 417] width 1077 height 36
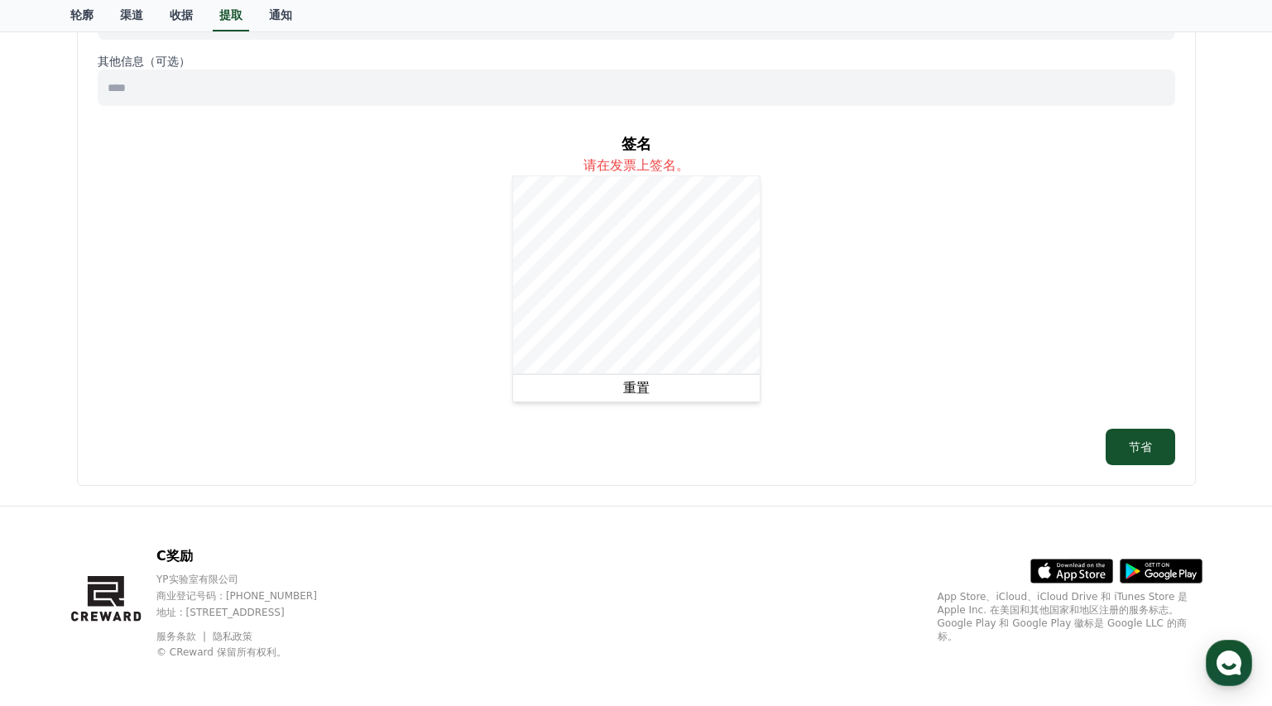
scroll to position [938, 0]
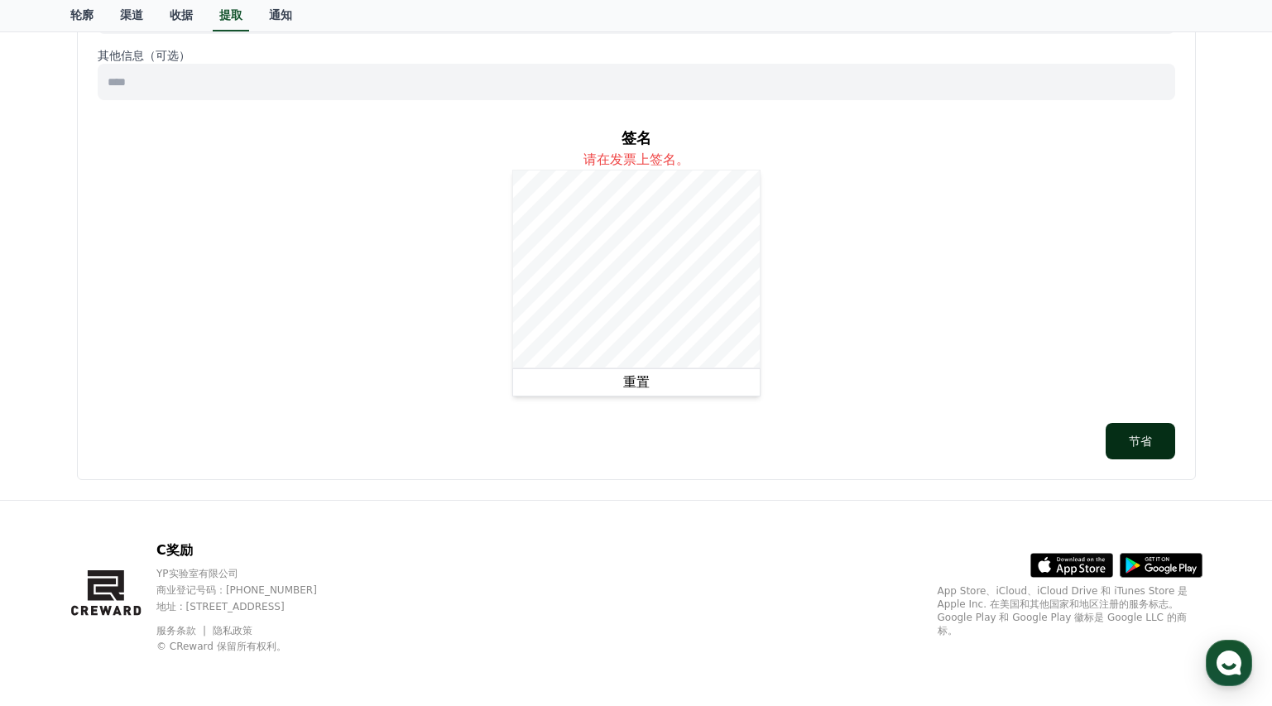
click at [1153, 435] on button "节省" at bounding box center [1139, 441] width 69 height 36
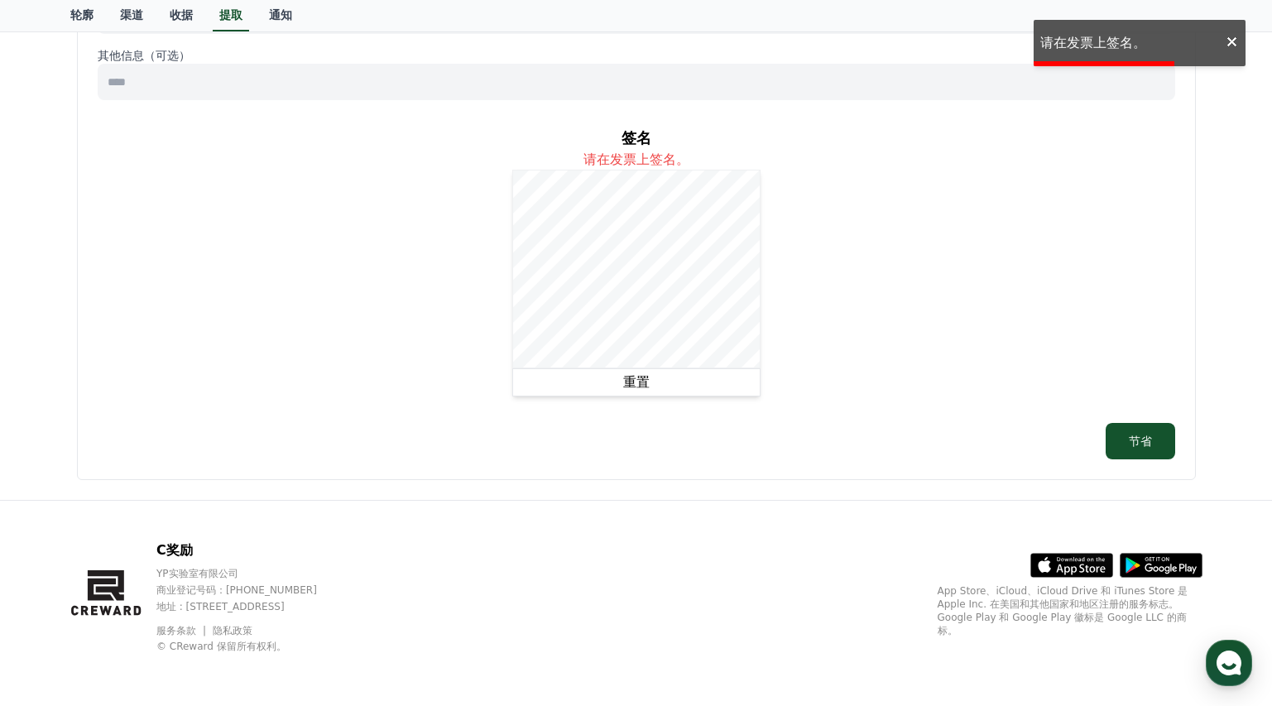
click at [1234, 39] on div at bounding box center [1232, 43] width 26 height 15
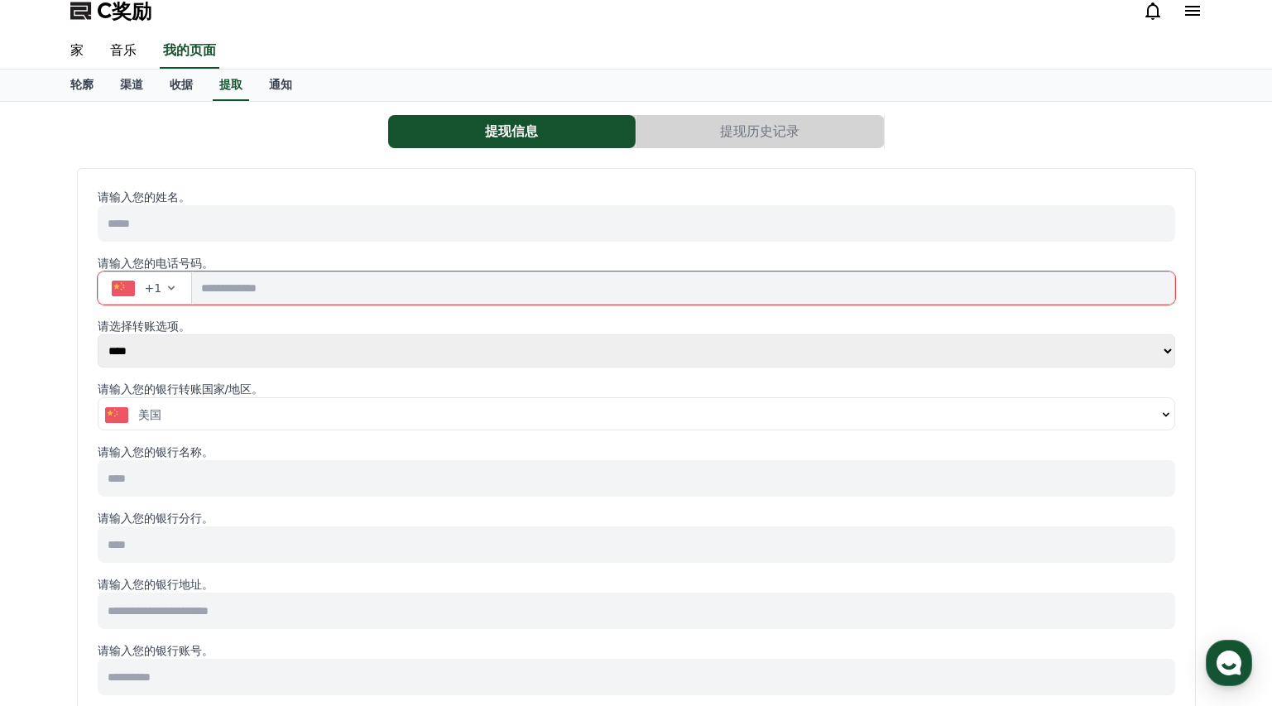
scroll to position [0, 0]
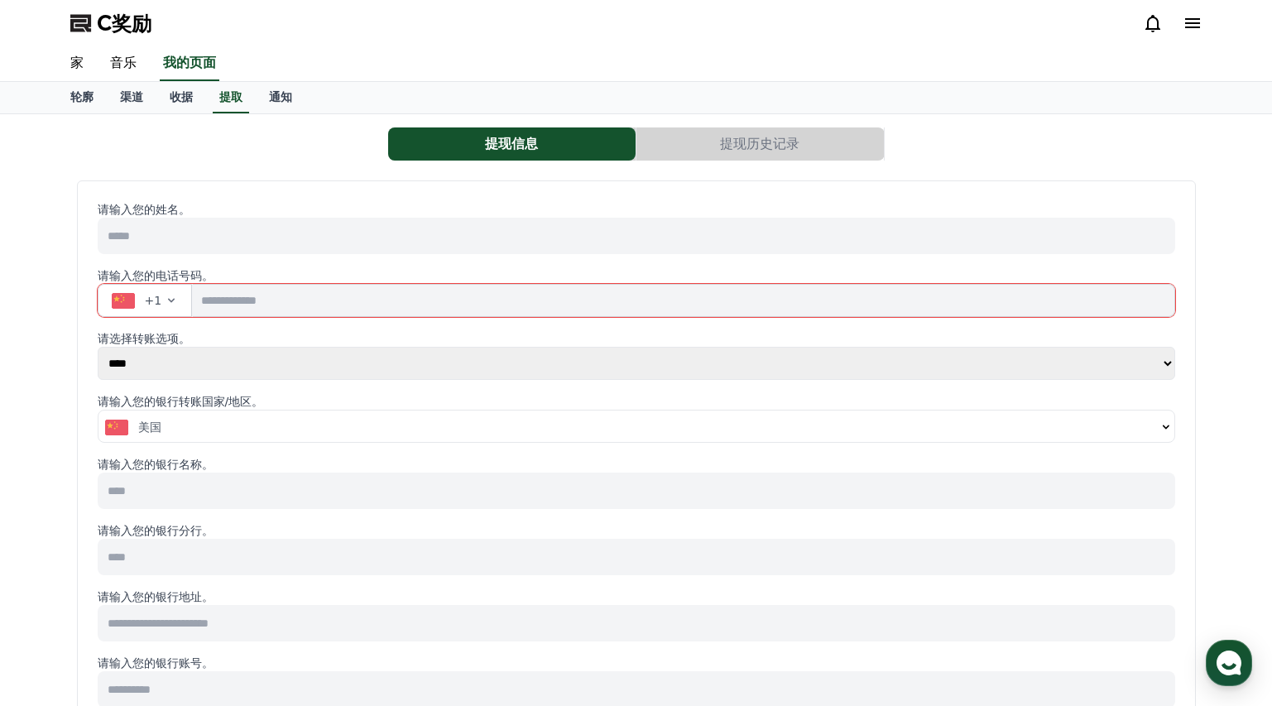
click at [816, 149] on button "提现历史记录" at bounding box center [759, 143] width 247 height 33
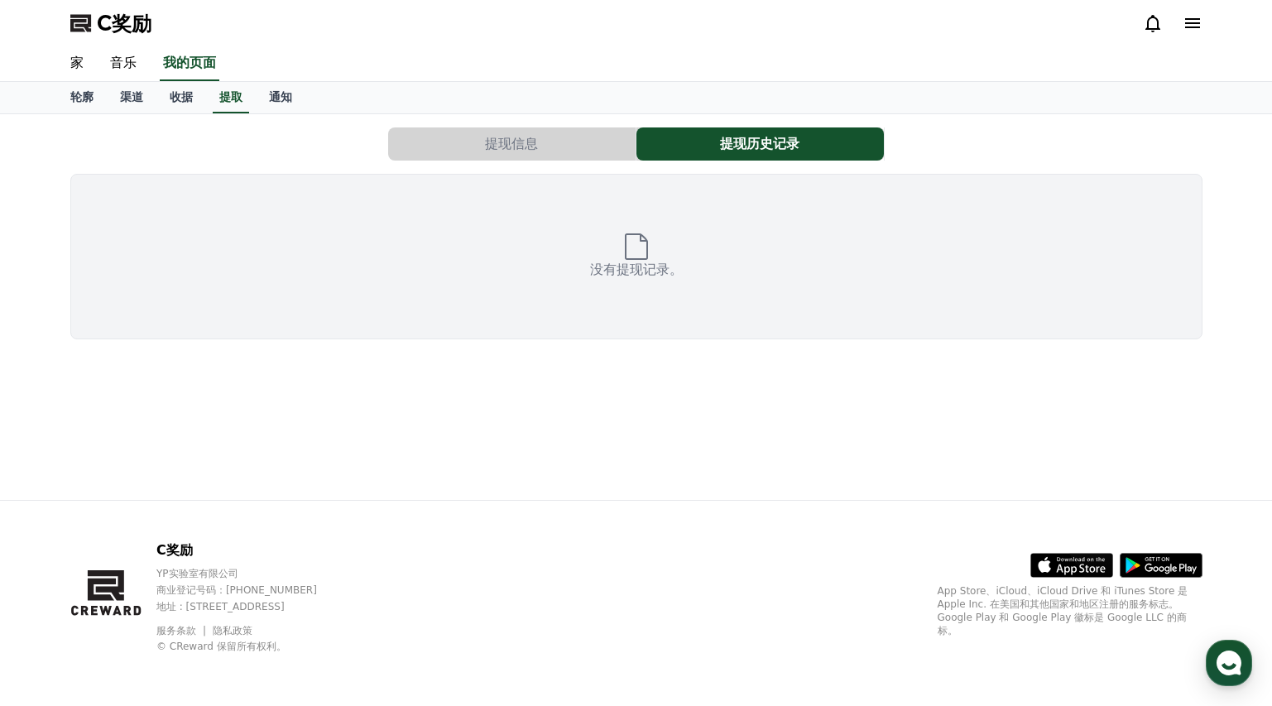
click at [481, 132] on button "提现信息" at bounding box center [511, 143] width 247 height 33
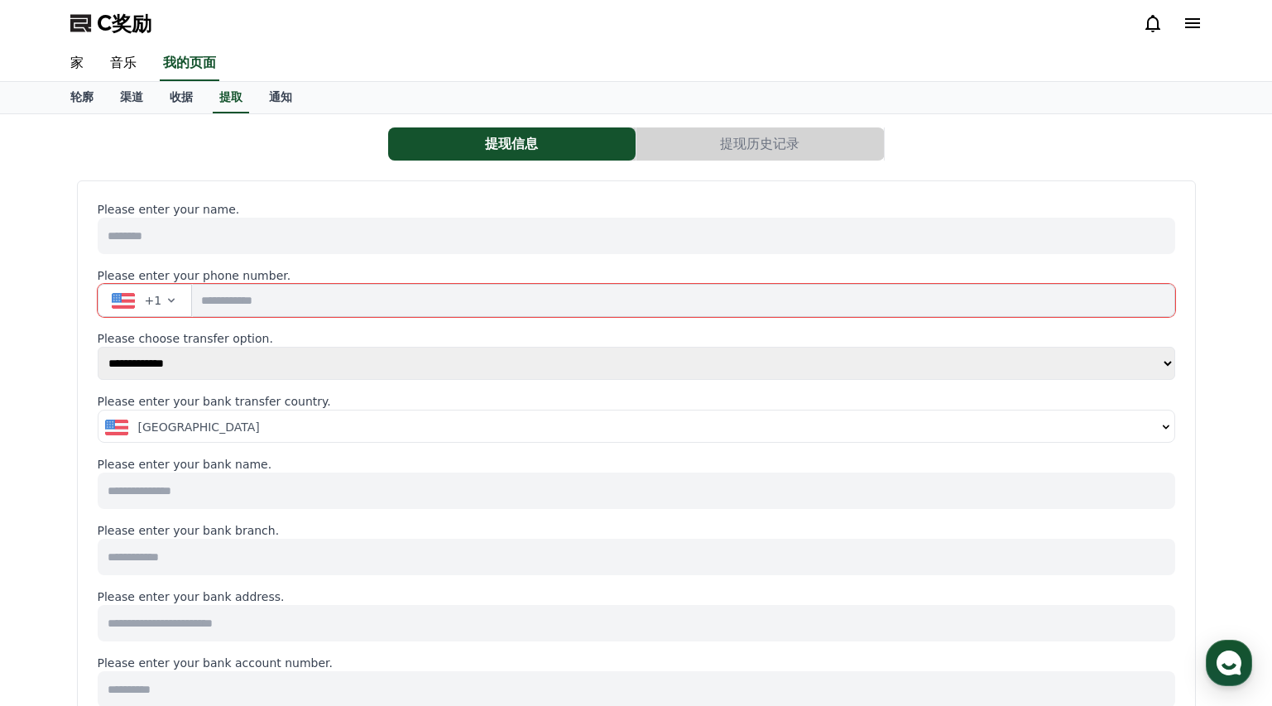
select select
